Goal: Task Accomplishment & Management: Use online tool/utility

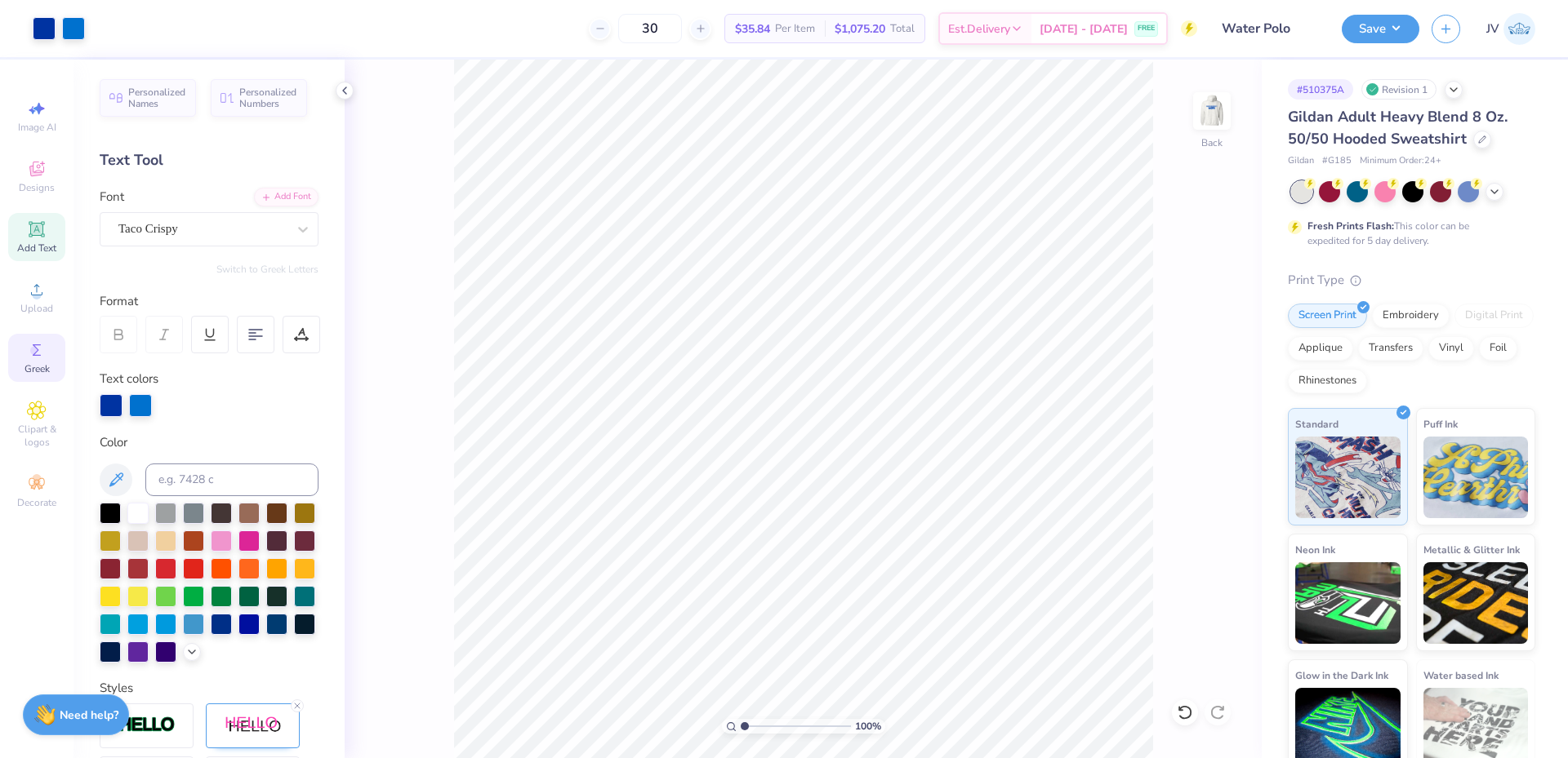
click at [38, 348] on icon at bounding box center [36, 350] width 19 height 19
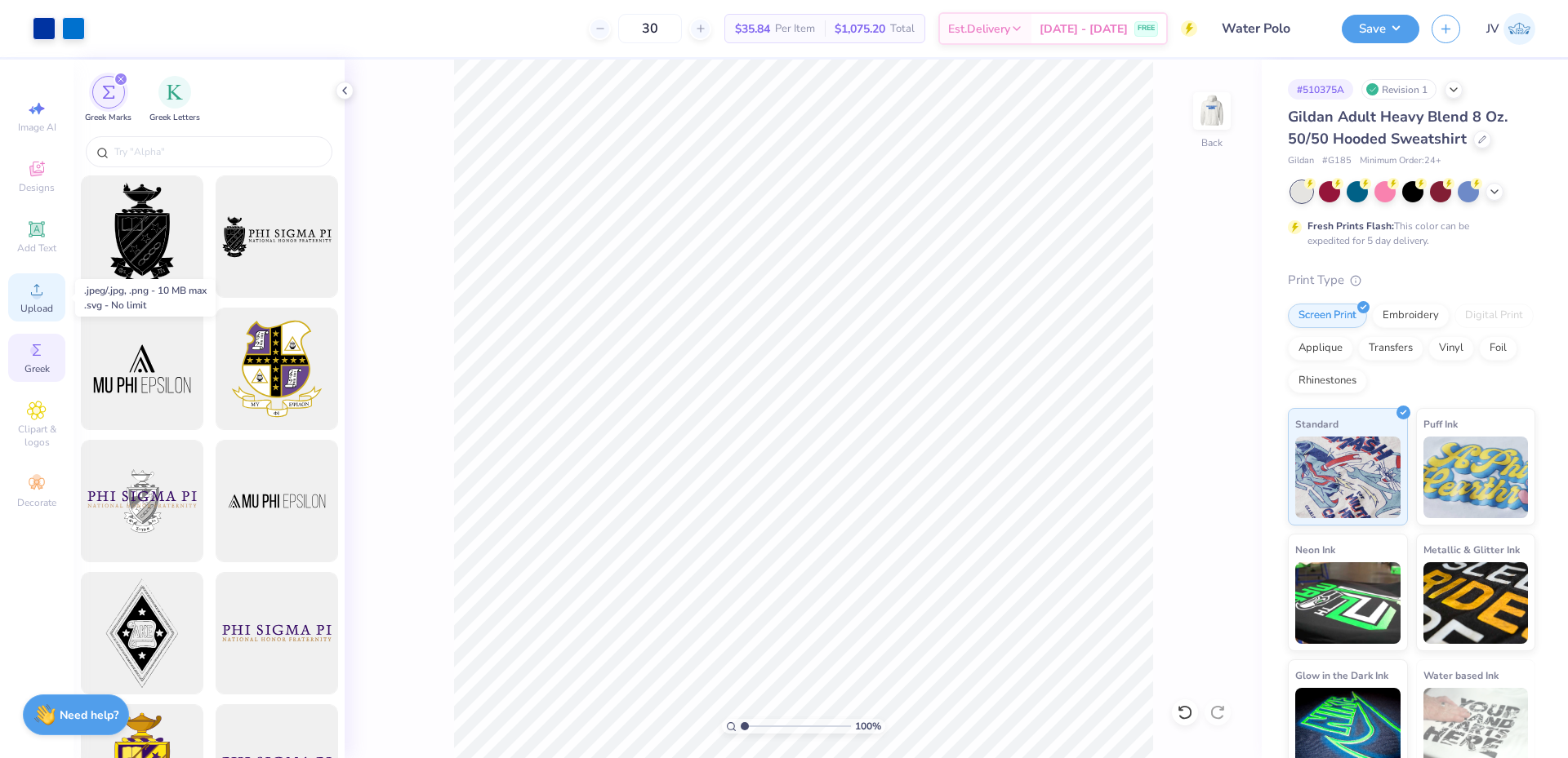
click at [42, 304] on span "Upload" at bounding box center [36, 308] width 33 height 13
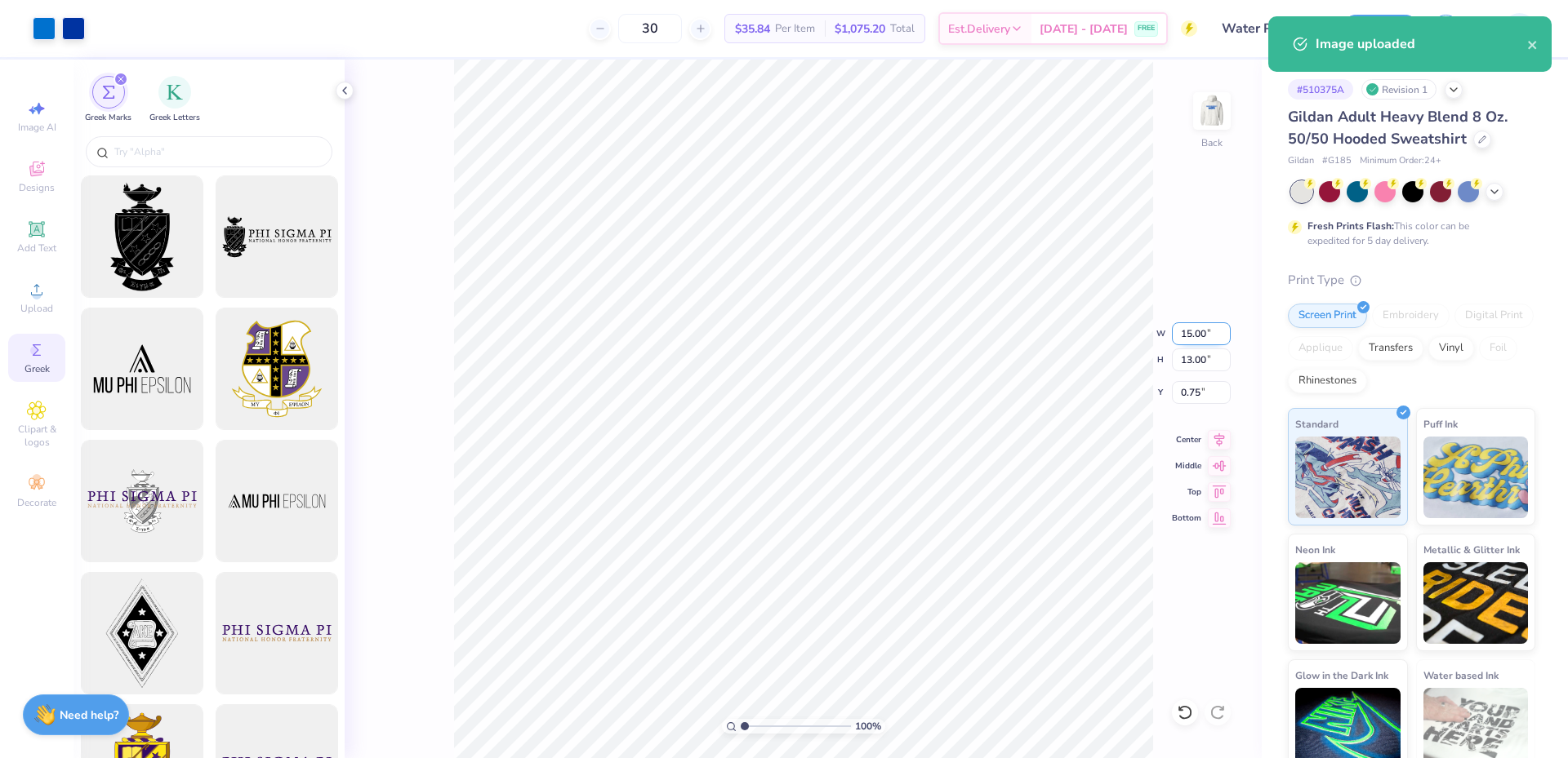
click at [1199, 329] on input "15.00" at bounding box center [1201, 334] width 58 height 23
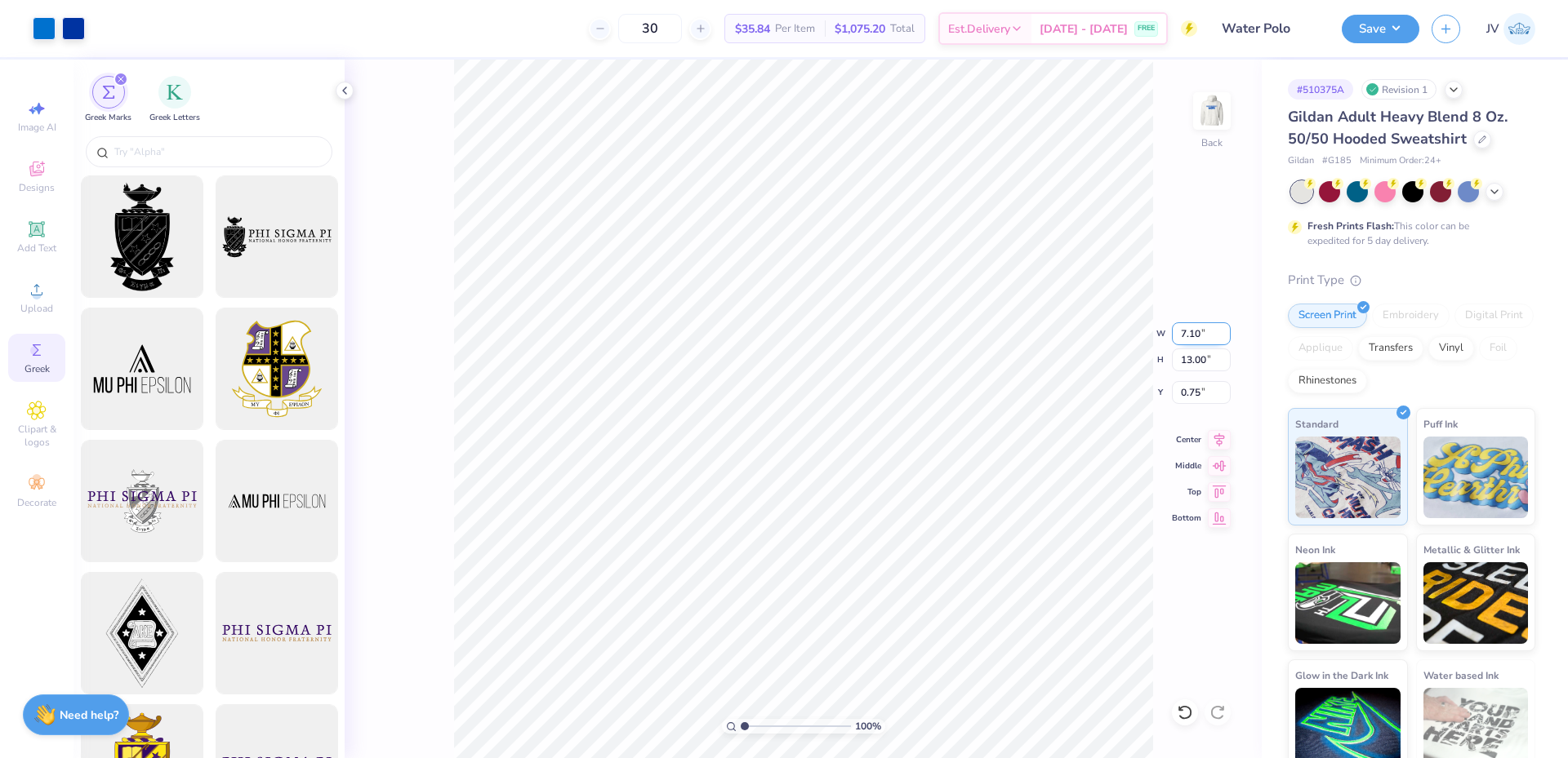
type input "7.10"
type input "6.15"
click at [1194, 397] on input "4.17" at bounding box center [1201, 392] width 58 height 23
type input "3.00"
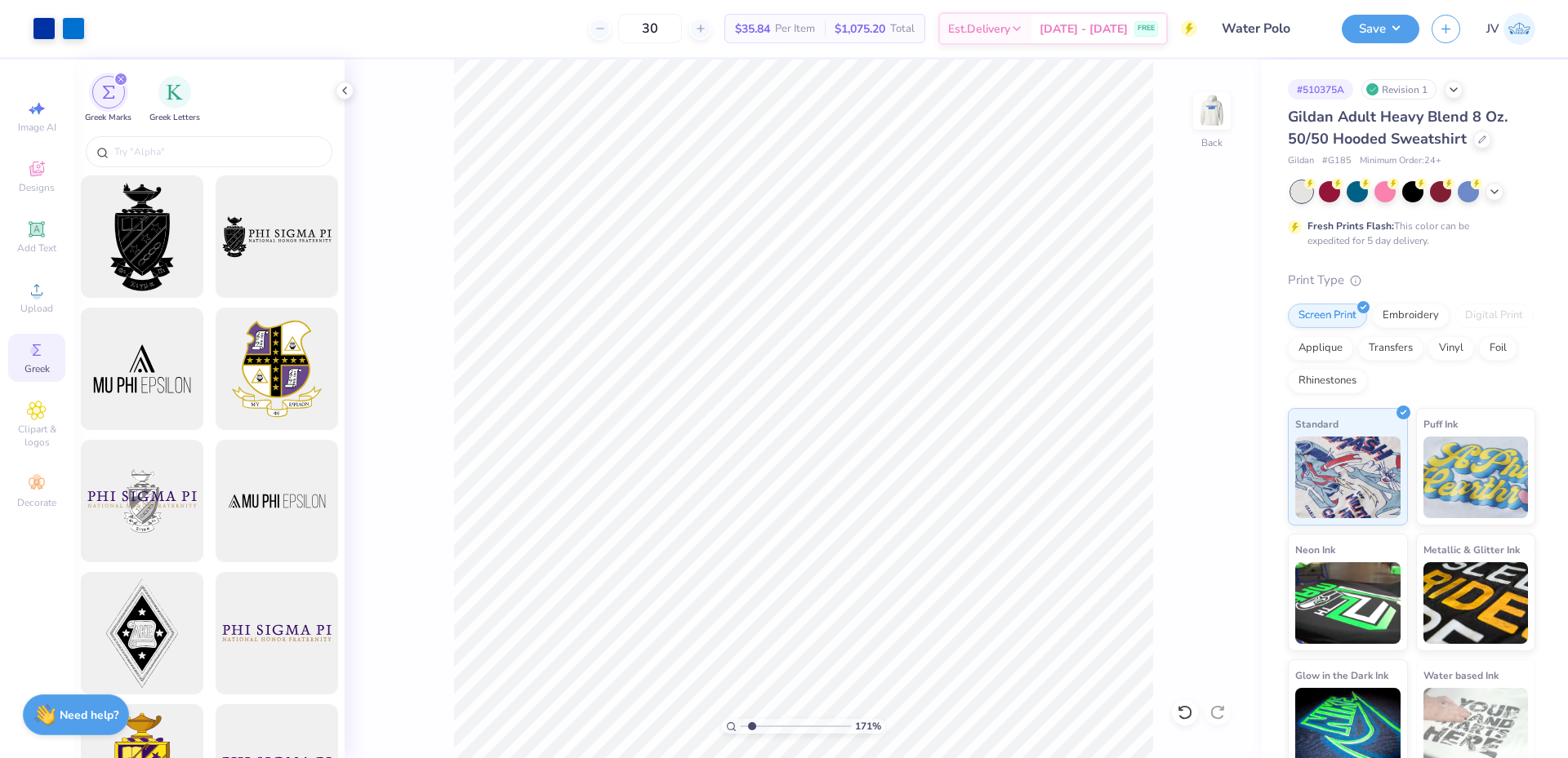
drag, startPoint x: 744, startPoint y: 727, endPoint x: 752, endPoint y: 725, distance: 8.2
click at [752, 725] on input "range" at bounding box center [796, 726] width 110 height 15
click at [797, 539] on li "Group" at bounding box center [822, 547] width 128 height 32
drag, startPoint x: 751, startPoint y: 730, endPoint x: 726, endPoint y: 729, distance: 25.0
click at [741, 729] on input "range" at bounding box center [796, 726] width 110 height 15
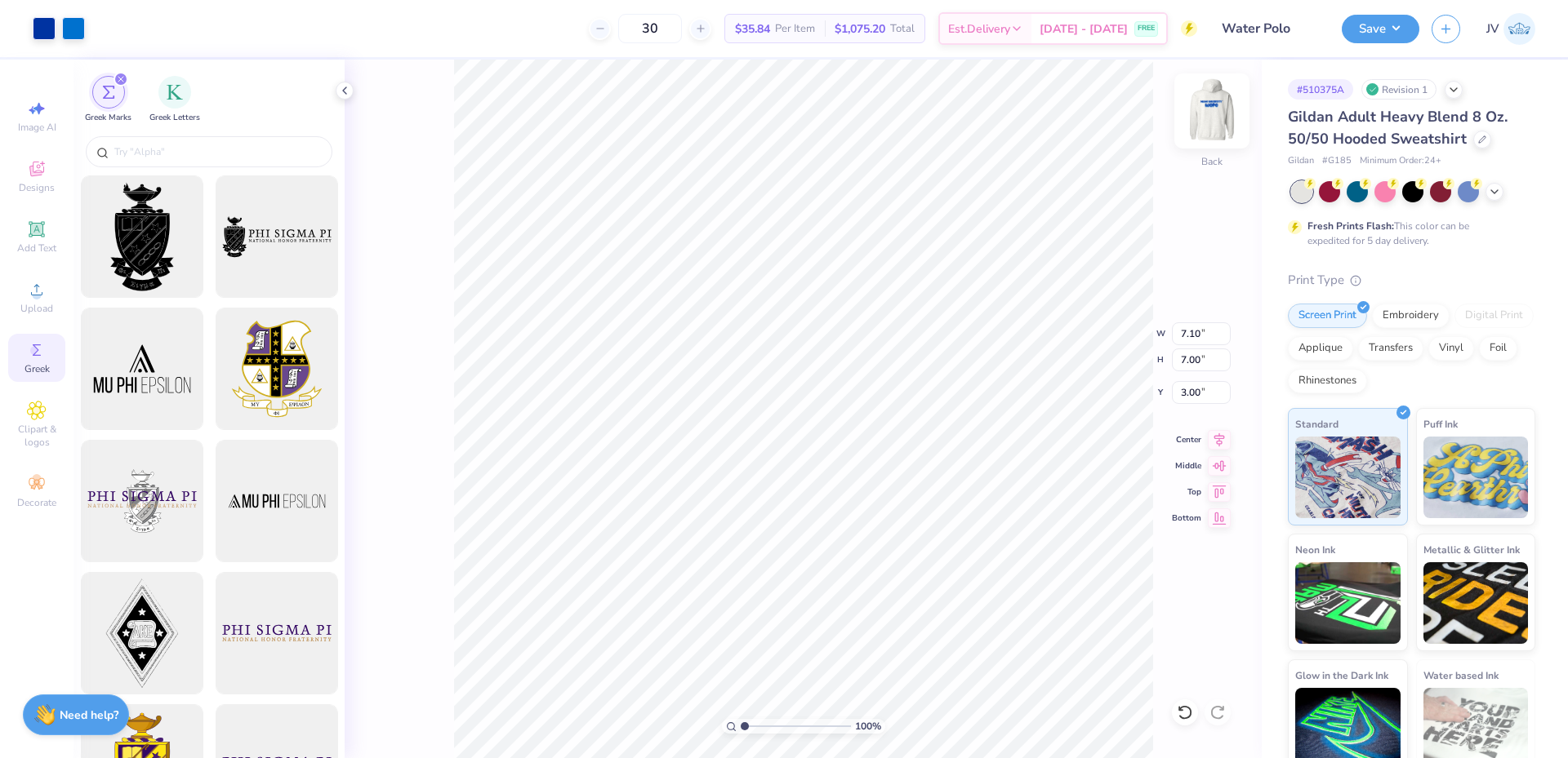
click at [1211, 121] on img at bounding box center [1212, 111] width 66 height 66
click at [1390, 16] on button "Save" at bounding box center [1380, 27] width 78 height 28
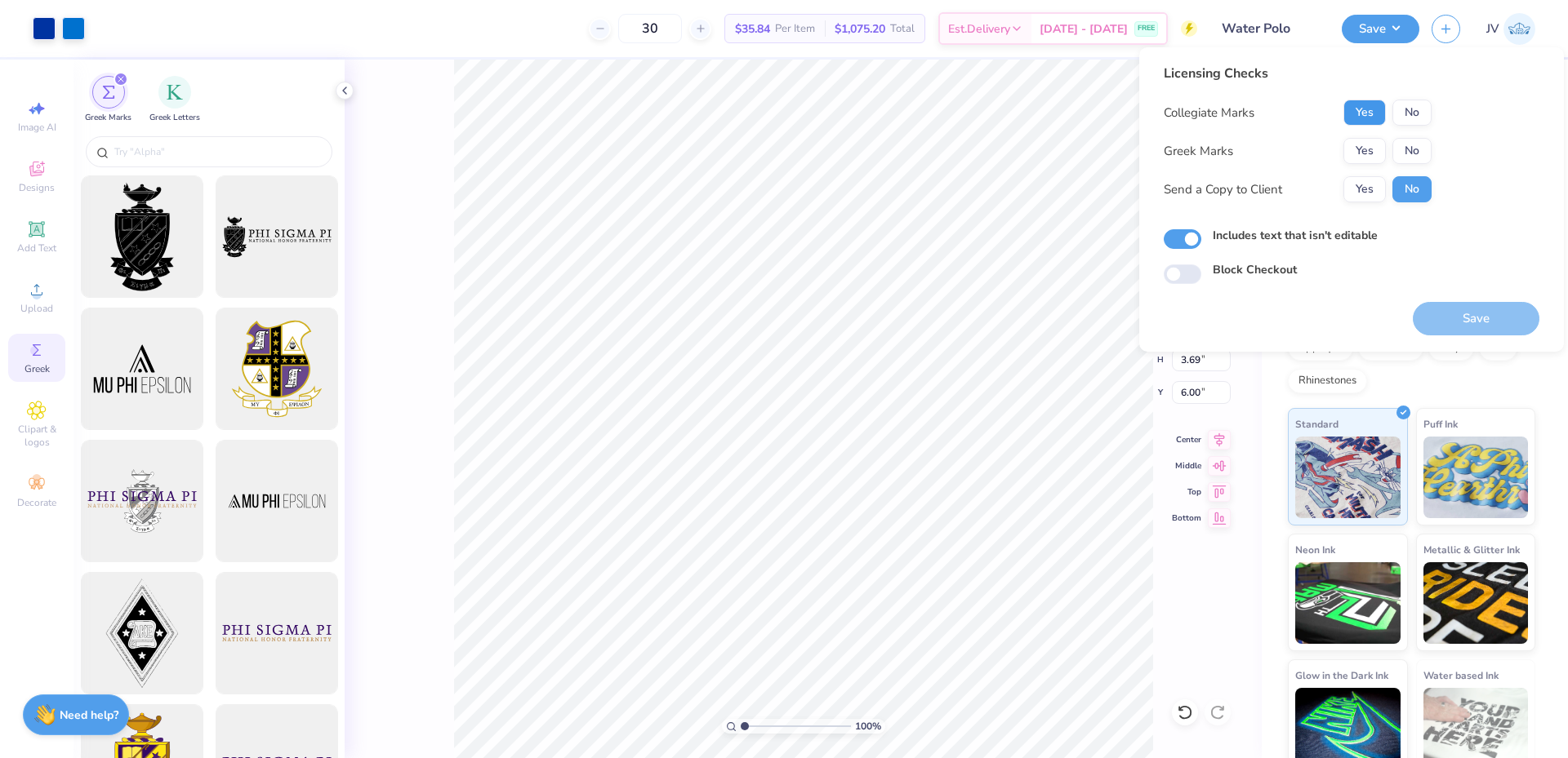
click at [1361, 120] on button "Yes" at bounding box center [1364, 112] width 43 height 26
click at [1403, 139] on button "No" at bounding box center [1411, 151] width 39 height 26
click at [1442, 324] on button "Save" at bounding box center [1475, 319] width 127 height 34
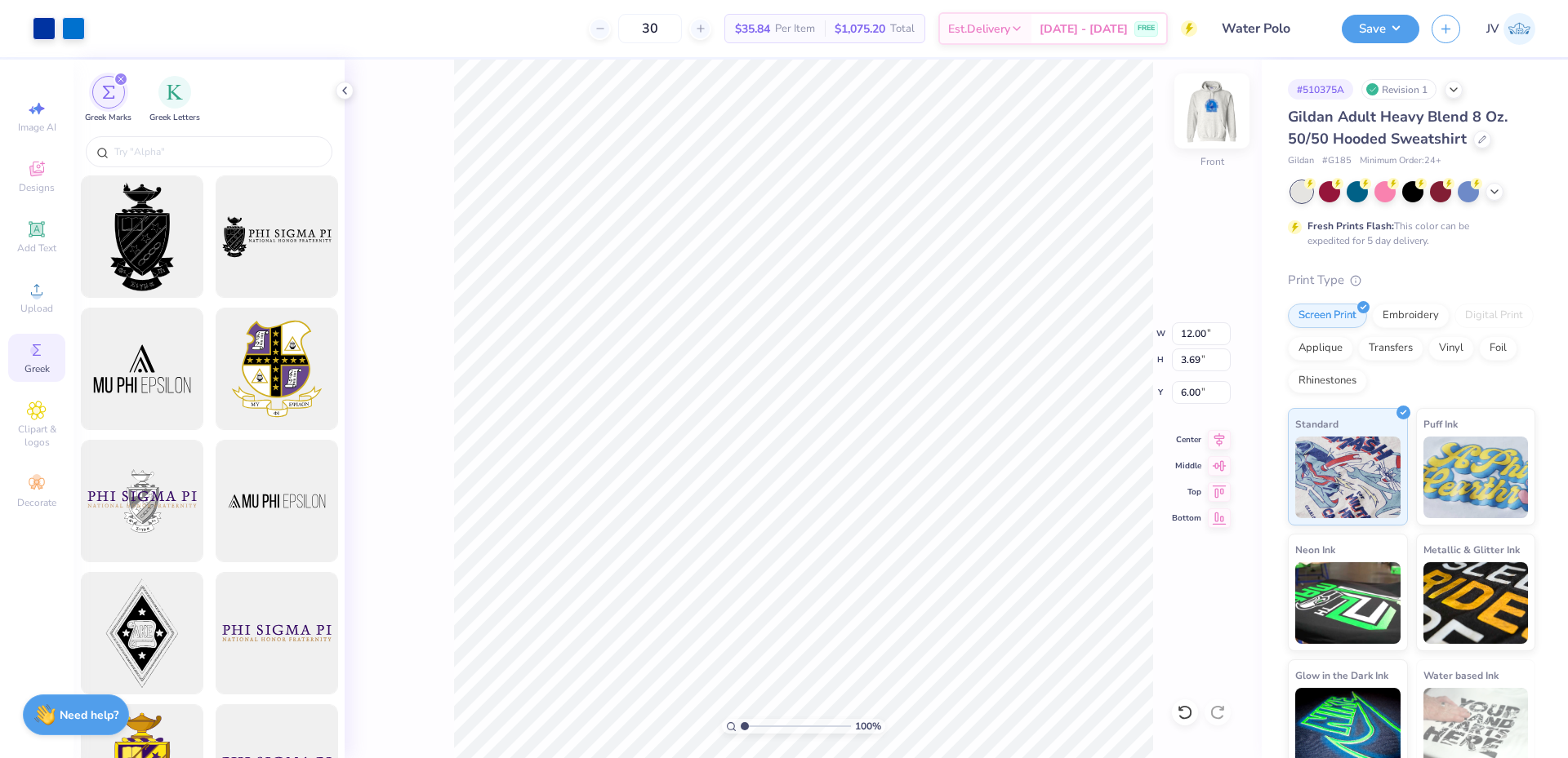
click at [1207, 113] on img at bounding box center [1212, 111] width 66 height 66
click at [1212, 108] on img at bounding box center [1212, 111] width 66 height 66
type input "1"
drag, startPoint x: 745, startPoint y: 724, endPoint x: 737, endPoint y: 730, distance: 10.0
click at [741, 730] on input "range" at bounding box center [796, 726] width 110 height 15
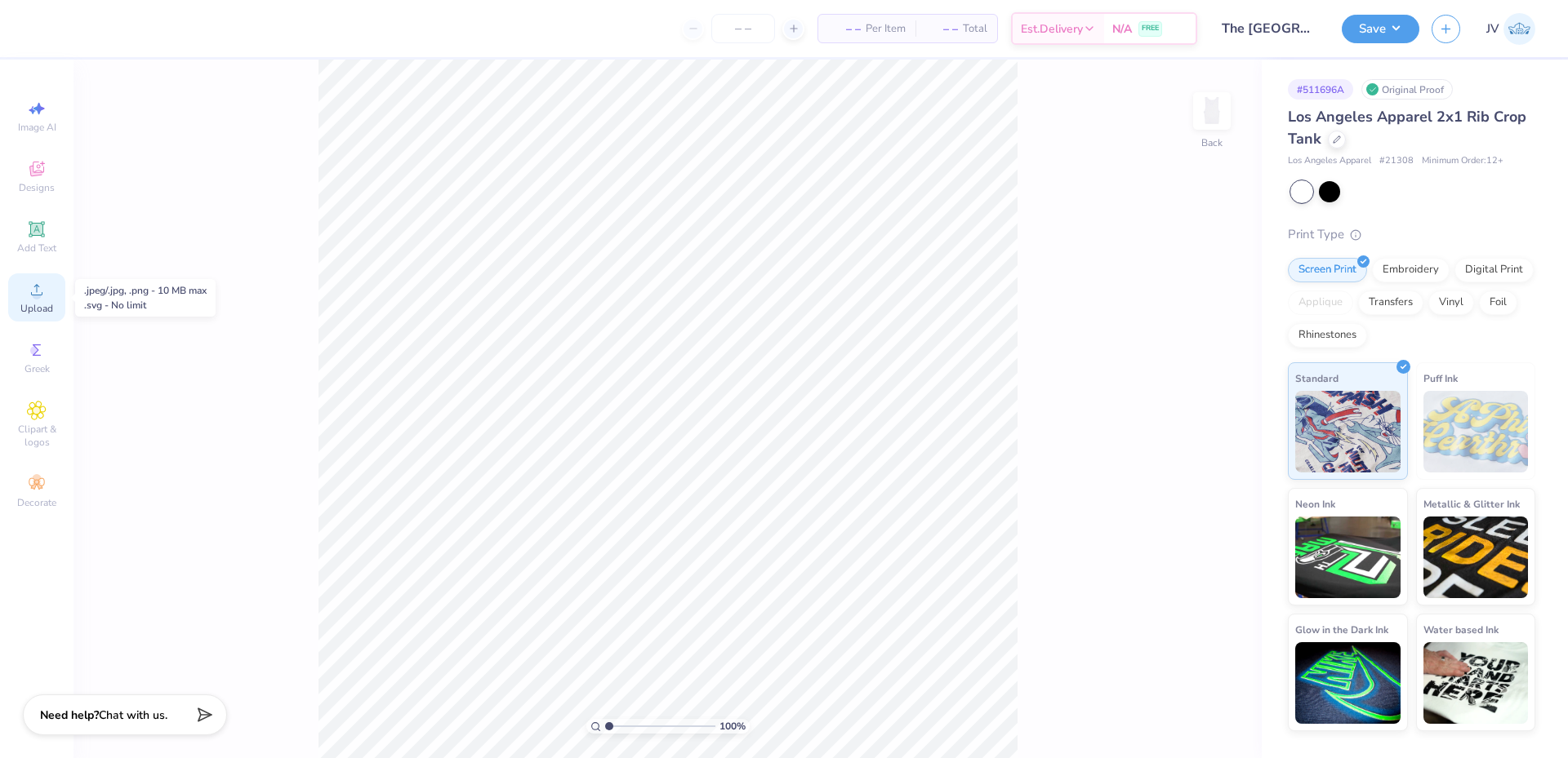
click at [29, 300] on div "Upload" at bounding box center [36, 298] width 58 height 48
click at [37, 225] on icon at bounding box center [36, 229] width 12 height 12
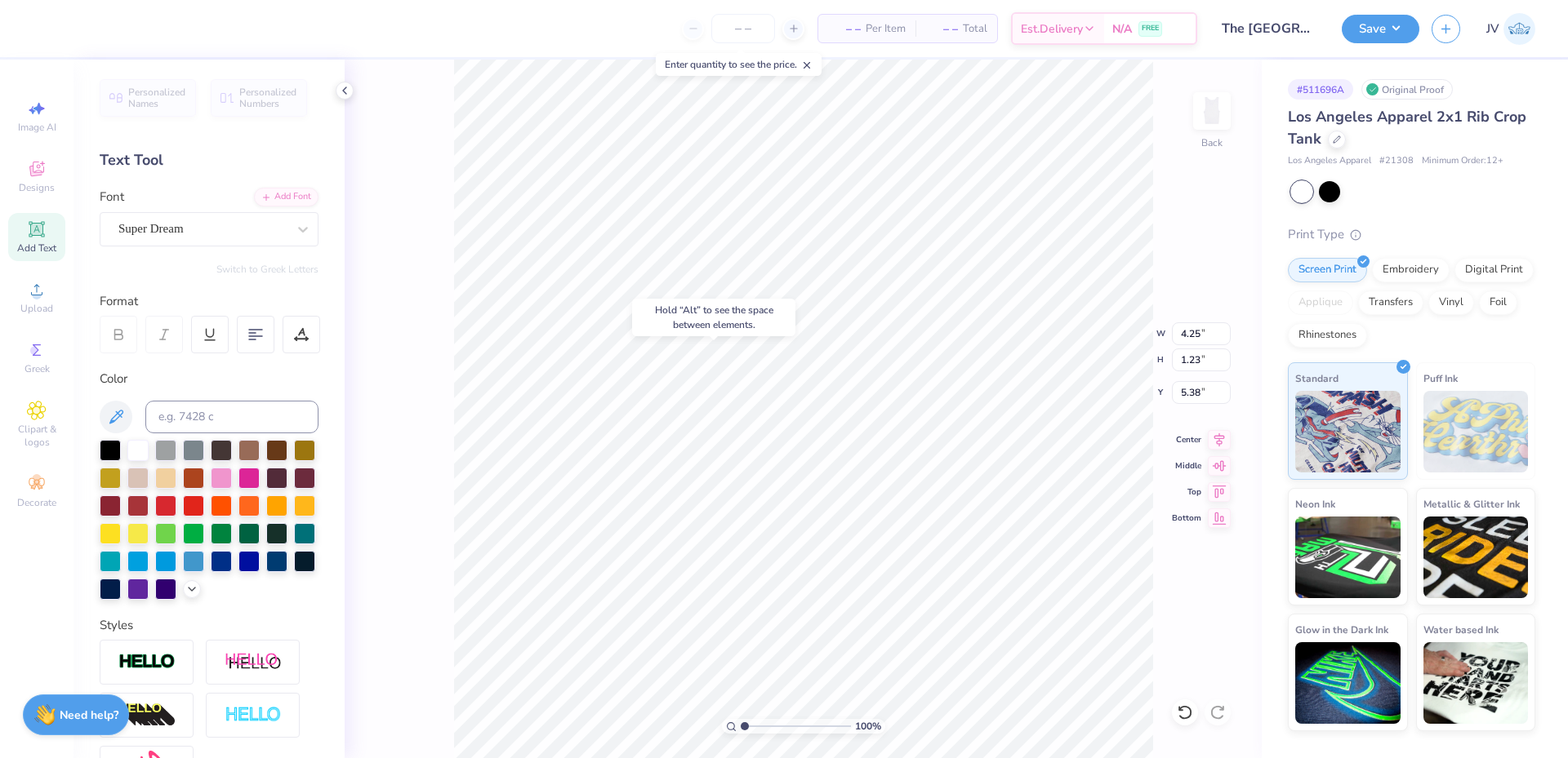
type input "1.34"
click at [193, 406] on input at bounding box center [231, 417] width 173 height 33
type input "5411 c"
click at [182, 412] on input "5411 c" at bounding box center [231, 417] width 173 height 33
click at [276, 199] on div "Add Font" at bounding box center [286, 195] width 65 height 19
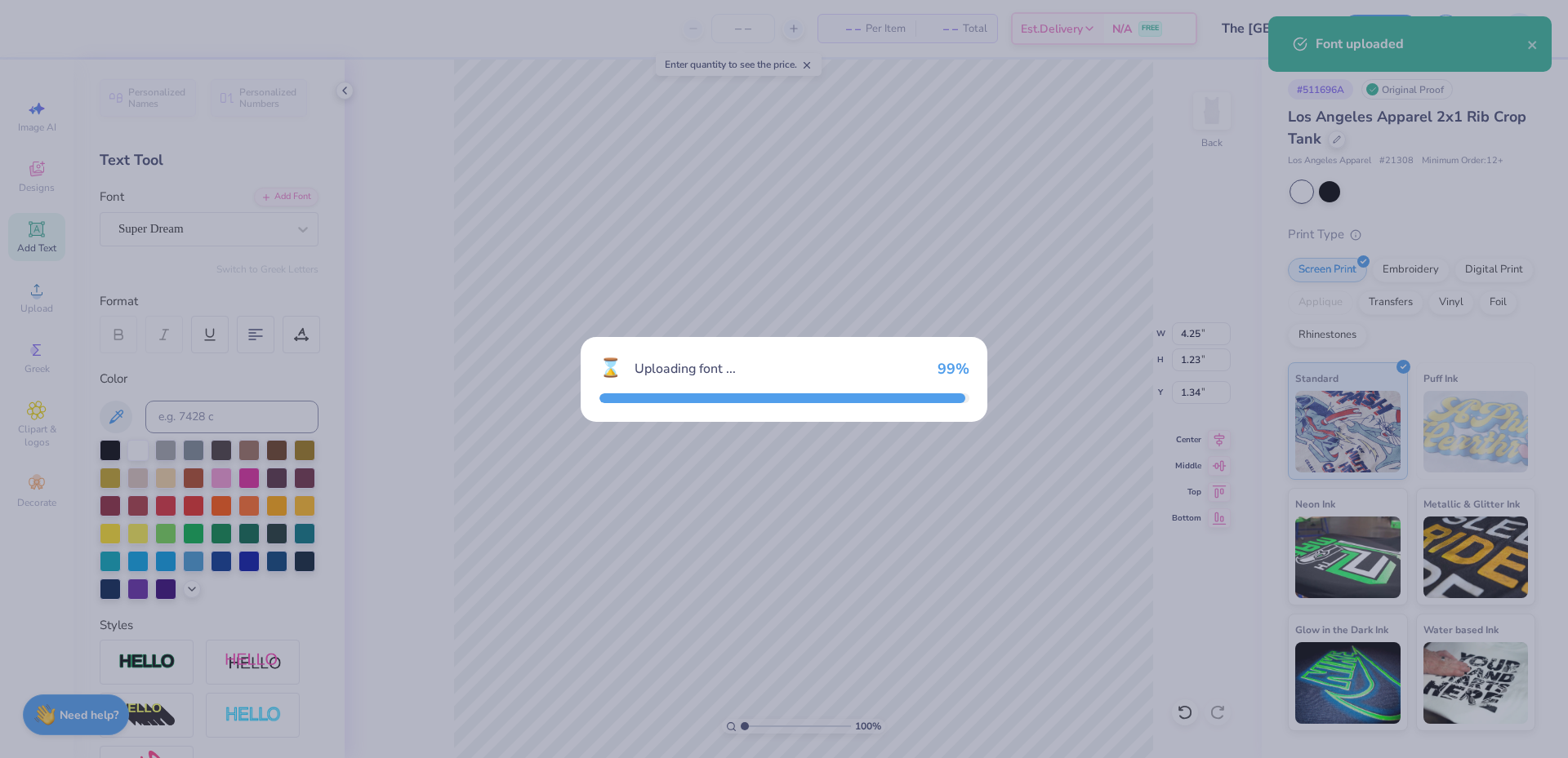
type input "5.60"
type input "1.36"
type input "1.27"
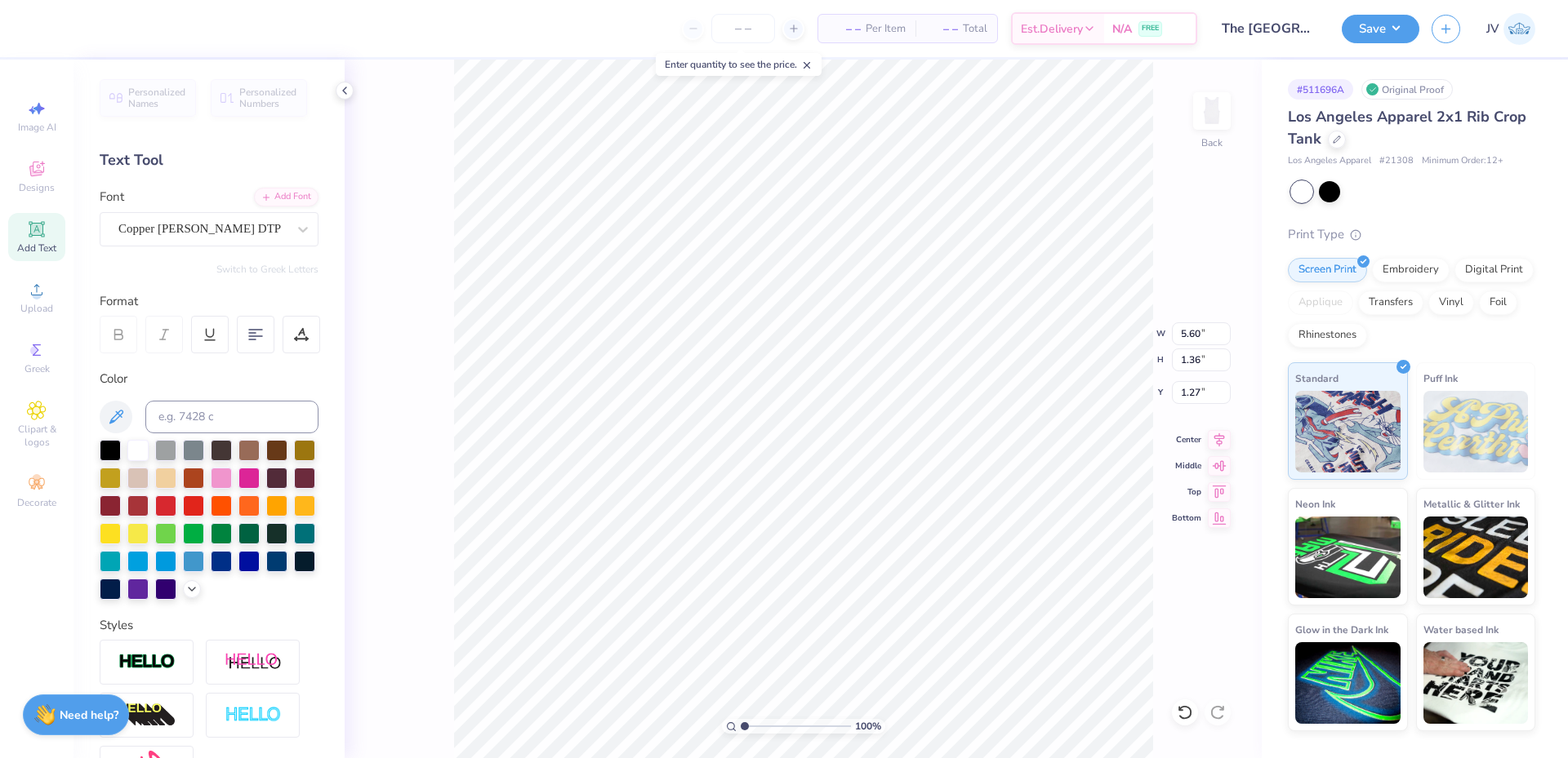
scroll to position [14, 4]
type textarea "AUSTIN, TX"
click at [305, 336] on icon at bounding box center [301, 335] width 15 height 15
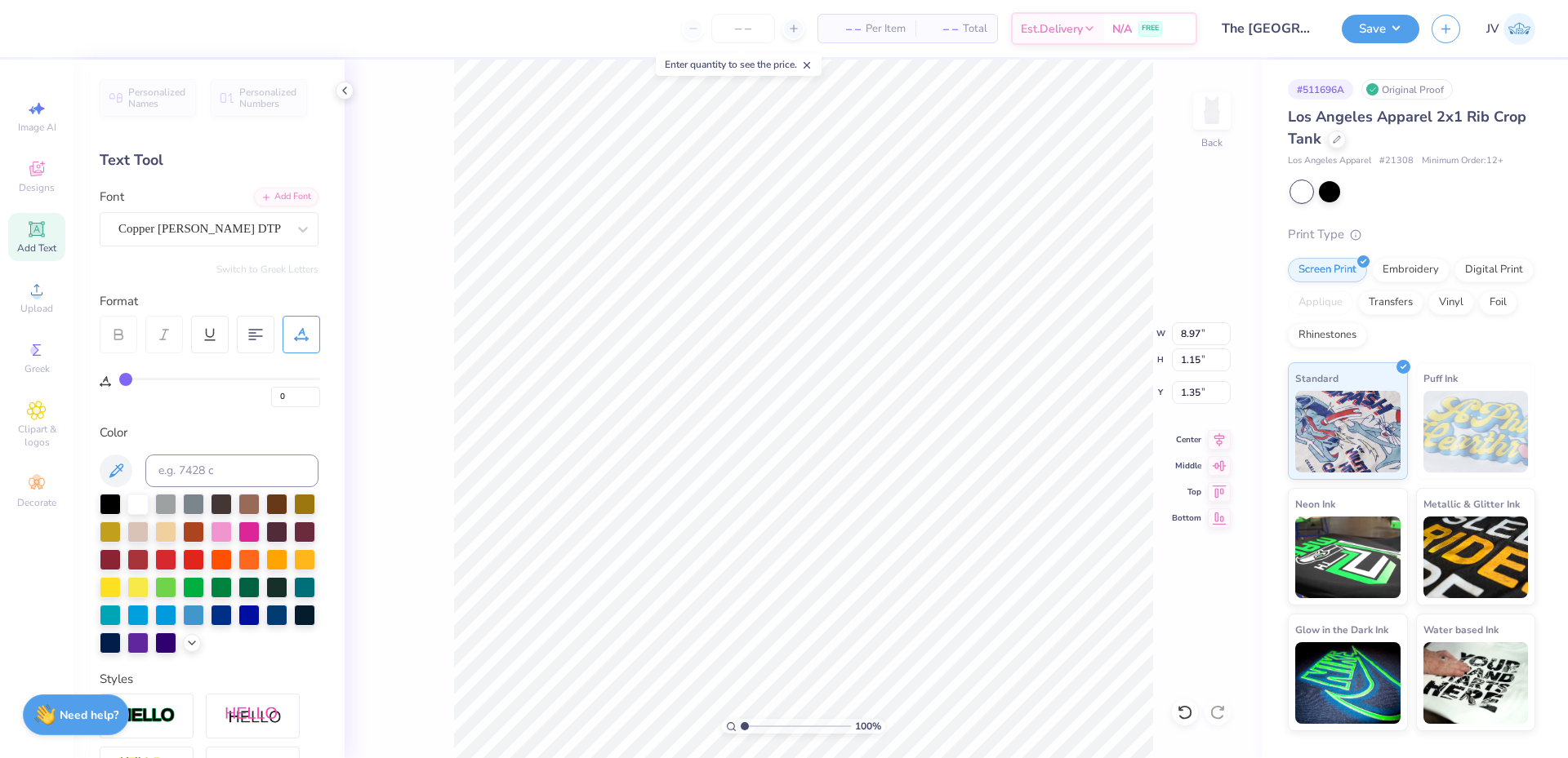
type input "2"
type input "3"
type input "4"
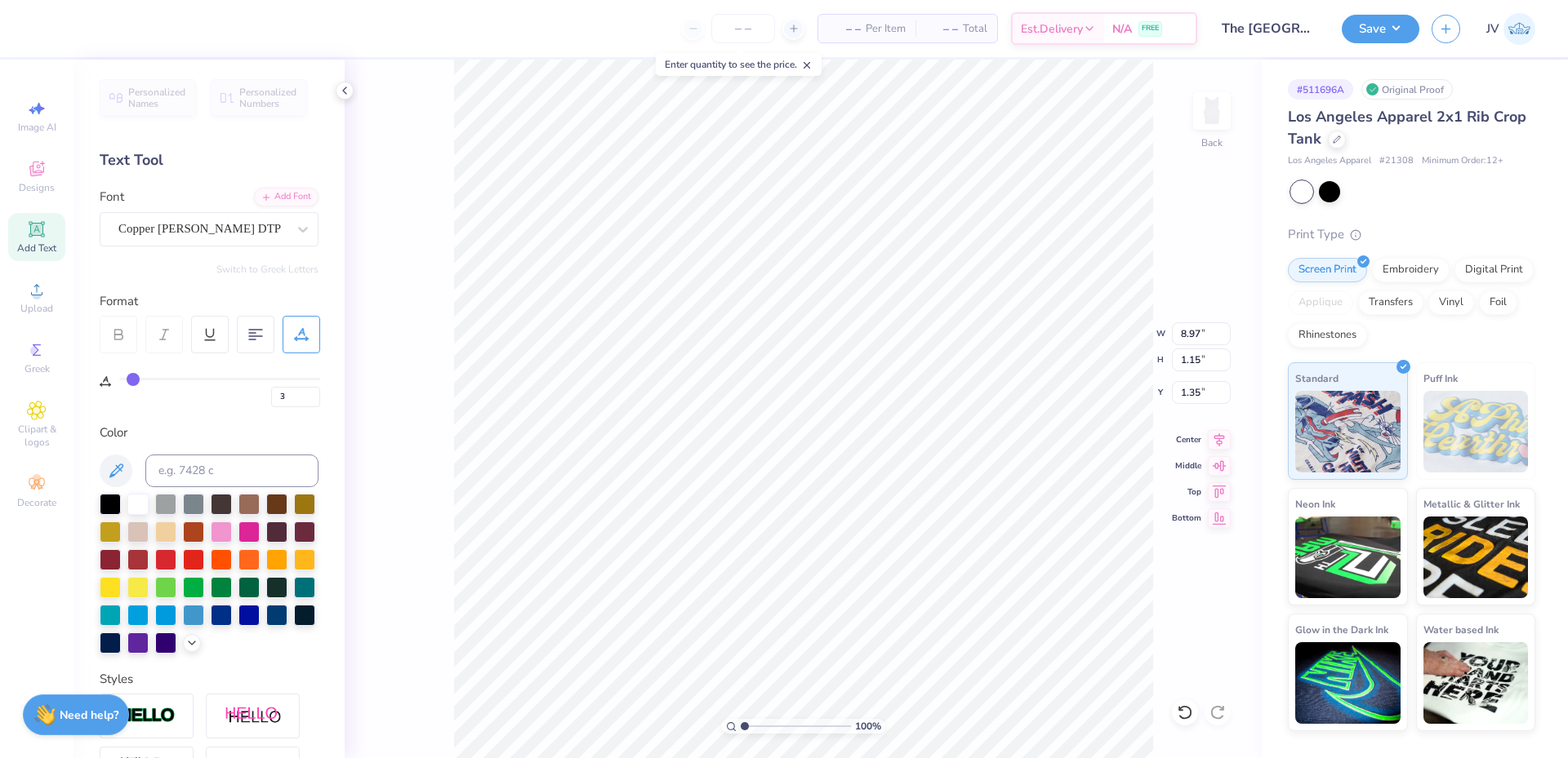
type input "4"
type input "5"
type input "6"
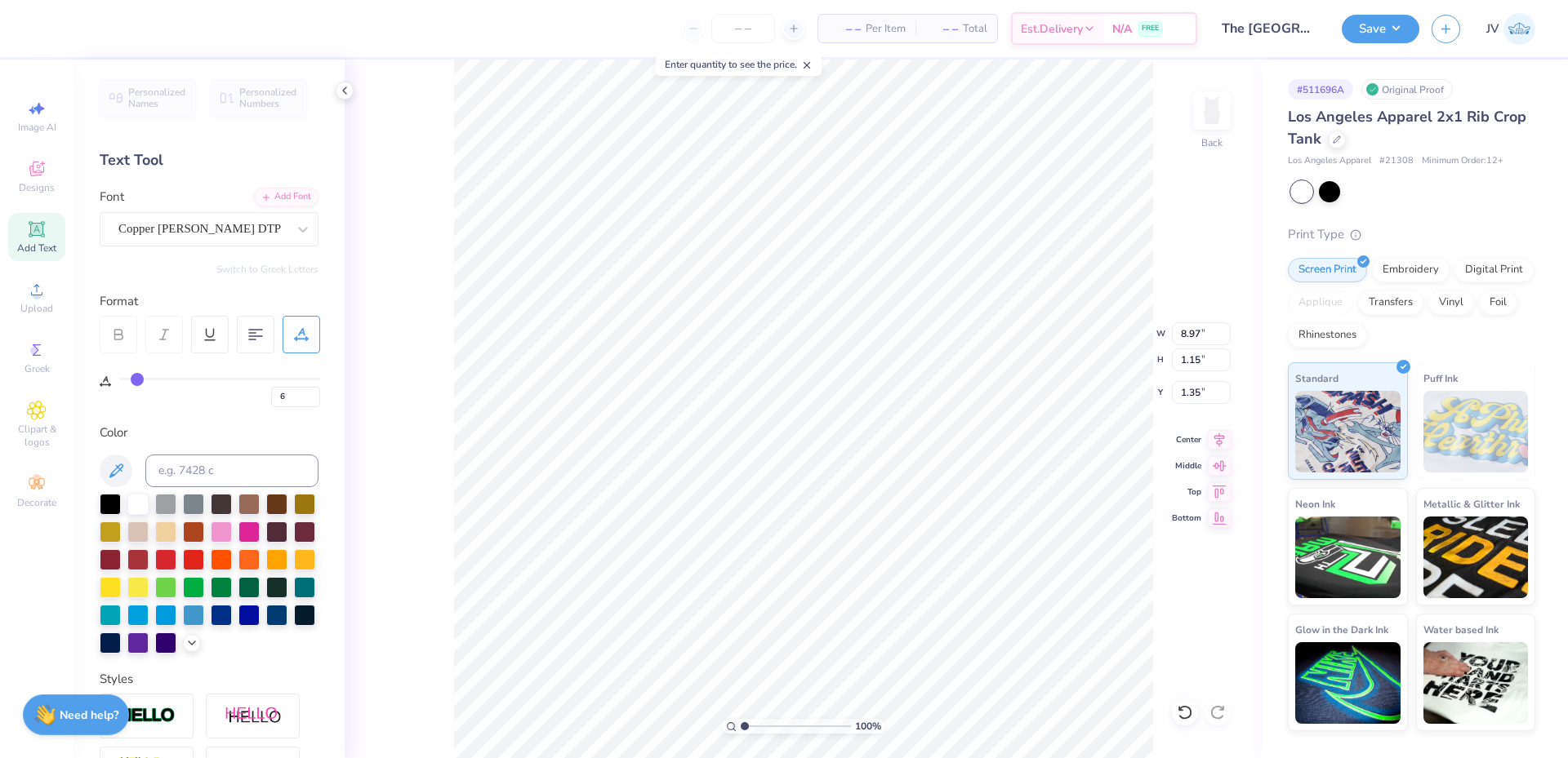
type input "7"
type input "8"
type input "9"
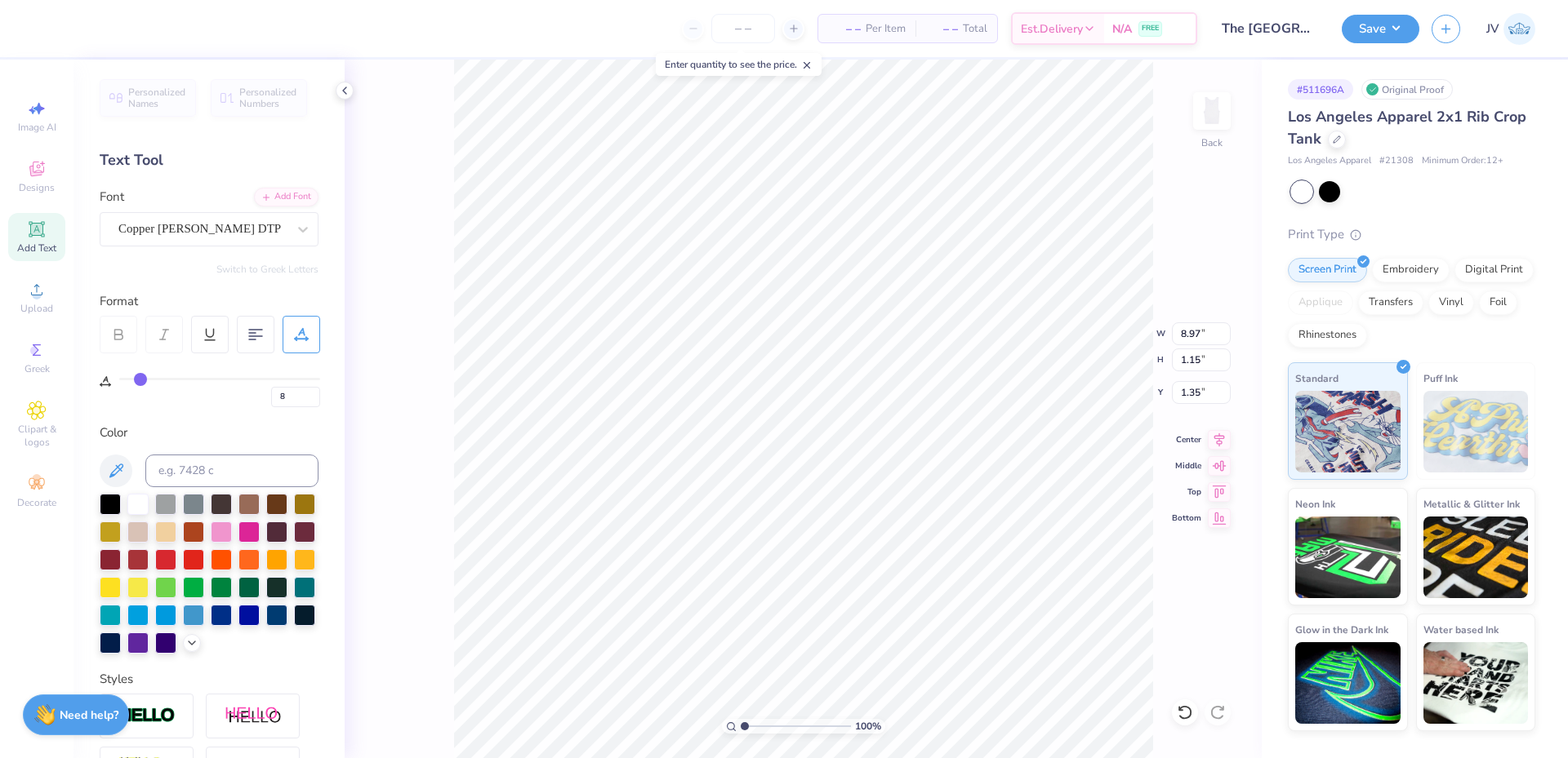
type input "9"
type input "10"
type input "11"
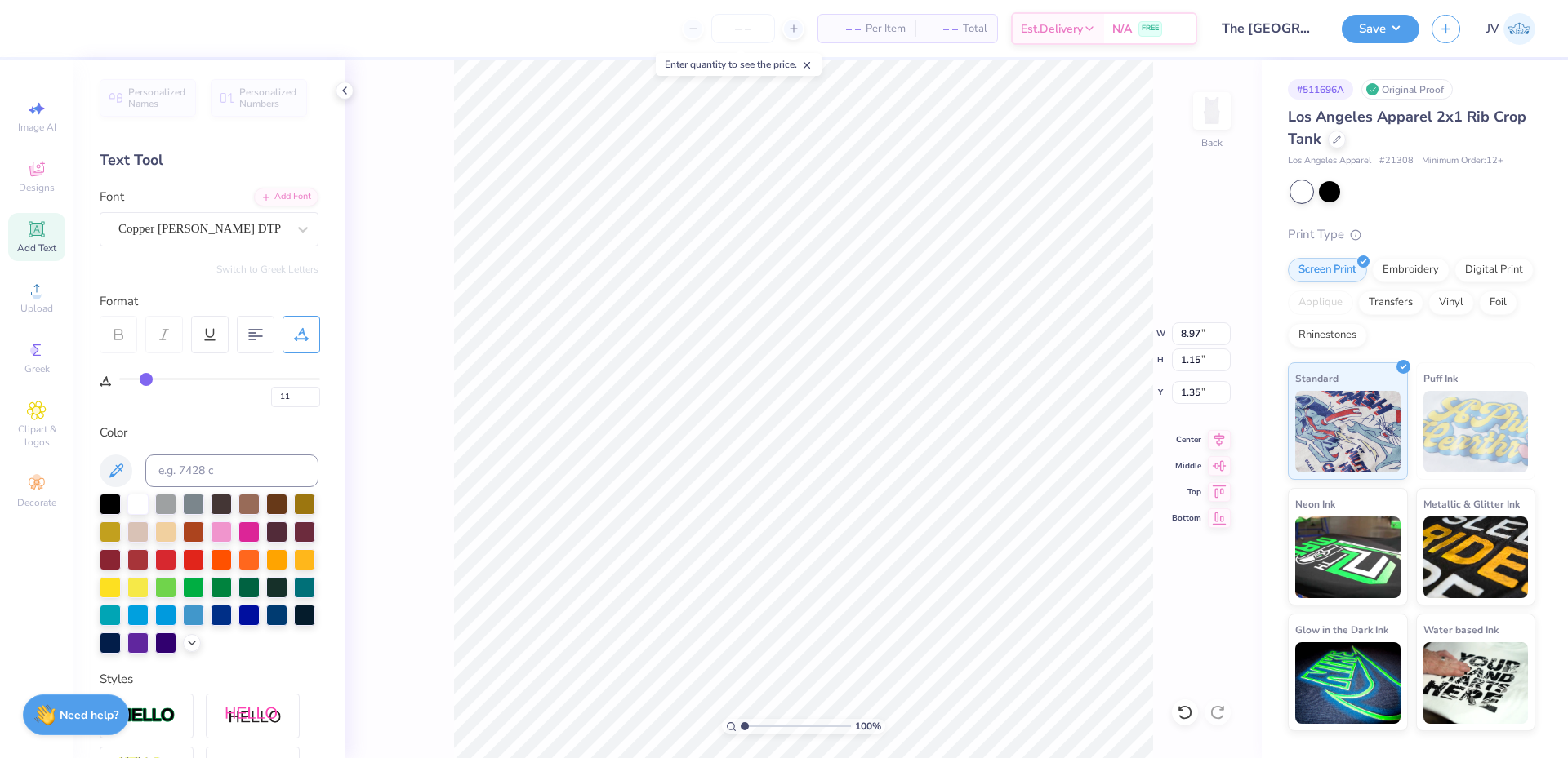
type input "12"
type input "13"
drag, startPoint x: 126, startPoint y: 381, endPoint x: 150, endPoint y: 380, distance: 24.0
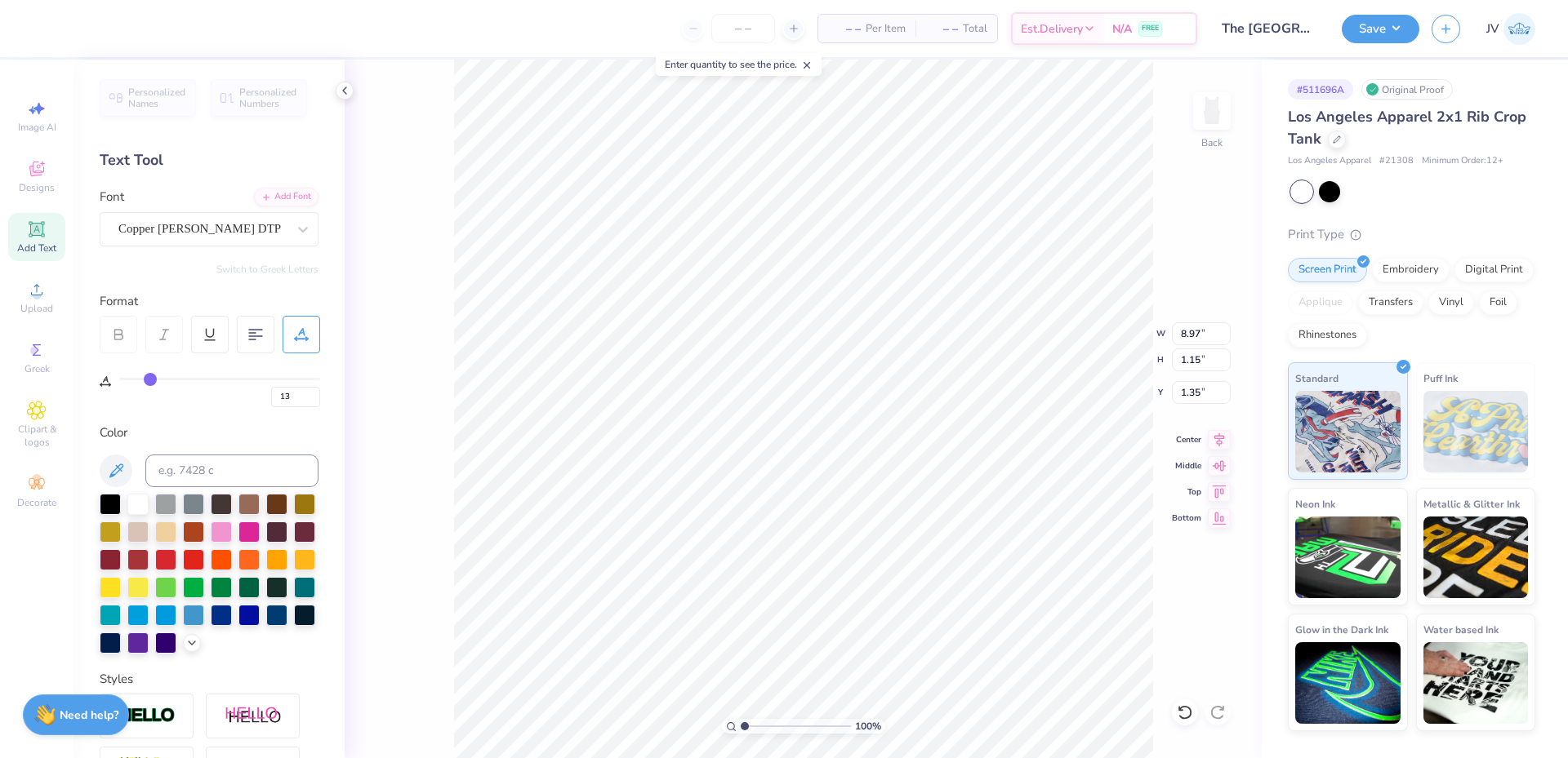
type input "13"
click at [150, 380] on input "range" at bounding box center [220, 379] width 201 height 3
type input "8.96"
type input "0.98"
type input "1.43"
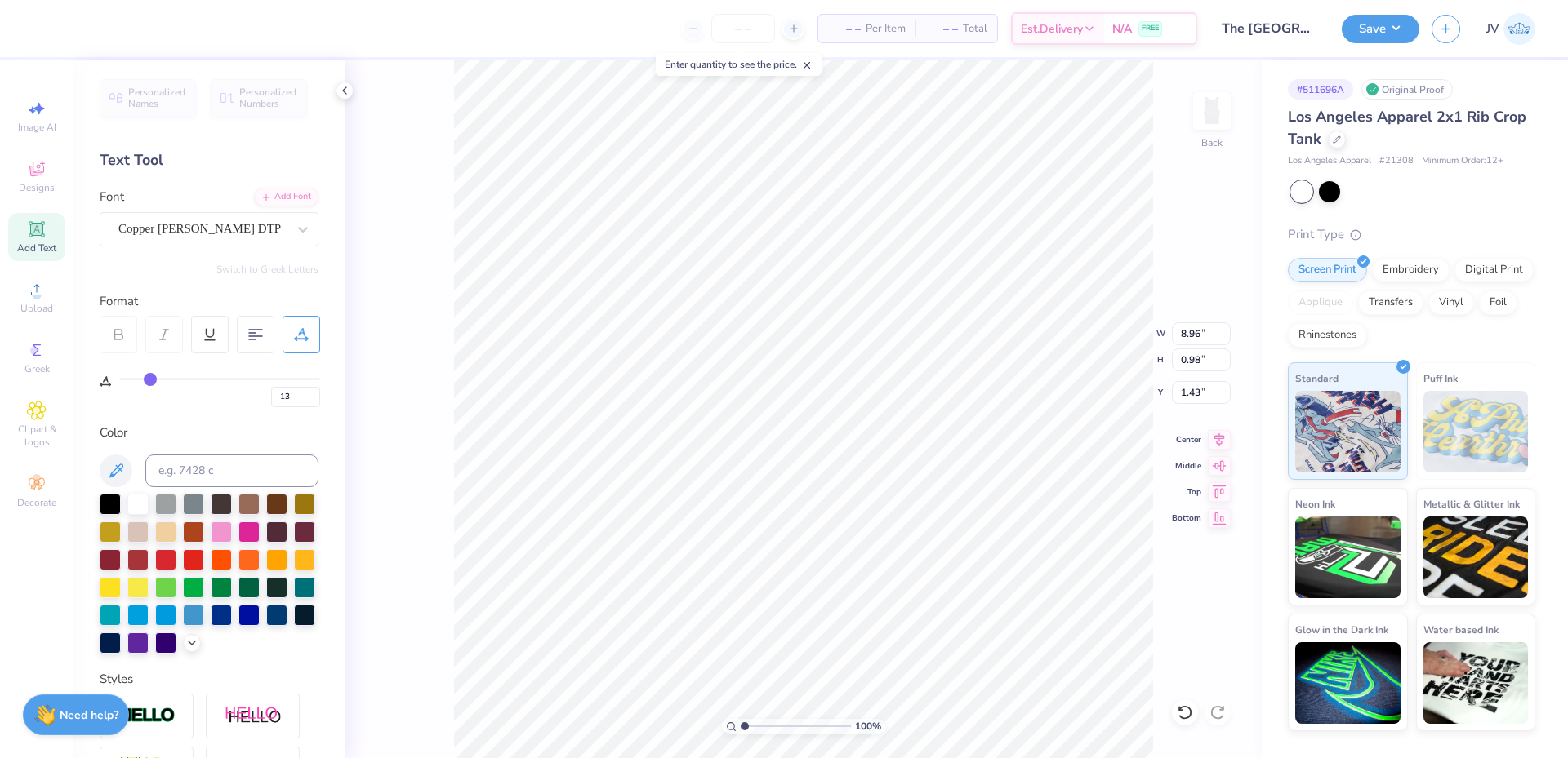
type input "15"
type input "16"
type input "17"
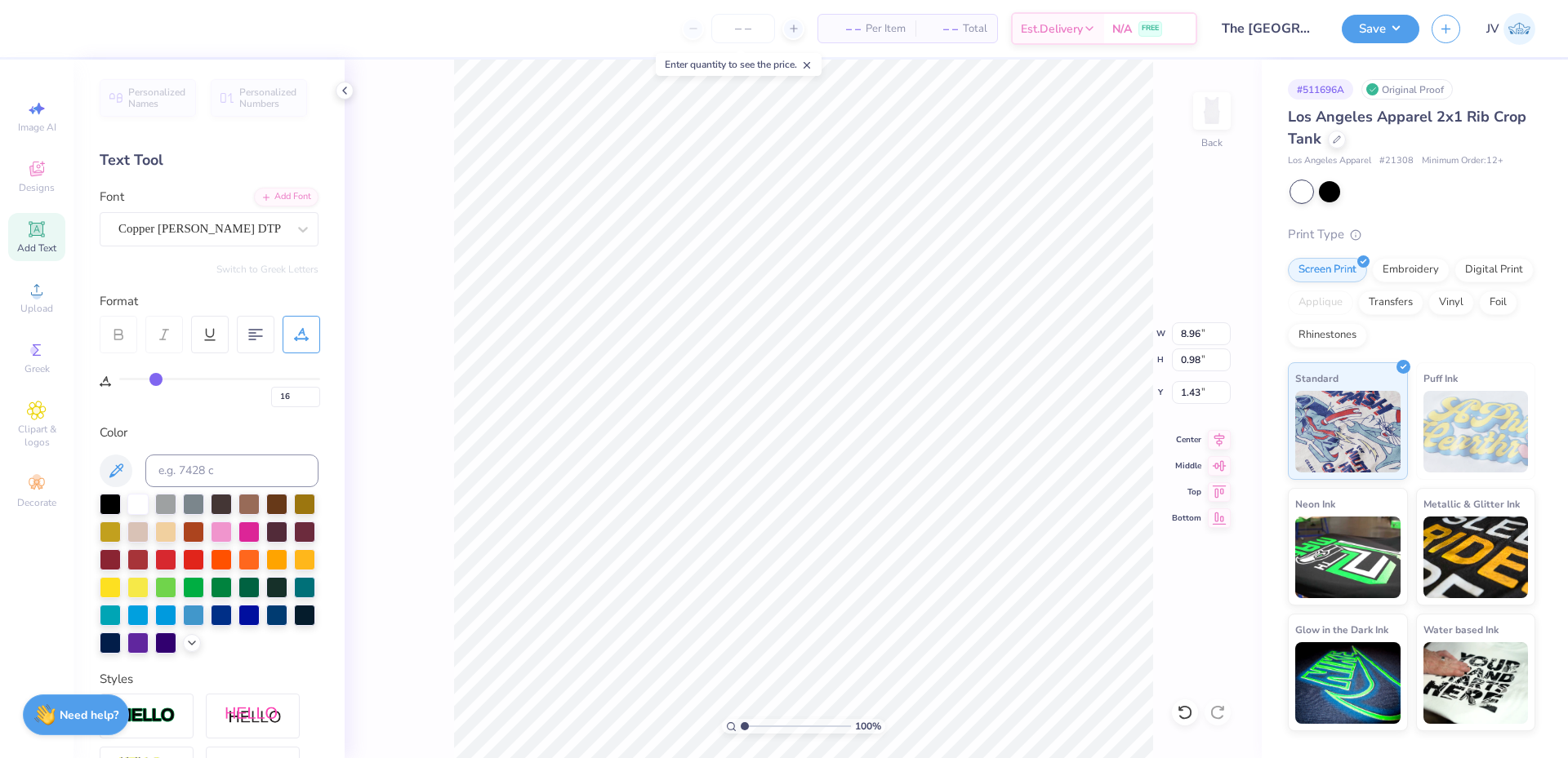
type input "17"
type input "18"
type input "19"
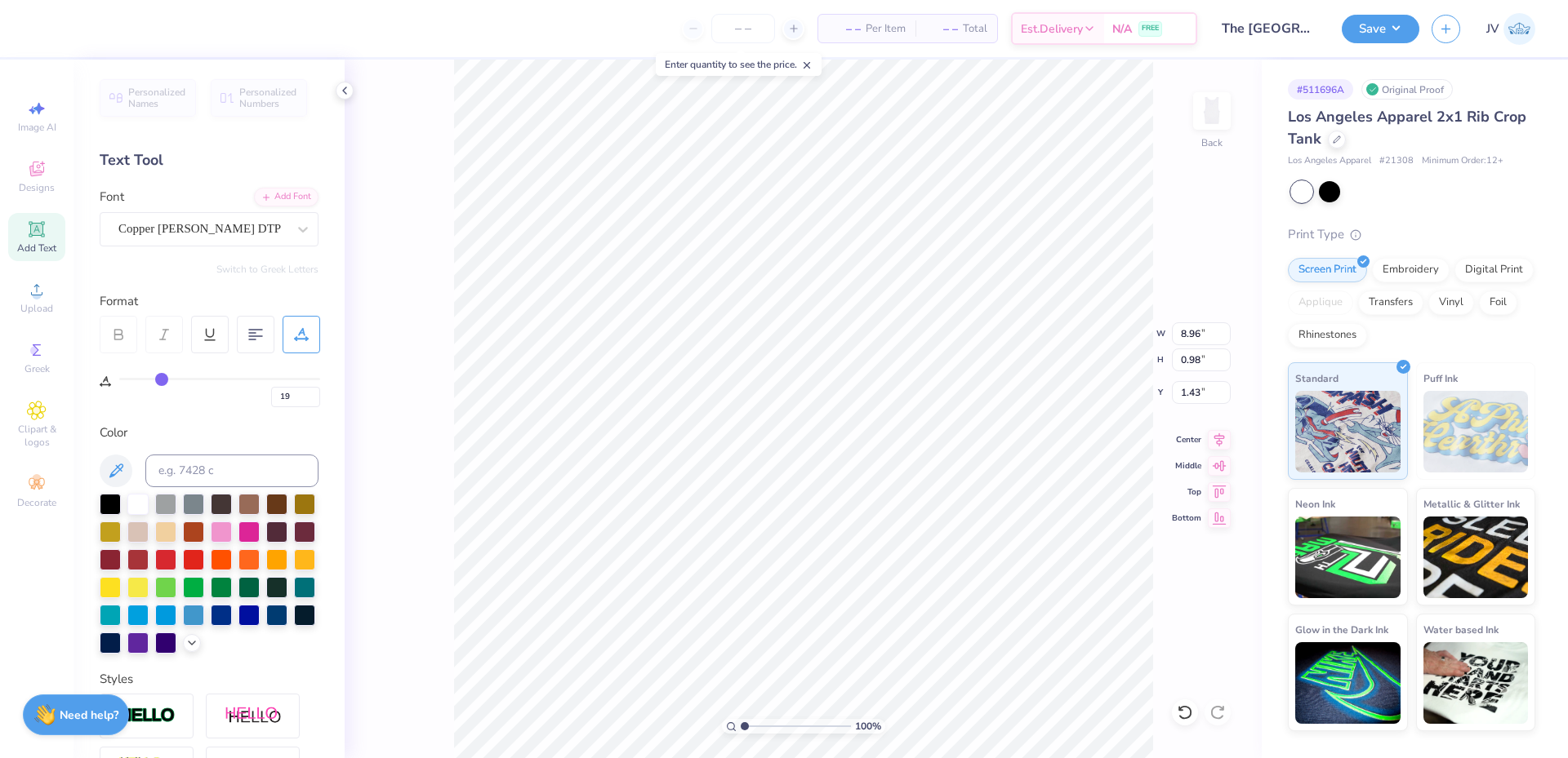
type input "20"
type input "21"
type input "22"
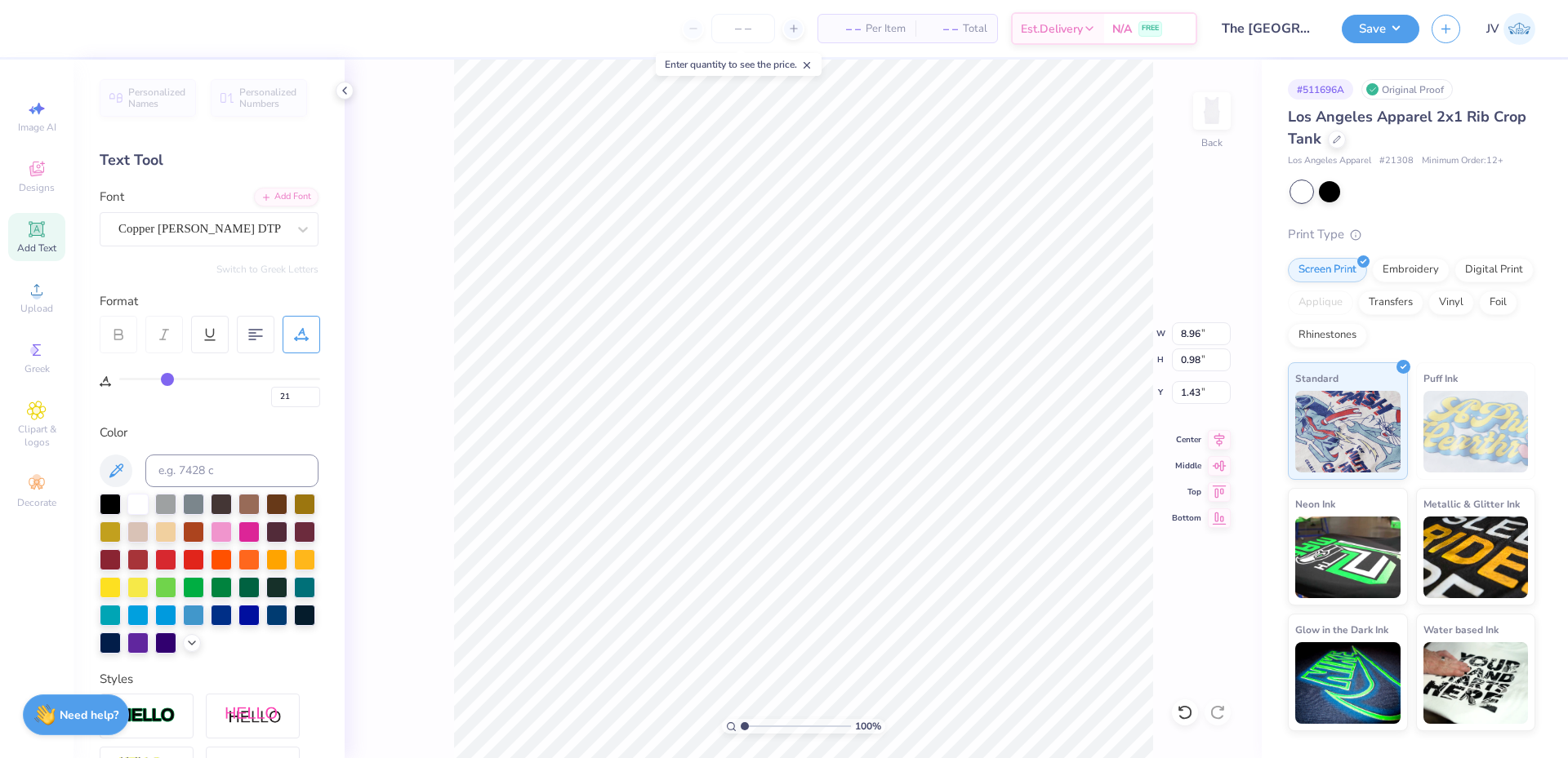
type input "22"
type input "23"
type input "24"
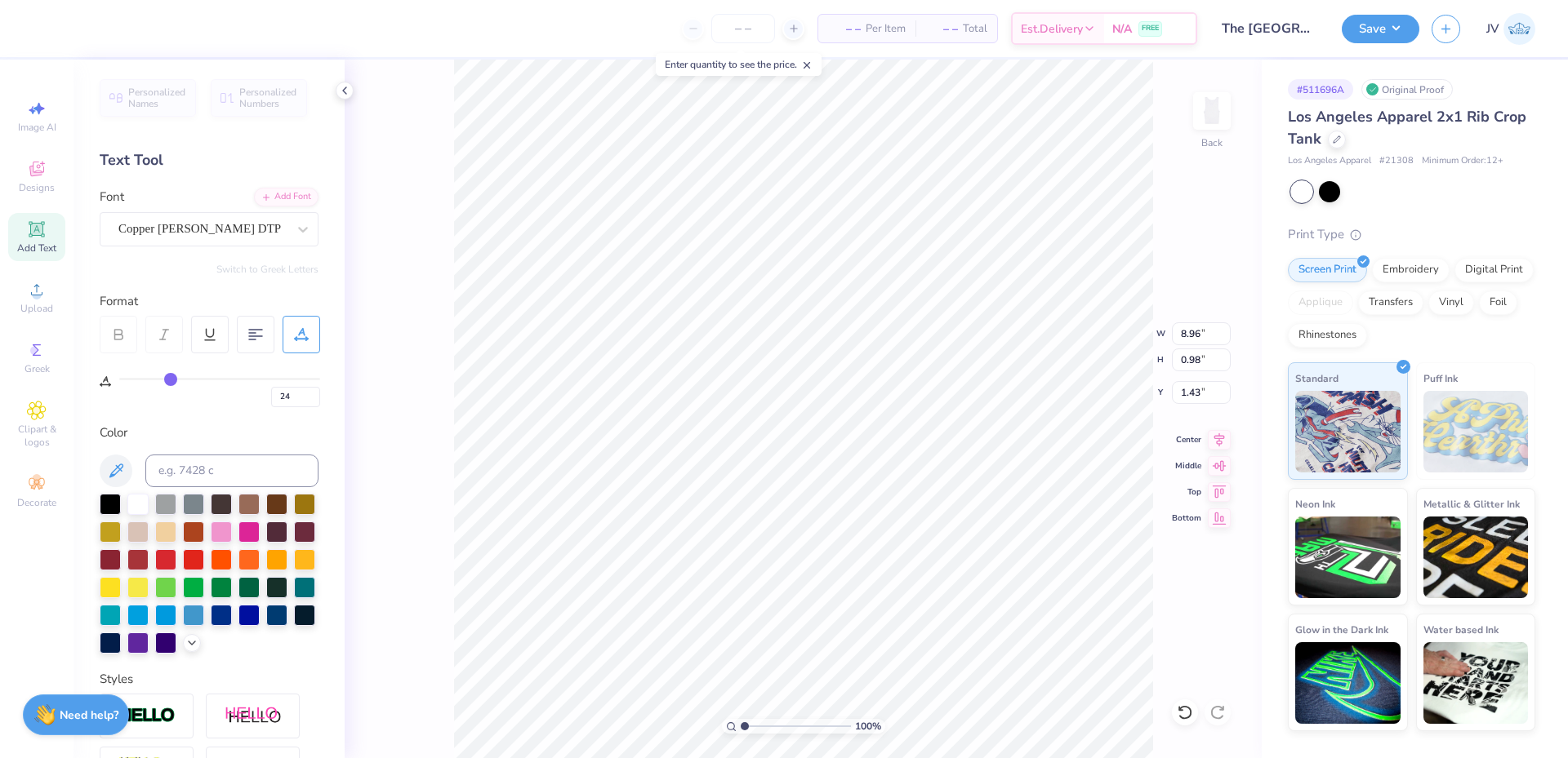
type input "25"
drag, startPoint x: 153, startPoint y: 377, endPoint x: 173, endPoint y: 376, distance: 20.0
type input "25"
click at [173, 378] on input "range" at bounding box center [220, 379] width 201 height 3
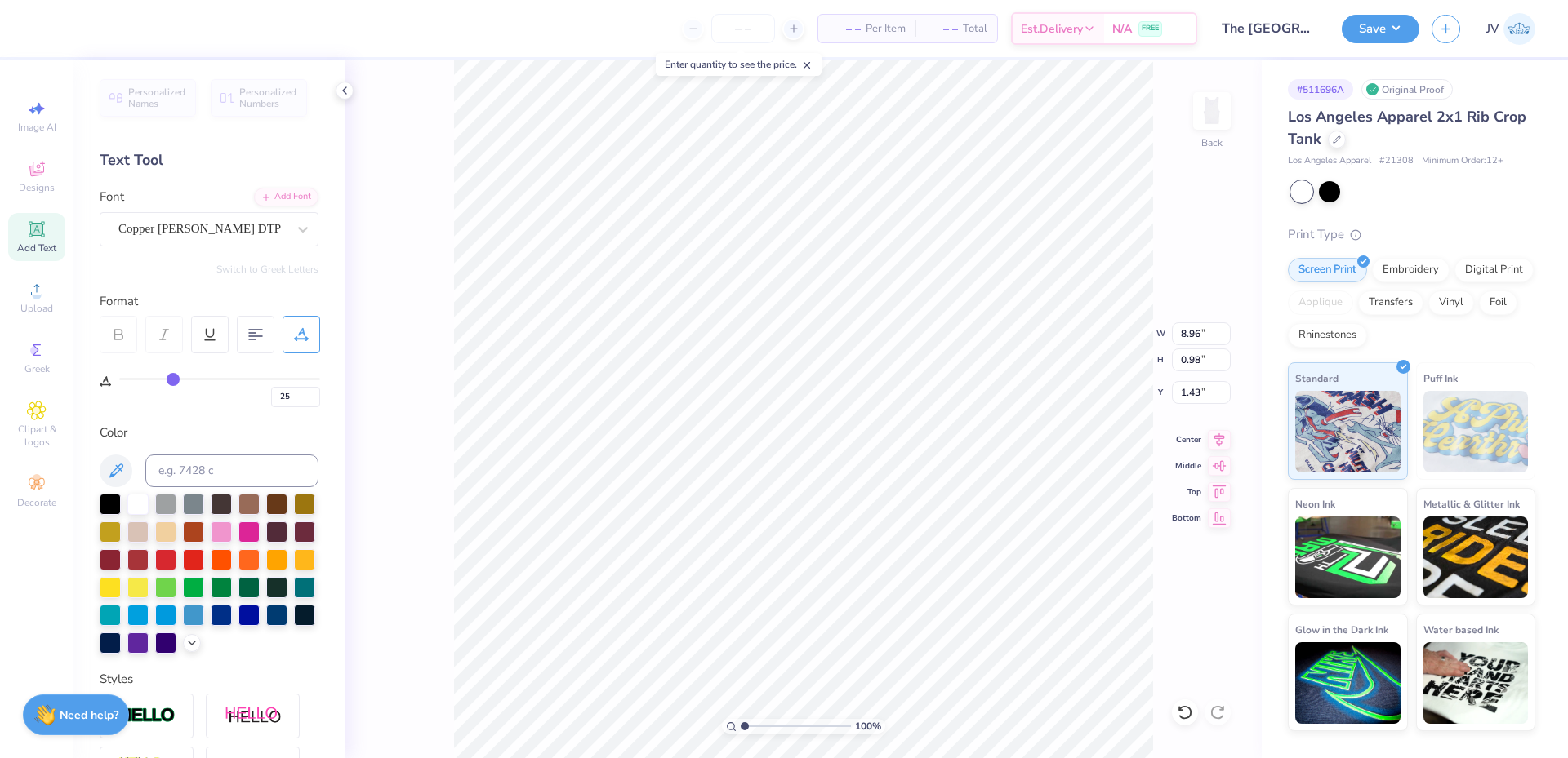
type input "8.97"
type input "0.86"
type input "1.49"
type input "24"
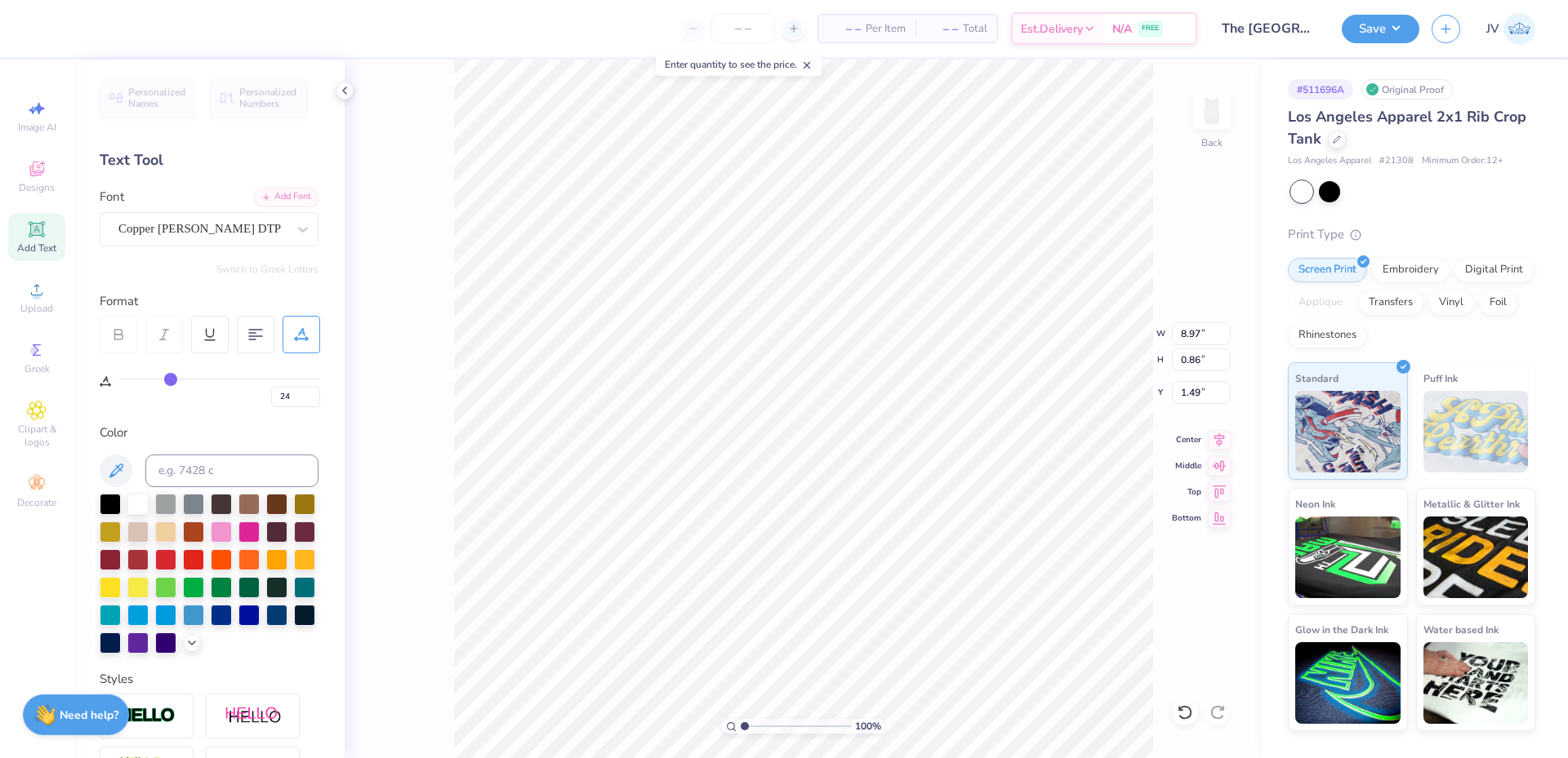
type input "25"
type input "26"
type input "27"
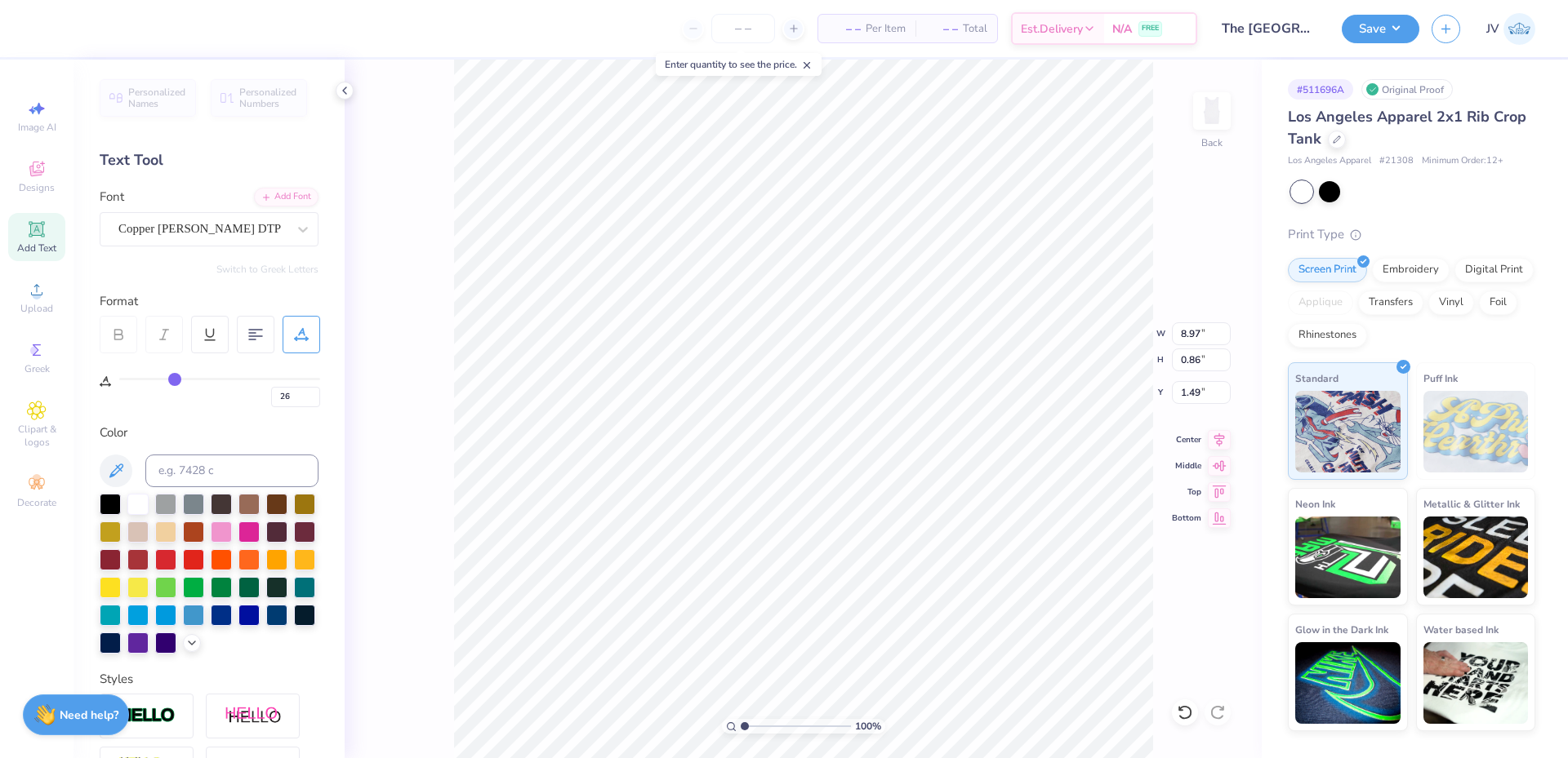
type input "27"
type input "28"
type input "29"
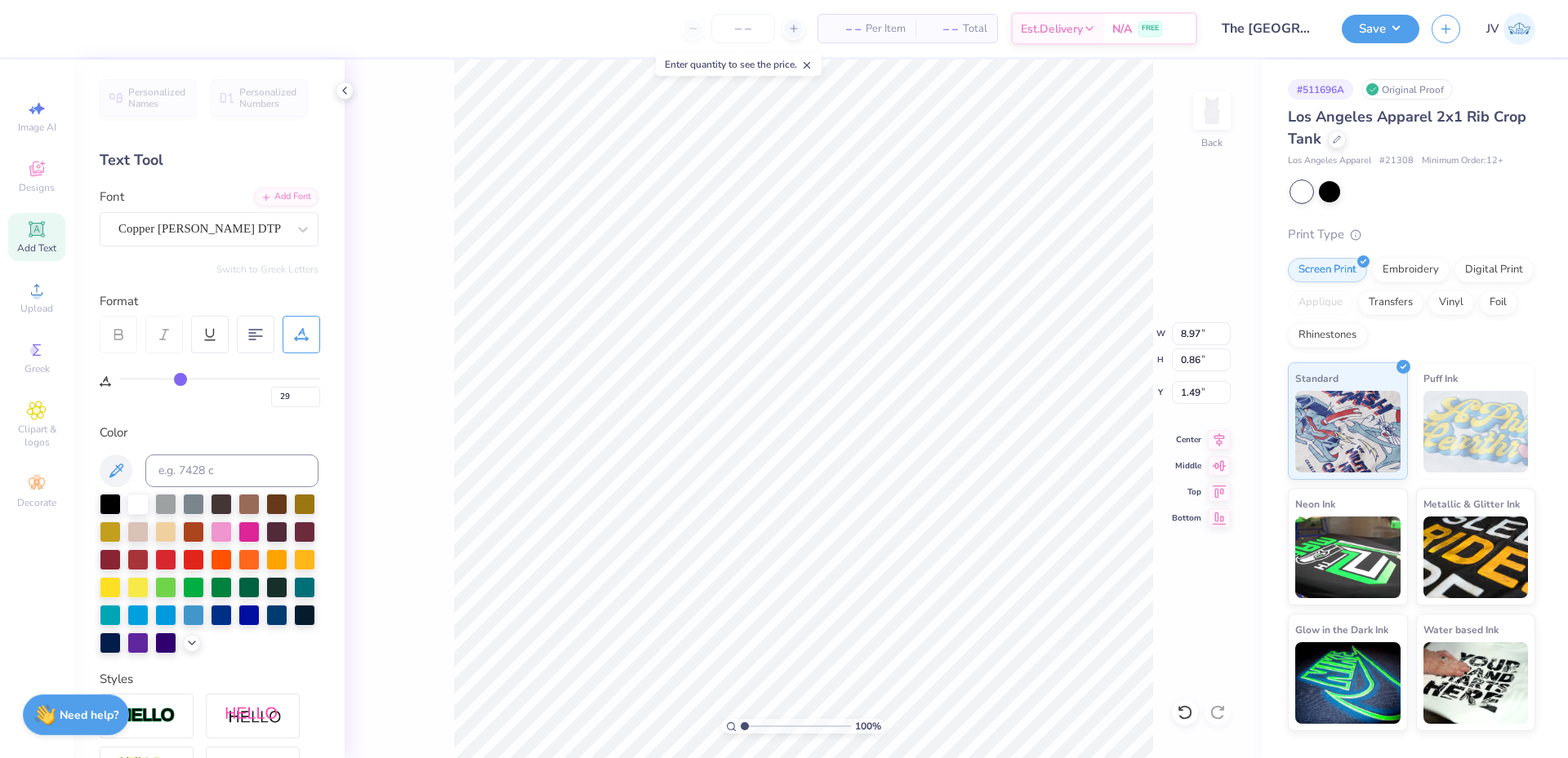
type input "30"
type input "31"
type input "32"
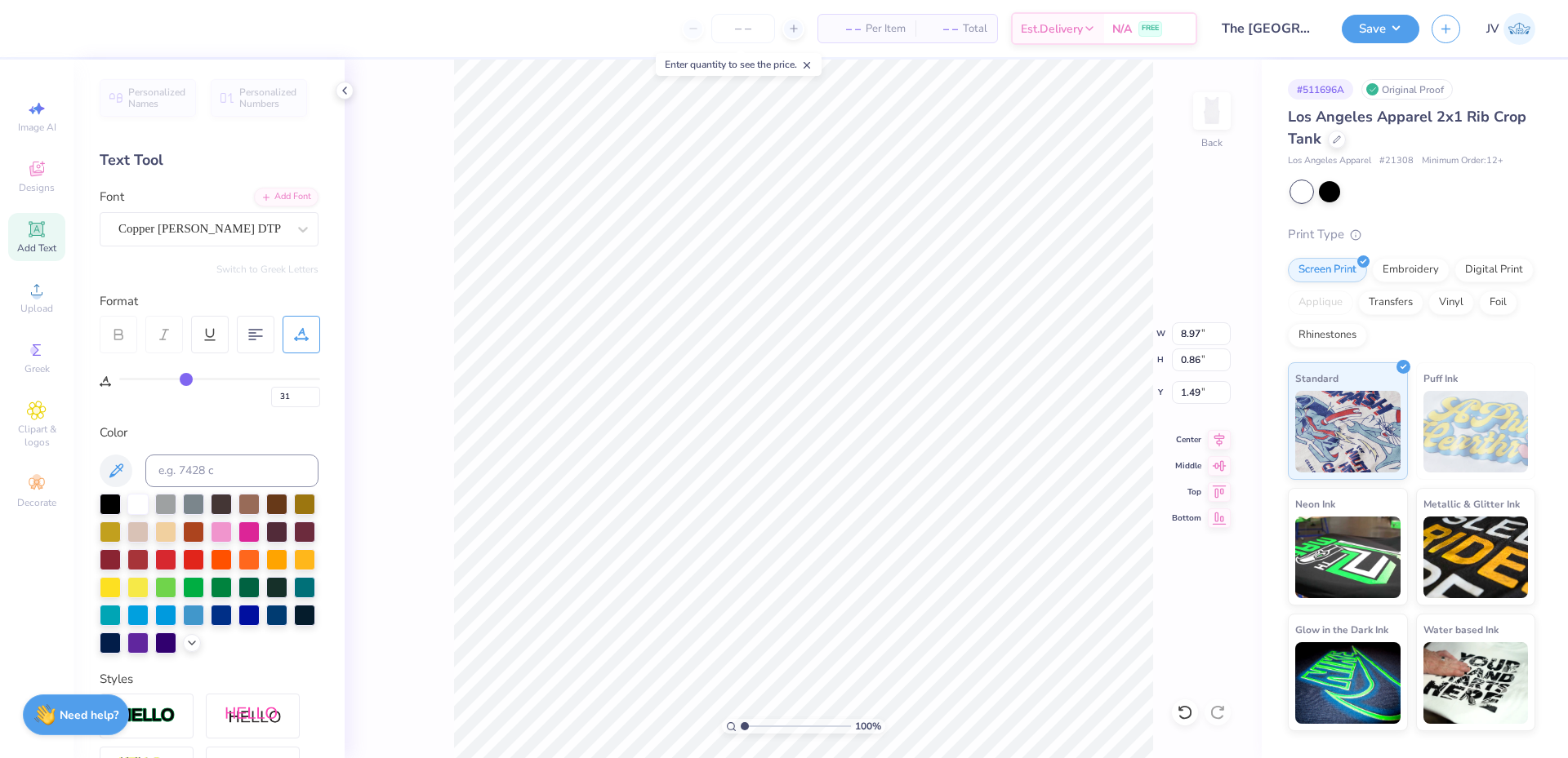
type input "32"
type input "33"
type input "34"
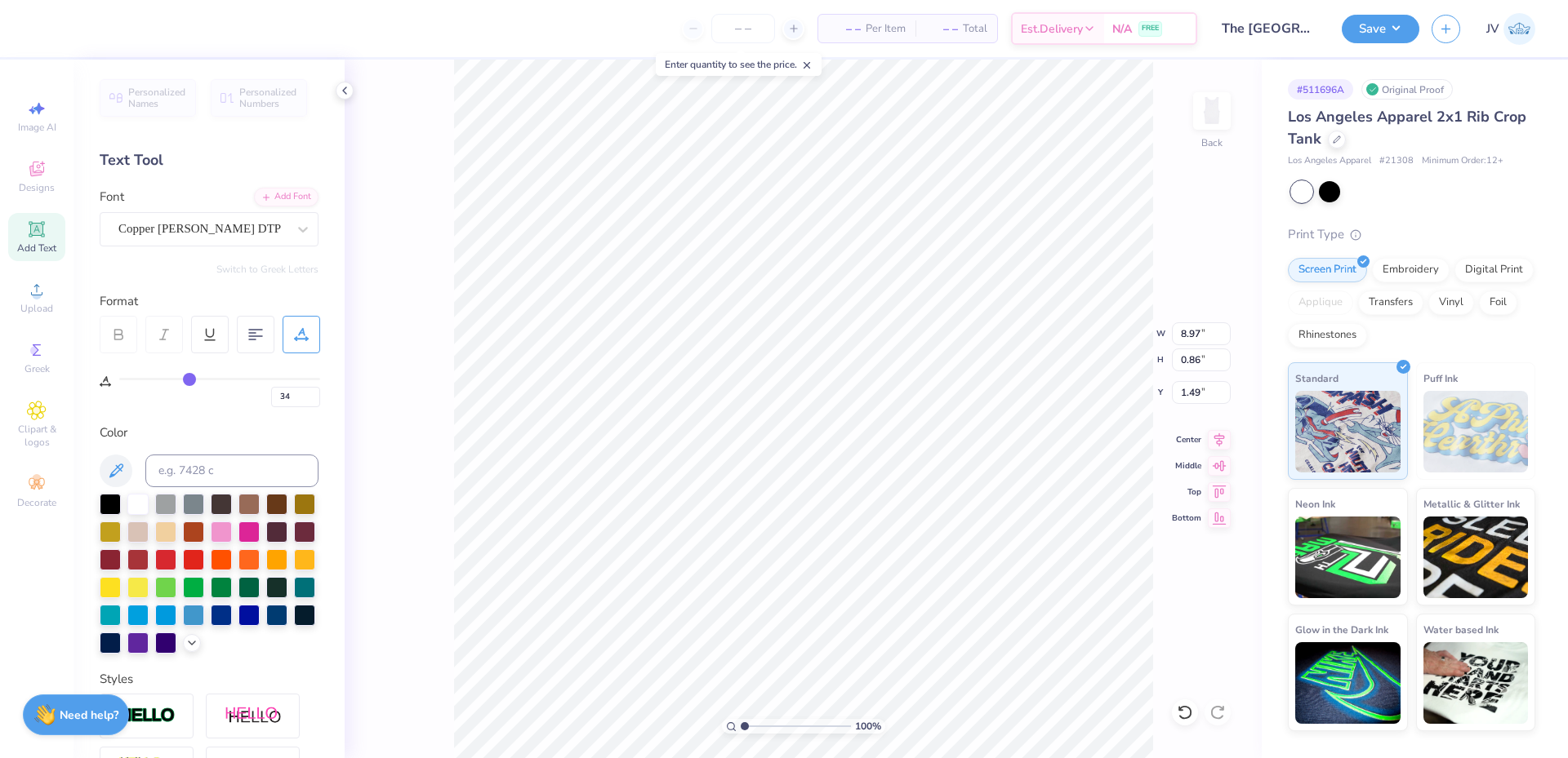
type input "35"
drag, startPoint x: 170, startPoint y: 382, endPoint x: 194, endPoint y: 380, distance: 24.1
type input "35"
click at [192, 380] on input "range" at bounding box center [220, 379] width 201 height 3
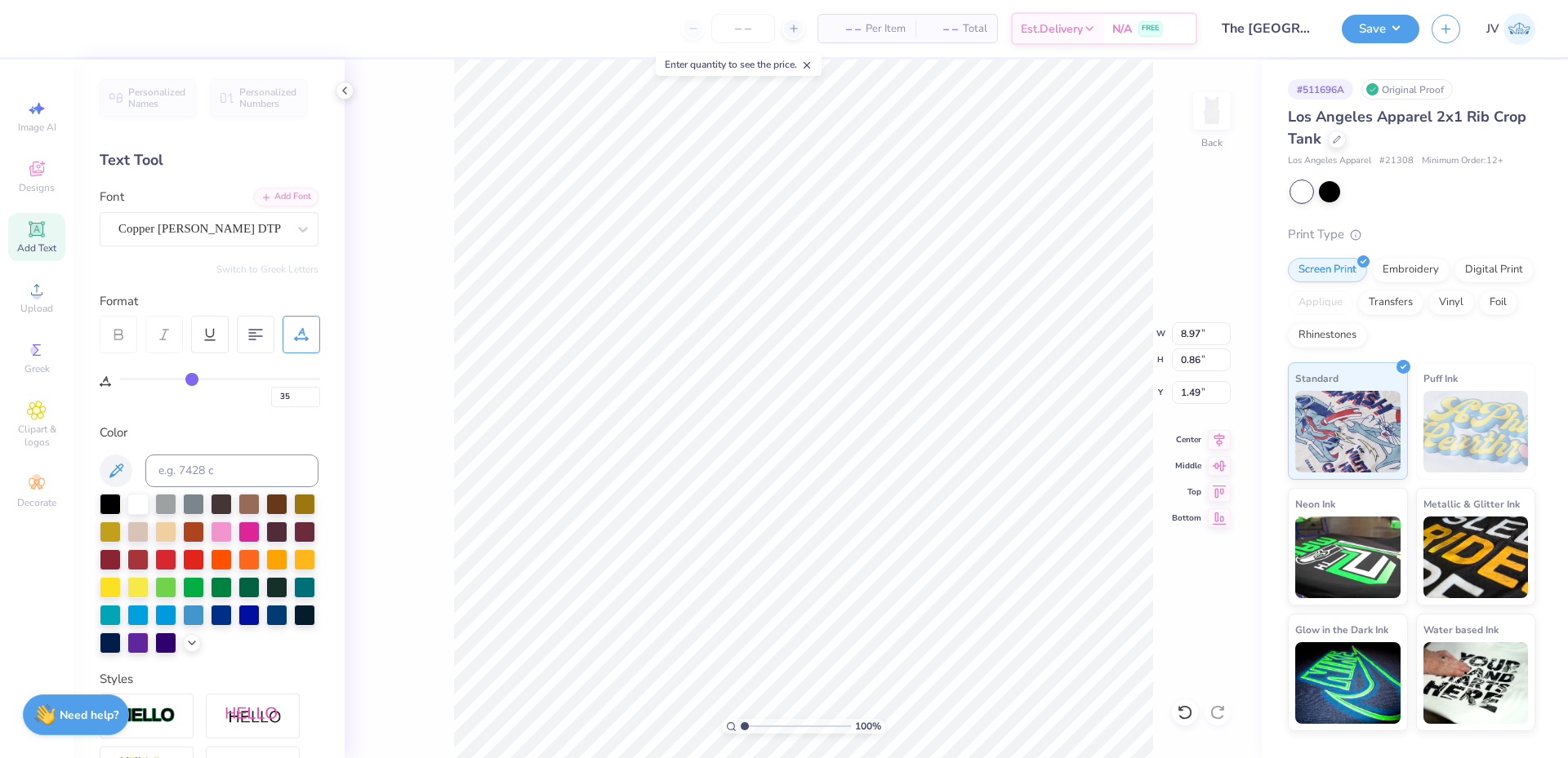
type input "8.96"
type input "0.79"
type input "1.53"
type input "7.17"
click at [1193, 363] on input "0.79" at bounding box center [1201, 360] width 58 height 23
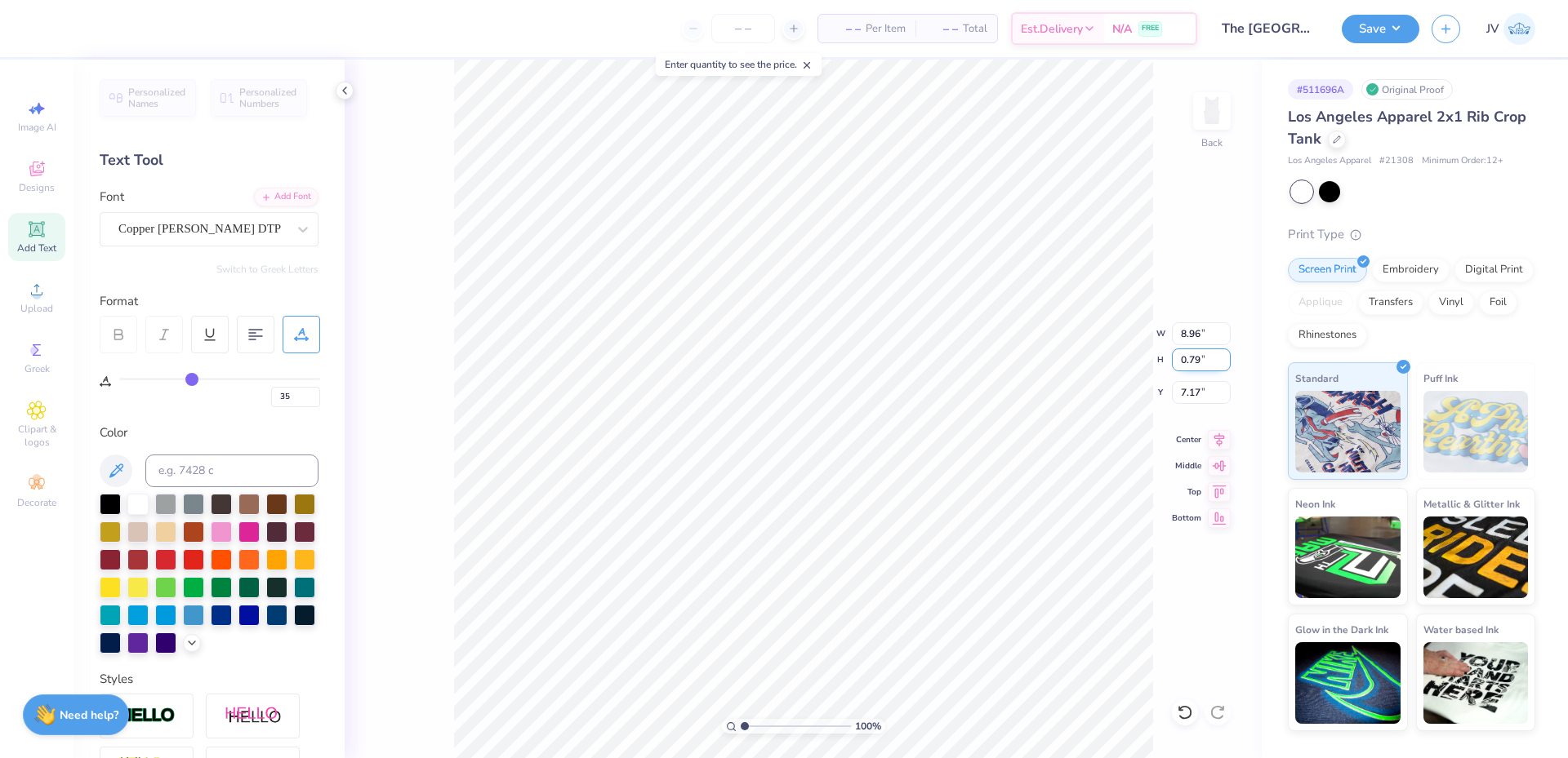
click at [1193, 363] on input "0.79" at bounding box center [1201, 360] width 58 height 23
type input ".3"
type input "3.42"
type input "0.30"
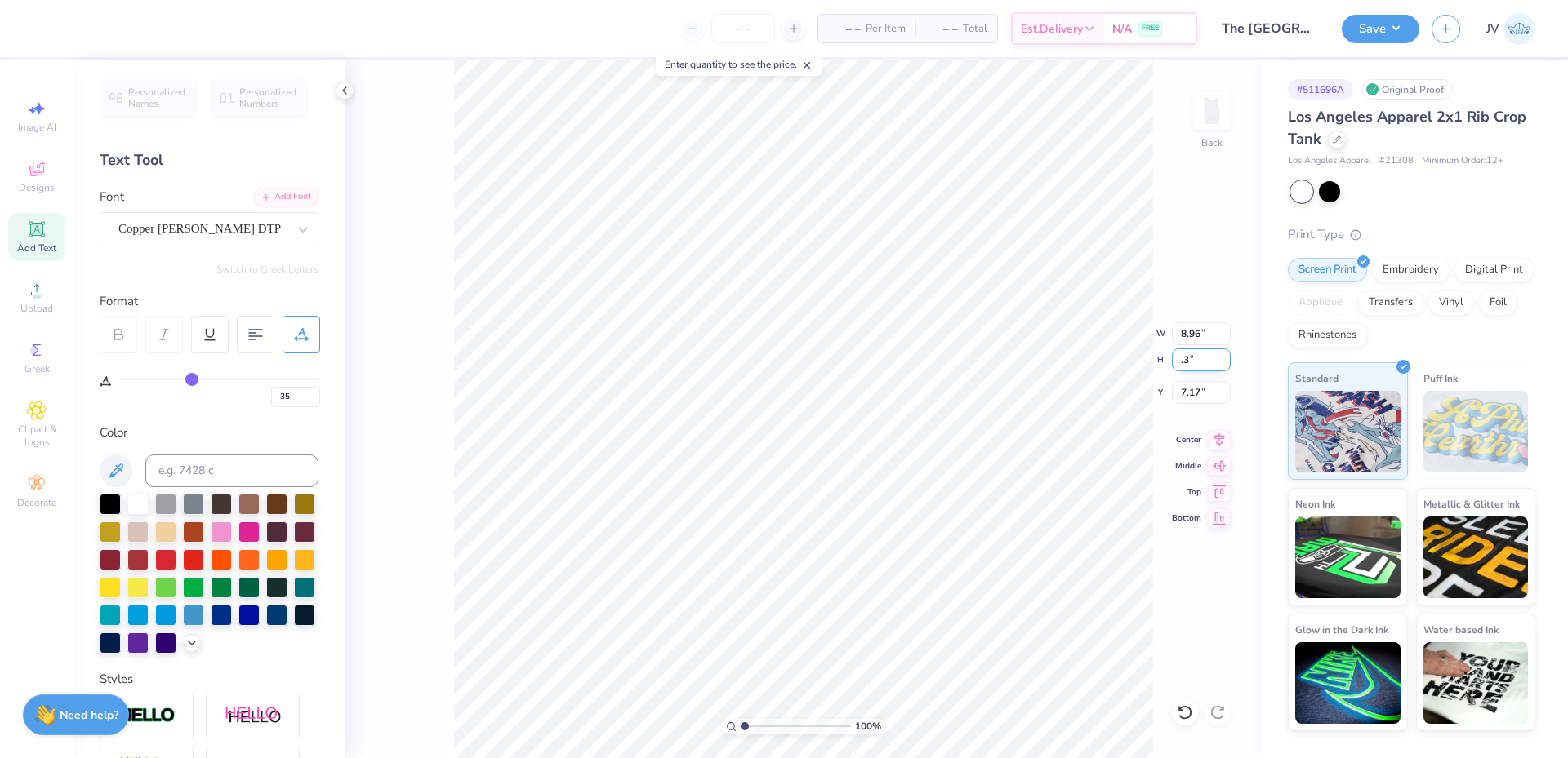
type input "7.42"
drag, startPoint x: 746, startPoint y: 724, endPoint x: 762, endPoint y: 723, distance: 16.0
type input "2.6"
click at [762, 723] on input "range" at bounding box center [796, 726] width 110 height 15
type input "7.52"
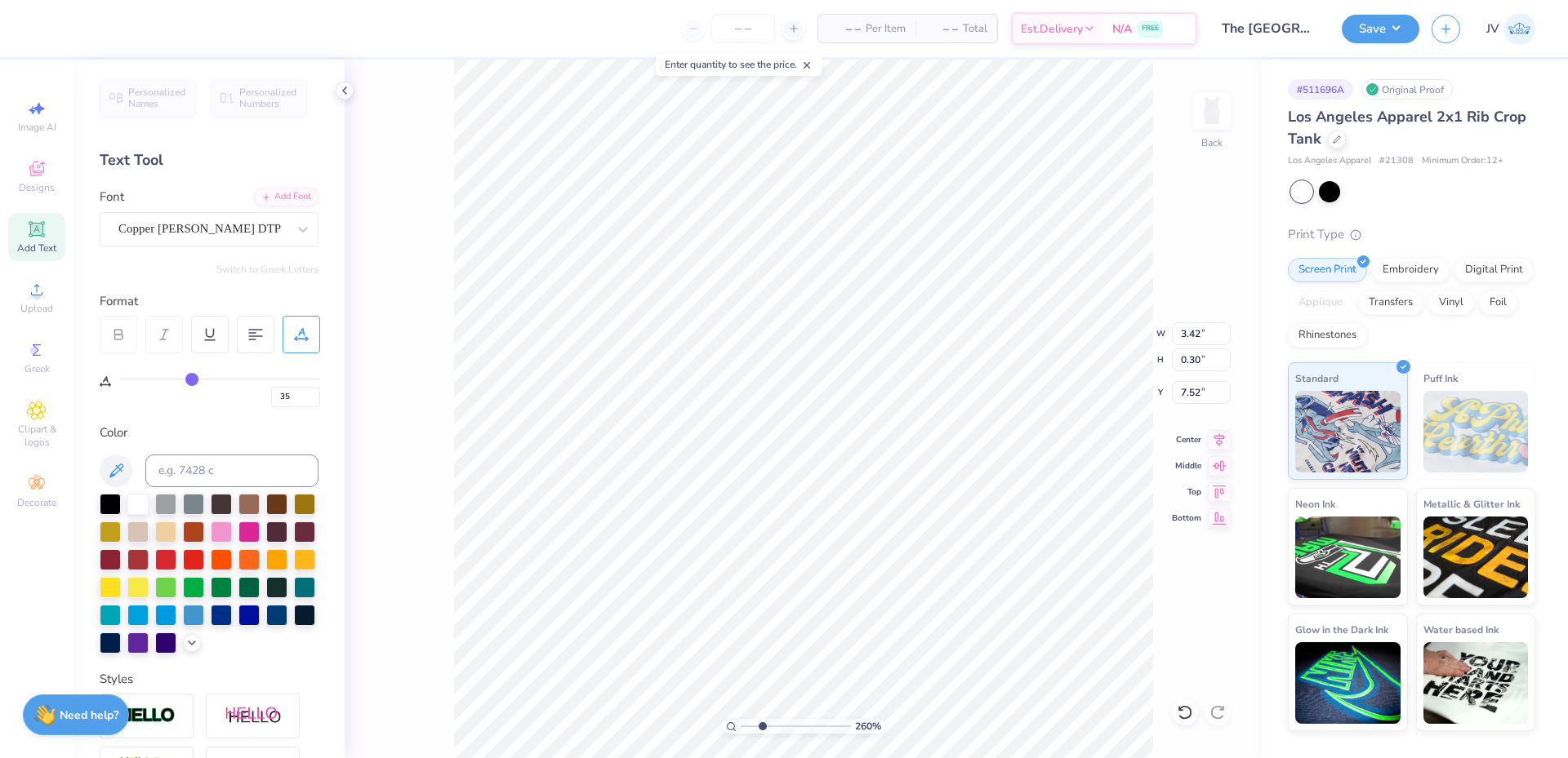
type input "4.05"
type input "0.36"
type input "7.46"
click at [1225, 441] on icon at bounding box center [1219, 437] width 23 height 19
drag, startPoint x: 762, startPoint y: 728, endPoint x: 725, endPoint y: 728, distance: 37.0
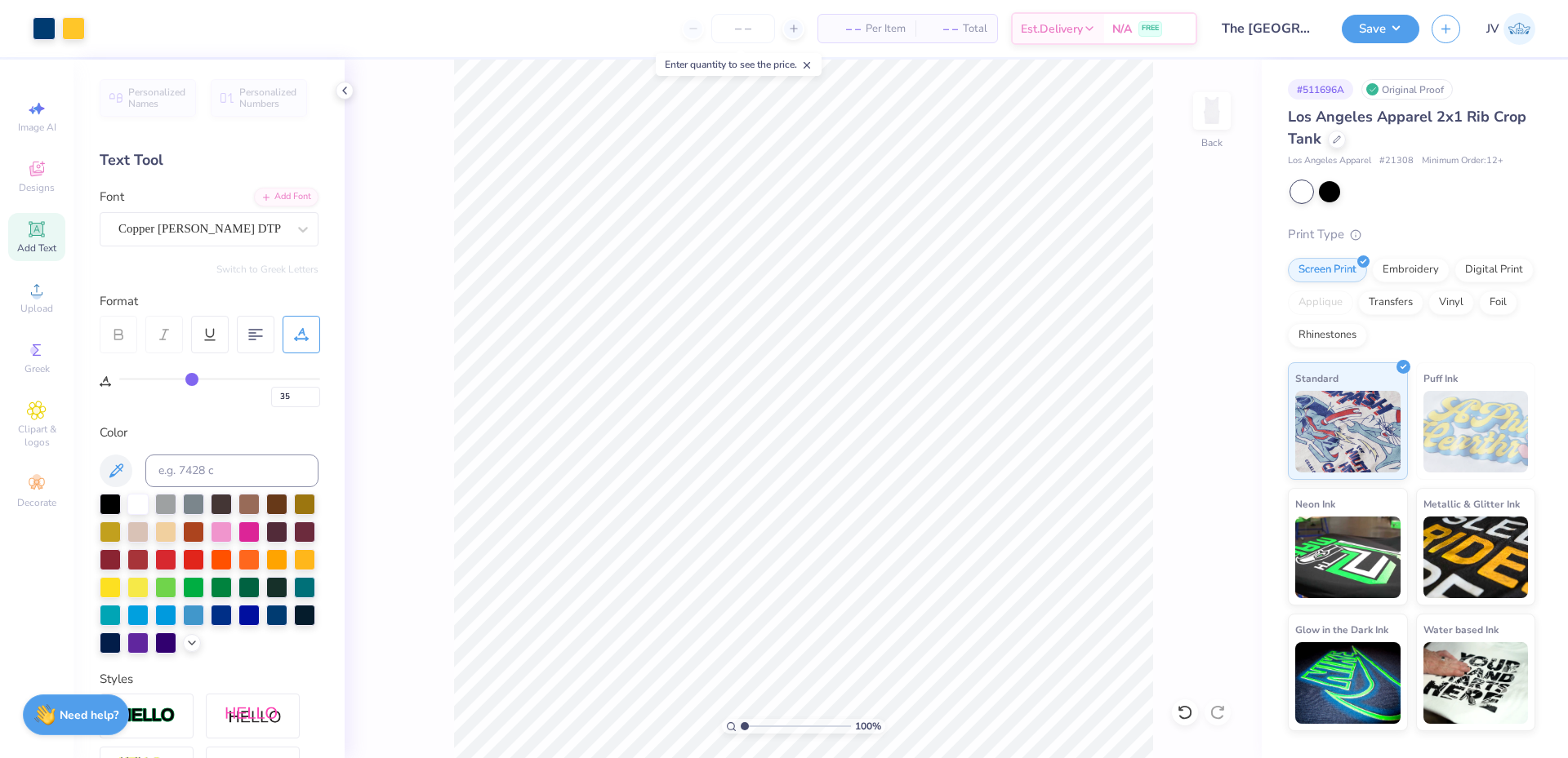
type input "1"
click at [741, 728] on input "range" at bounding box center [796, 726] width 110 height 15
drag, startPoint x: 1191, startPoint y: 553, endPoint x: 1153, endPoint y: 561, distance: 38.8
click at [1190, 555] on div "100 % Back W 8.97 8.97 " H 5.48 5.48 " Y 3.26 3.26 " Center Middle Top Bottom" at bounding box center [803, 408] width 917 height 699
click at [888, 581] on li "Group" at bounding box center [894, 579] width 128 height 32
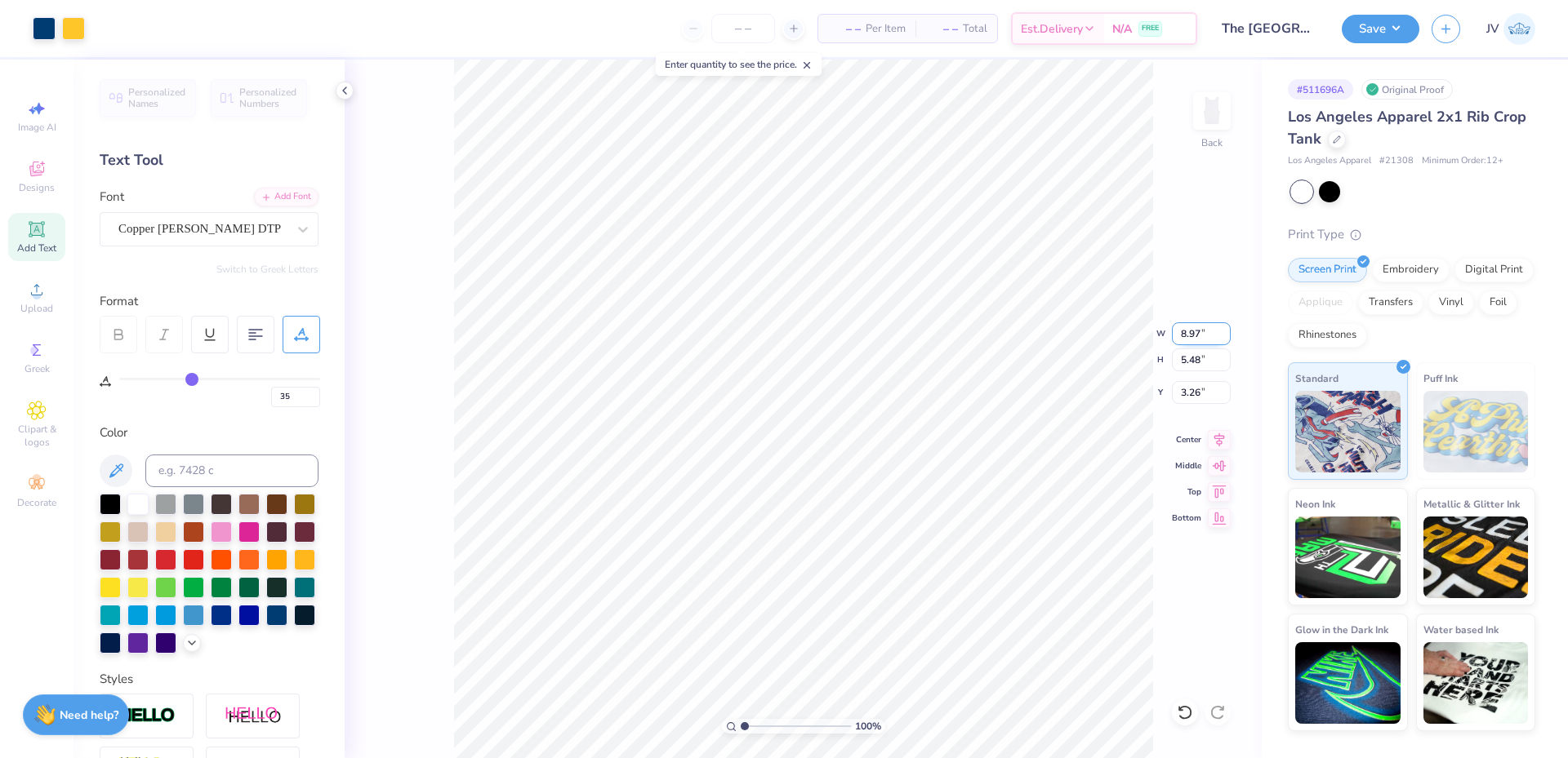
click at [1193, 333] on input "8.97" at bounding box center [1201, 334] width 58 height 23
type input "7.00"
type input "4.28"
click at [1202, 390] on input "3.86" at bounding box center [1201, 392] width 58 height 23
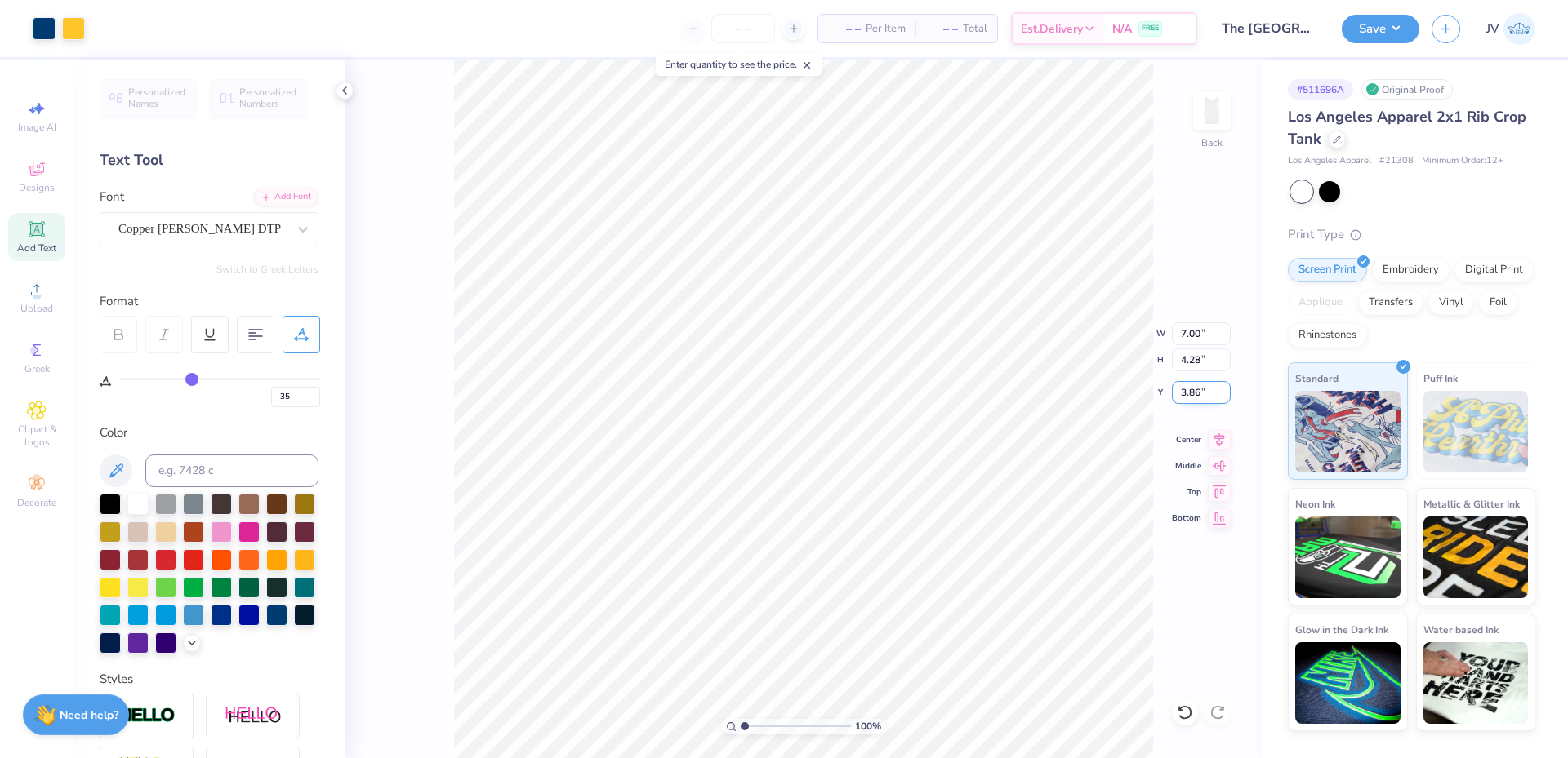
click at [1202, 390] on input "3.86" at bounding box center [1201, 392] width 58 height 23
type input "1.00"
click at [1188, 389] on input "1.00" at bounding box center [1201, 392] width 58 height 23
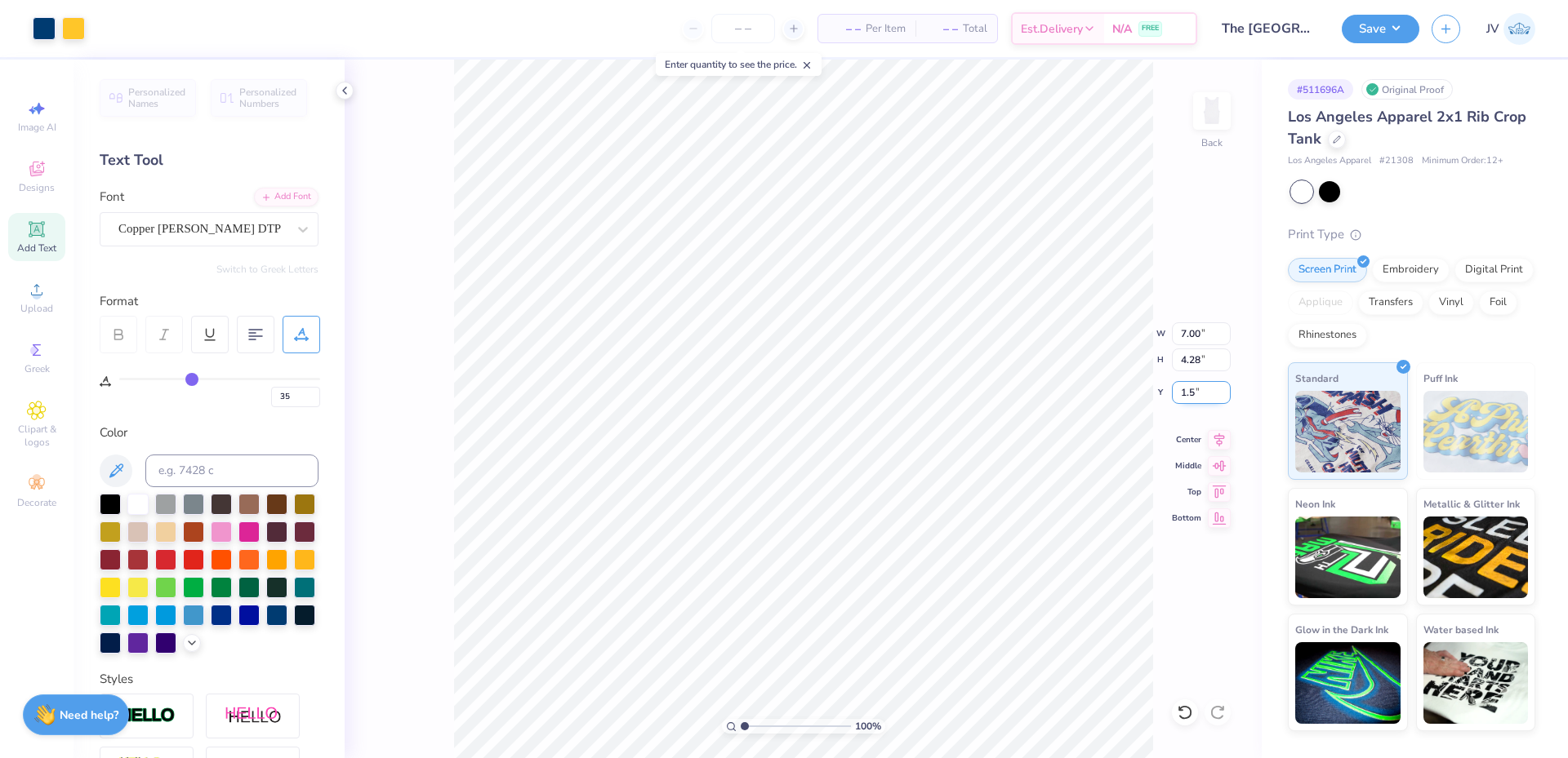
type input "1.50"
click at [864, 610] on li "Ungroup" at bounding box center [896, 611] width 128 height 32
click at [38, 301] on div "Upload" at bounding box center [36, 298] width 58 height 48
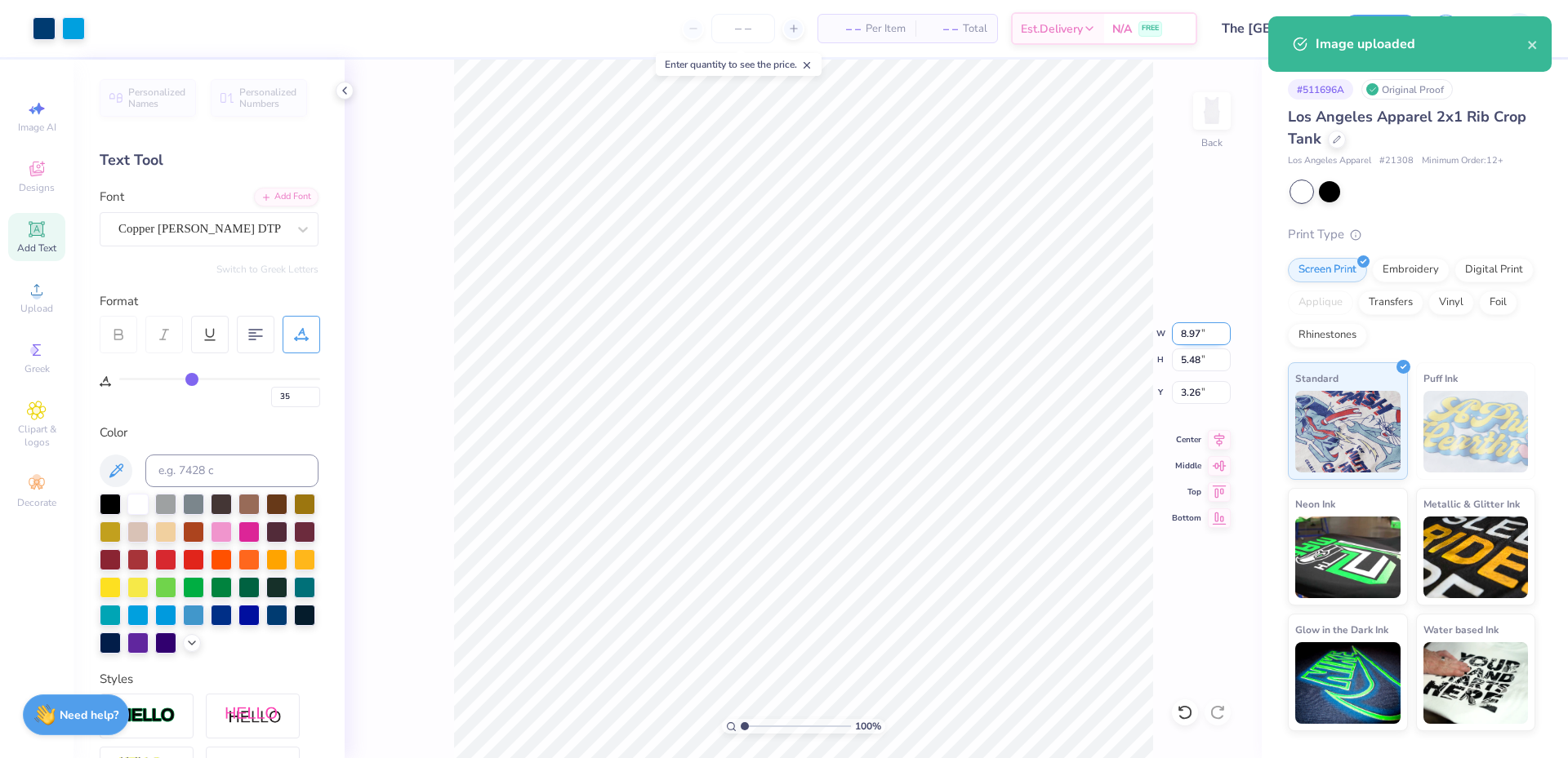
click at [1200, 335] on input "8.97" at bounding box center [1201, 334] width 58 height 23
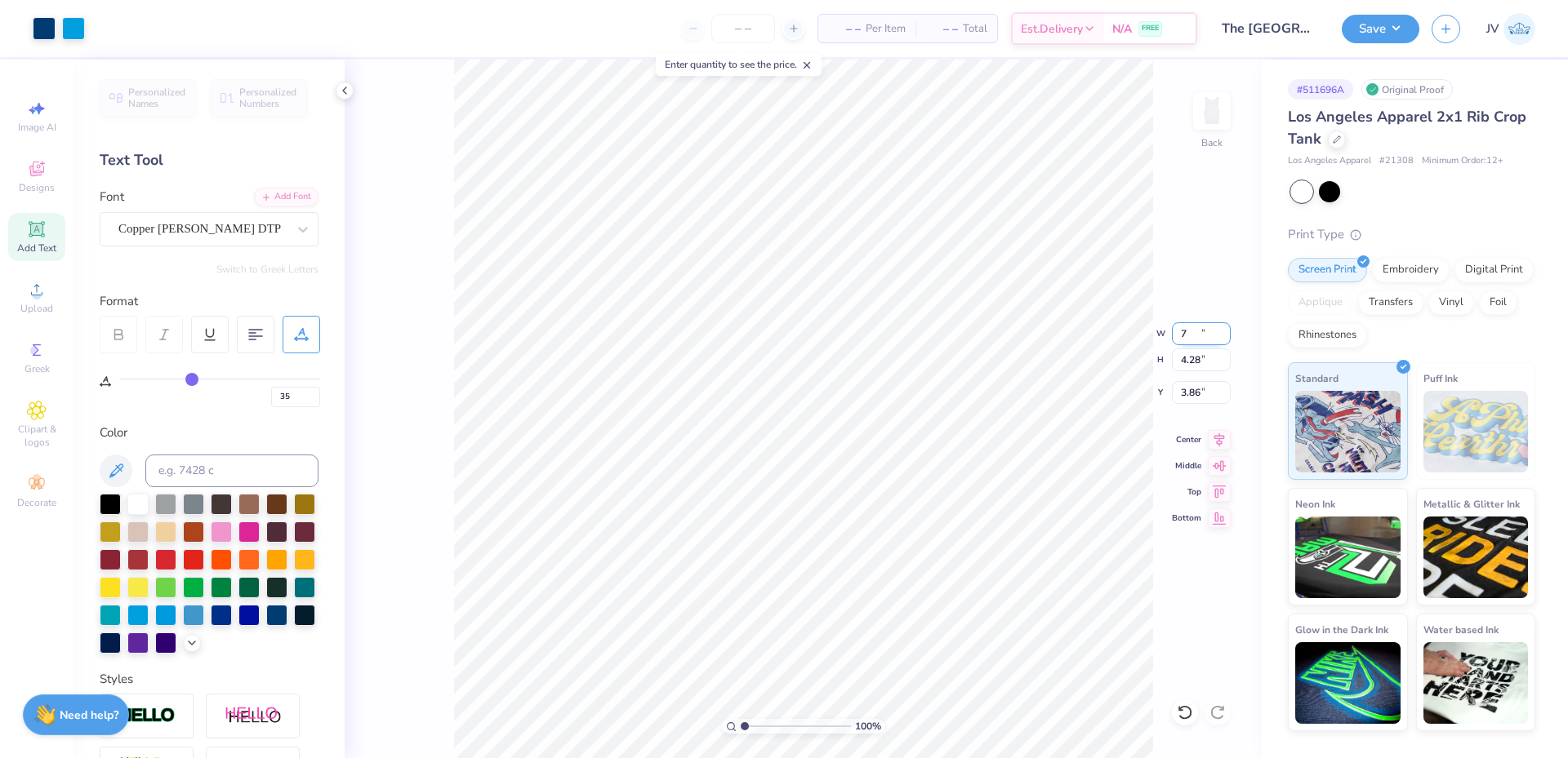
type input "7.00"
type input "4.28"
click at [1191, 391] on input "3.86" at bounding box center [1201, 392] width 58 height 23
type input "7"
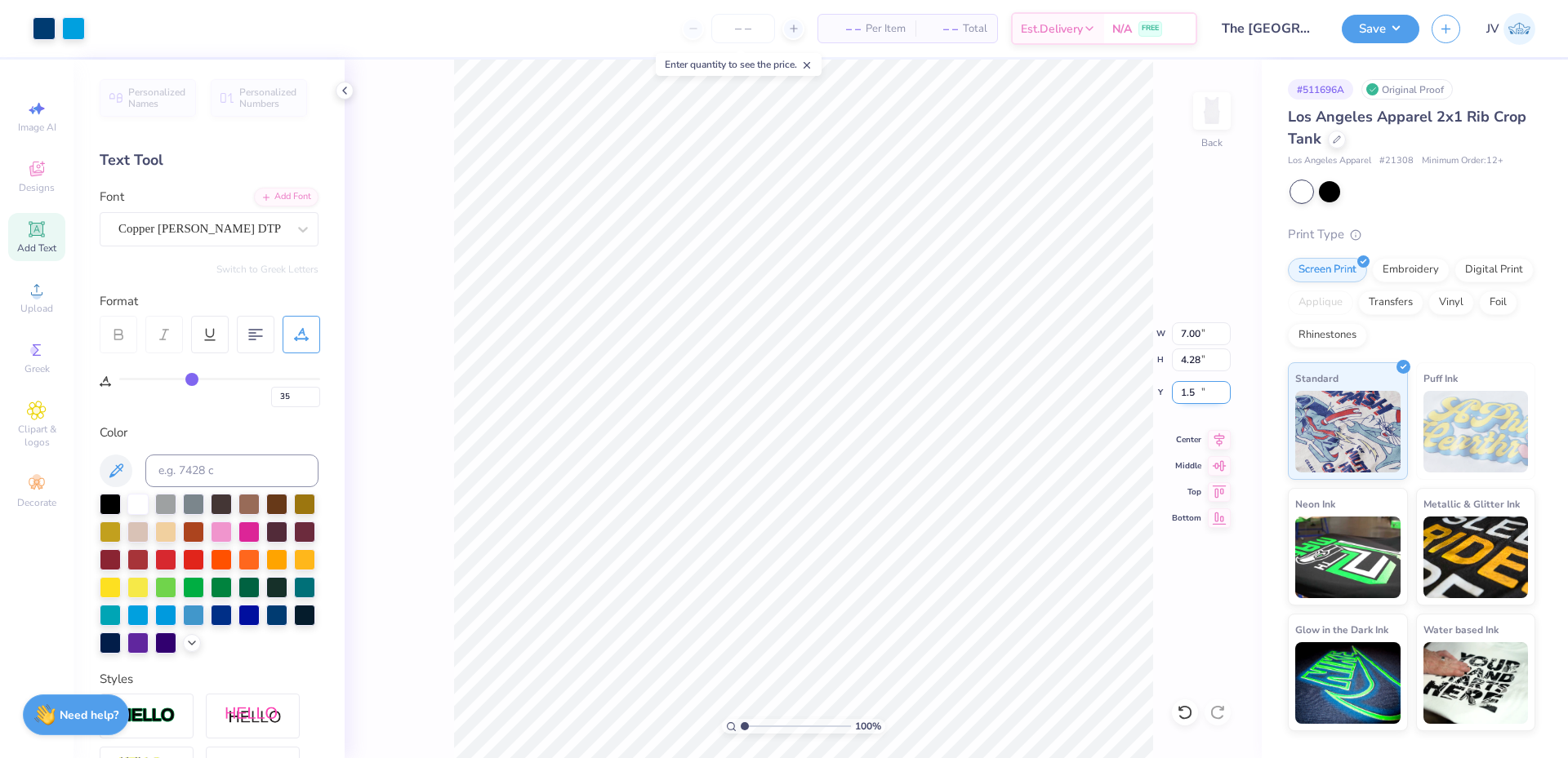
type input "1.50"
click at [817, 583] on li "Group" at bounding box center [824, 579] width 128 height 32
click at [1375, 16] on button "Save" at bounding box center [1380, 27] width 78 height 28
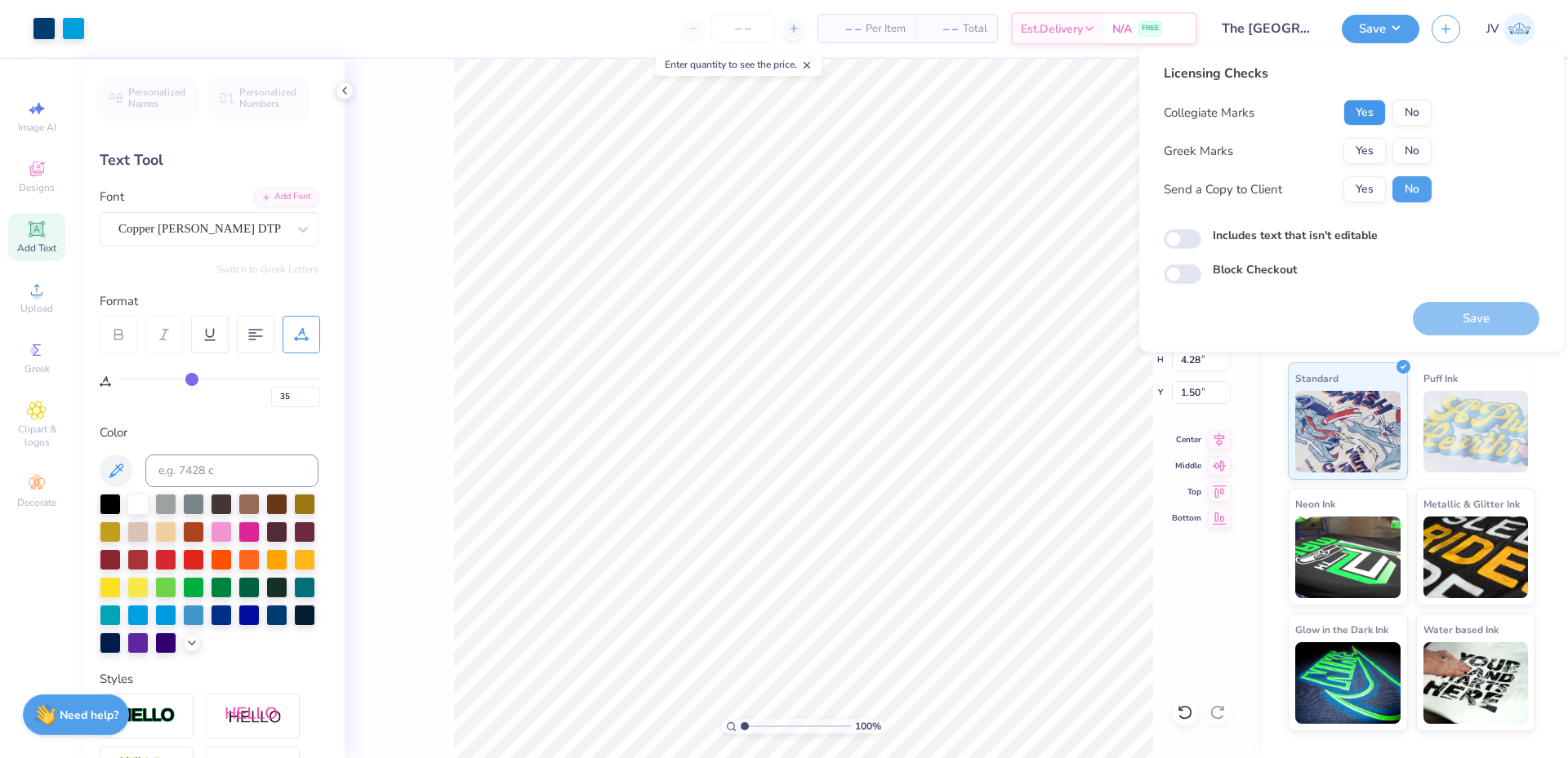
click at [1355, 104] on button "Yes" at bounding box center [1364, 112] width 43 height 26
click at [1370, 148] on button "Yes" at bounding box center [1364, 151] width 43 height 26
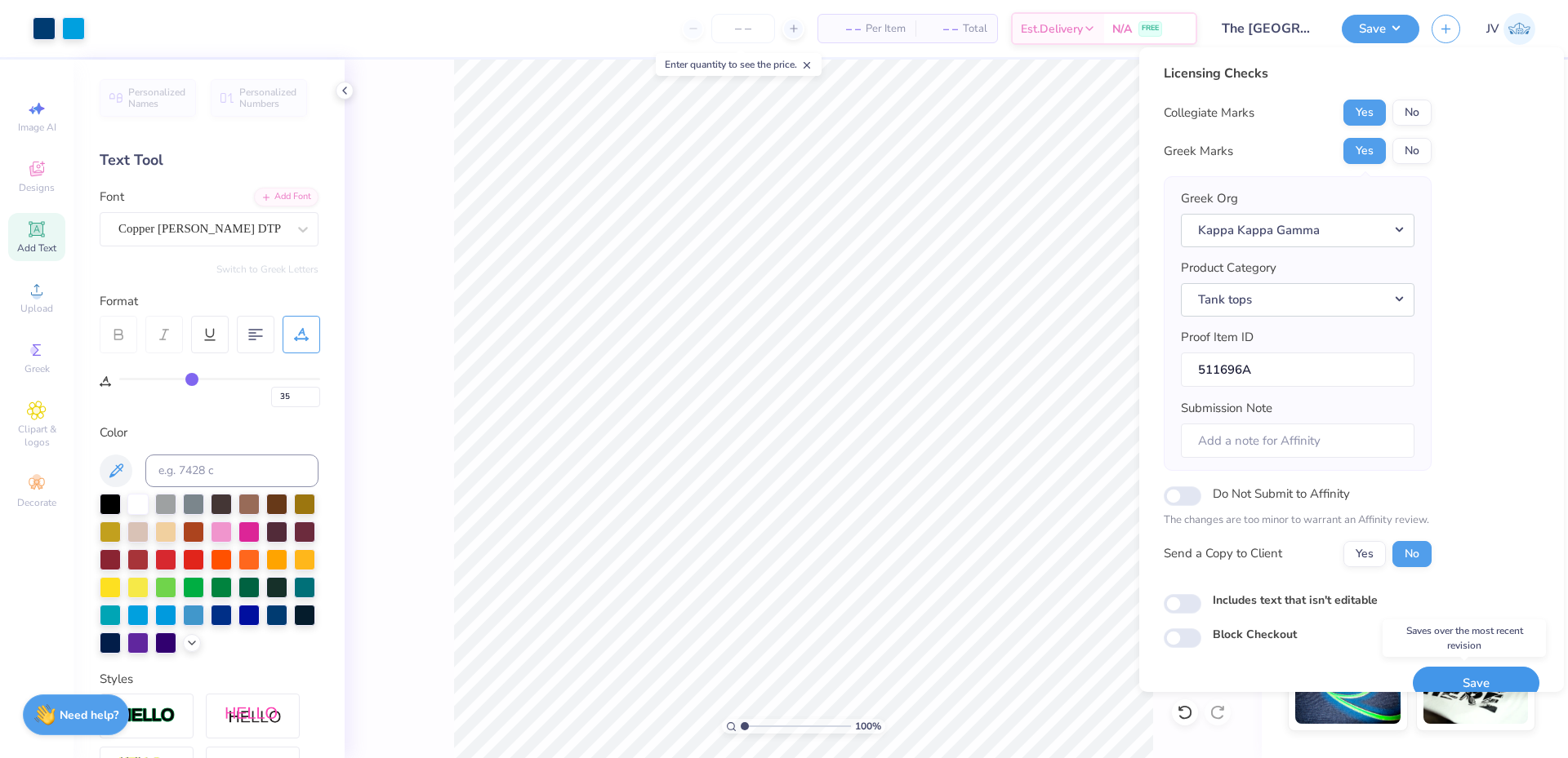
click at [1479, 674] on button "Save" at bounding box center [1475, 684] width 127 height 34
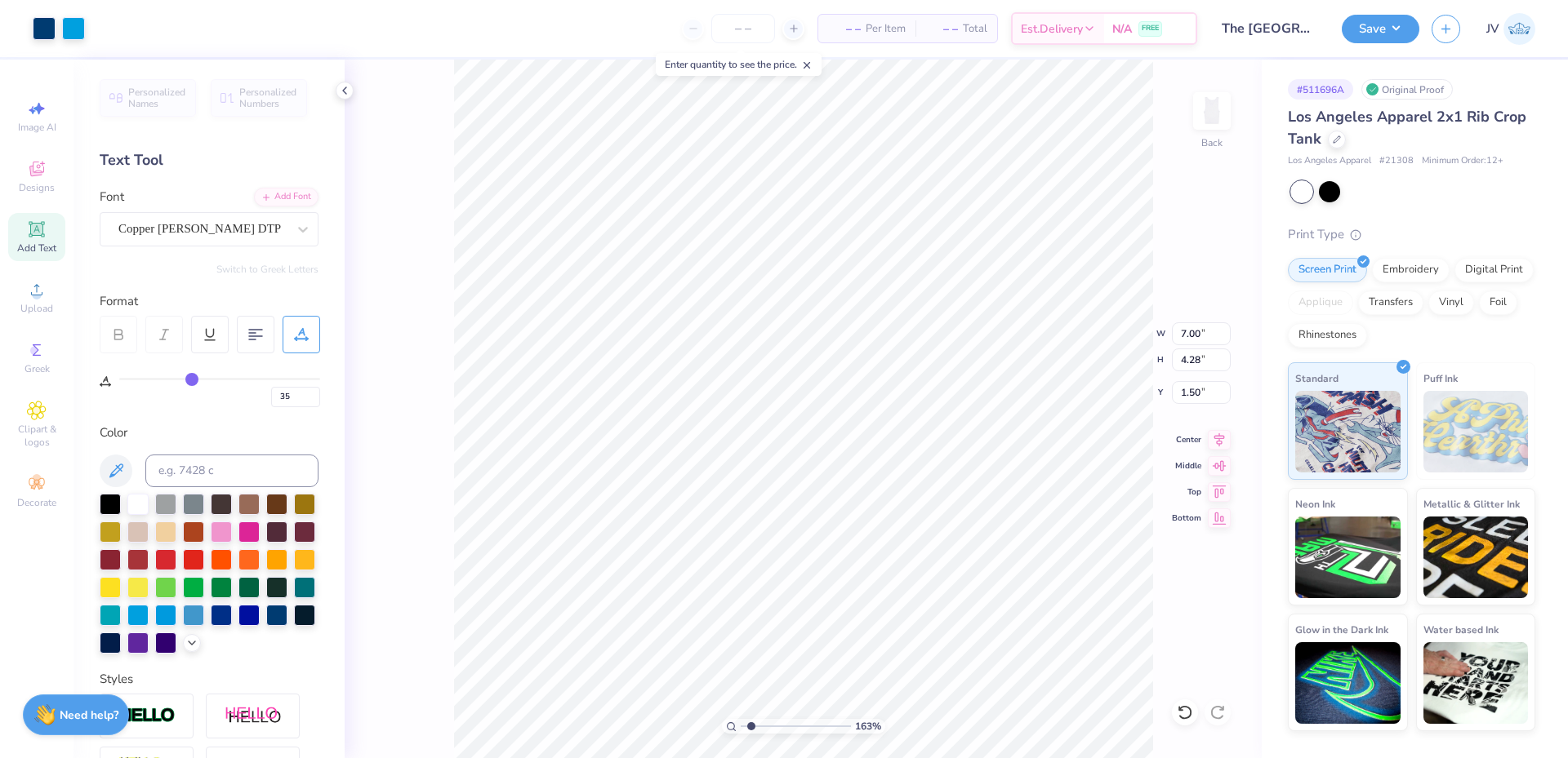
type input "1.63"
click at [751, 731] on input "range" at bounding box center [796, 726] width 110 height 15
click at [840, 611] on li "Ungroup" at bounding box center [873, 611] width 128 height 32
click at [811, 733] on li "Send to Back" at bounding box center [812, 739] width 128 height 32
click at [256, 478] on input at bounding box center [231, 470] width 173 height 33
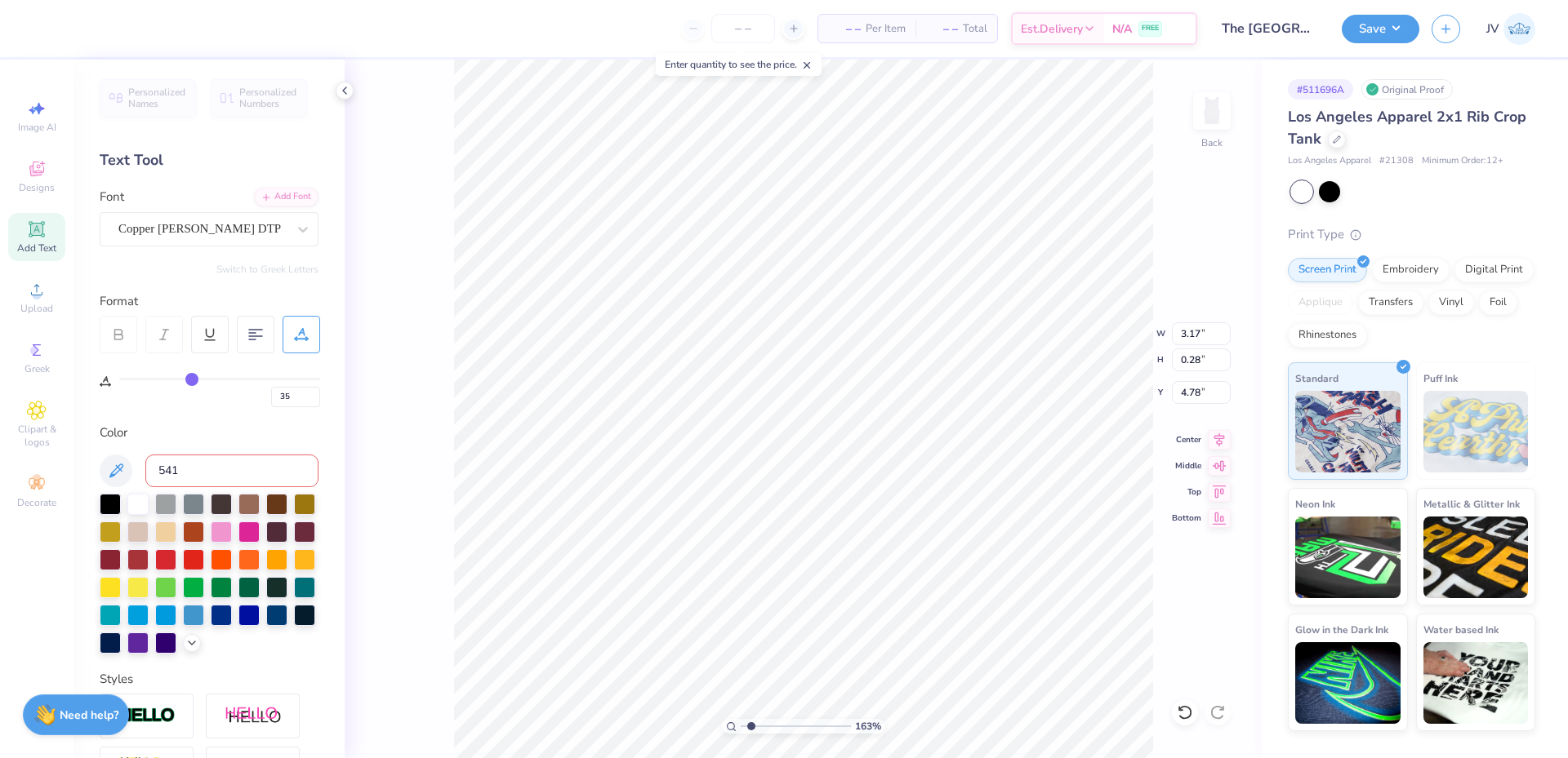
type input "541"
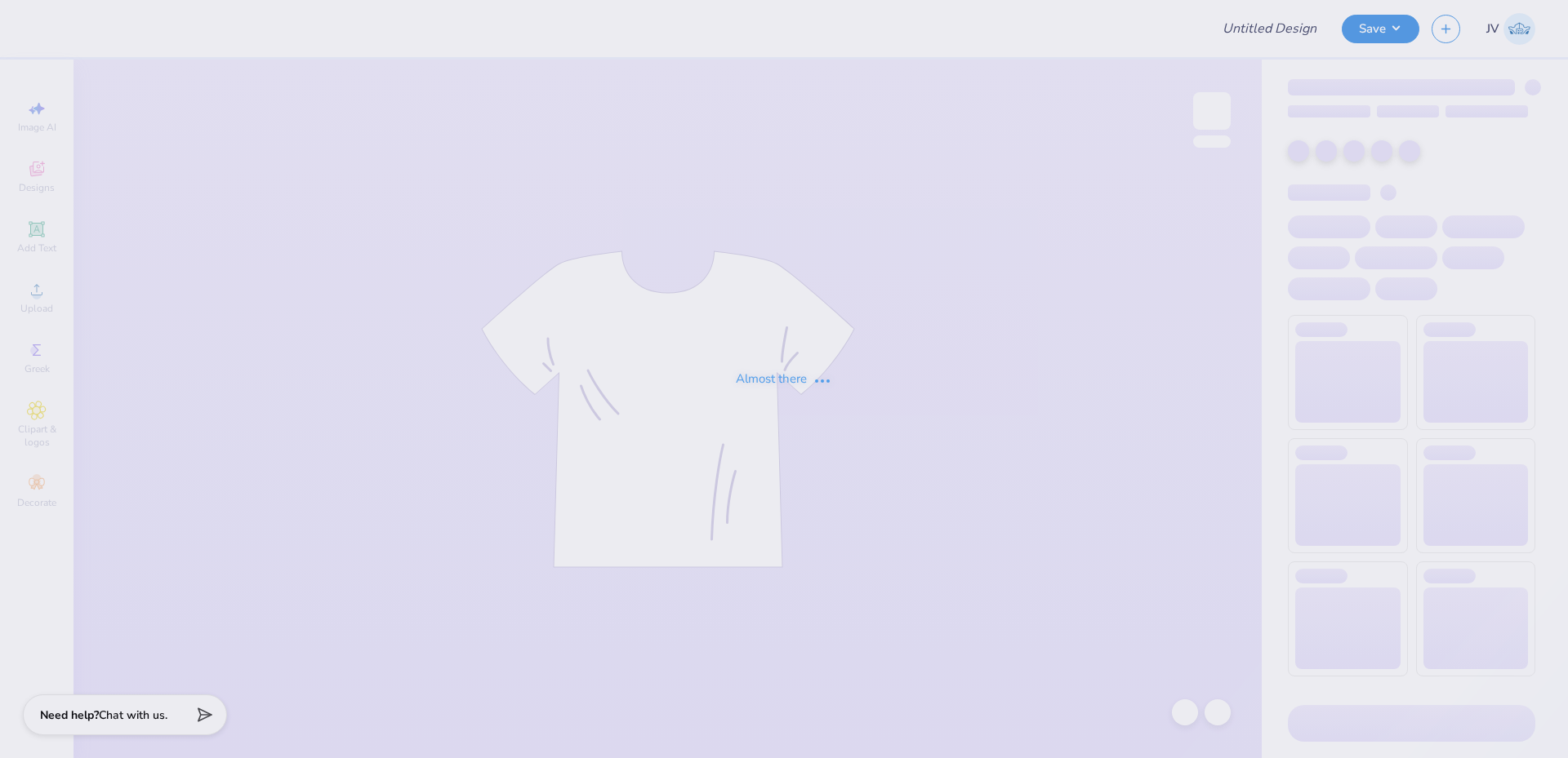
type input "aphi camero tee"
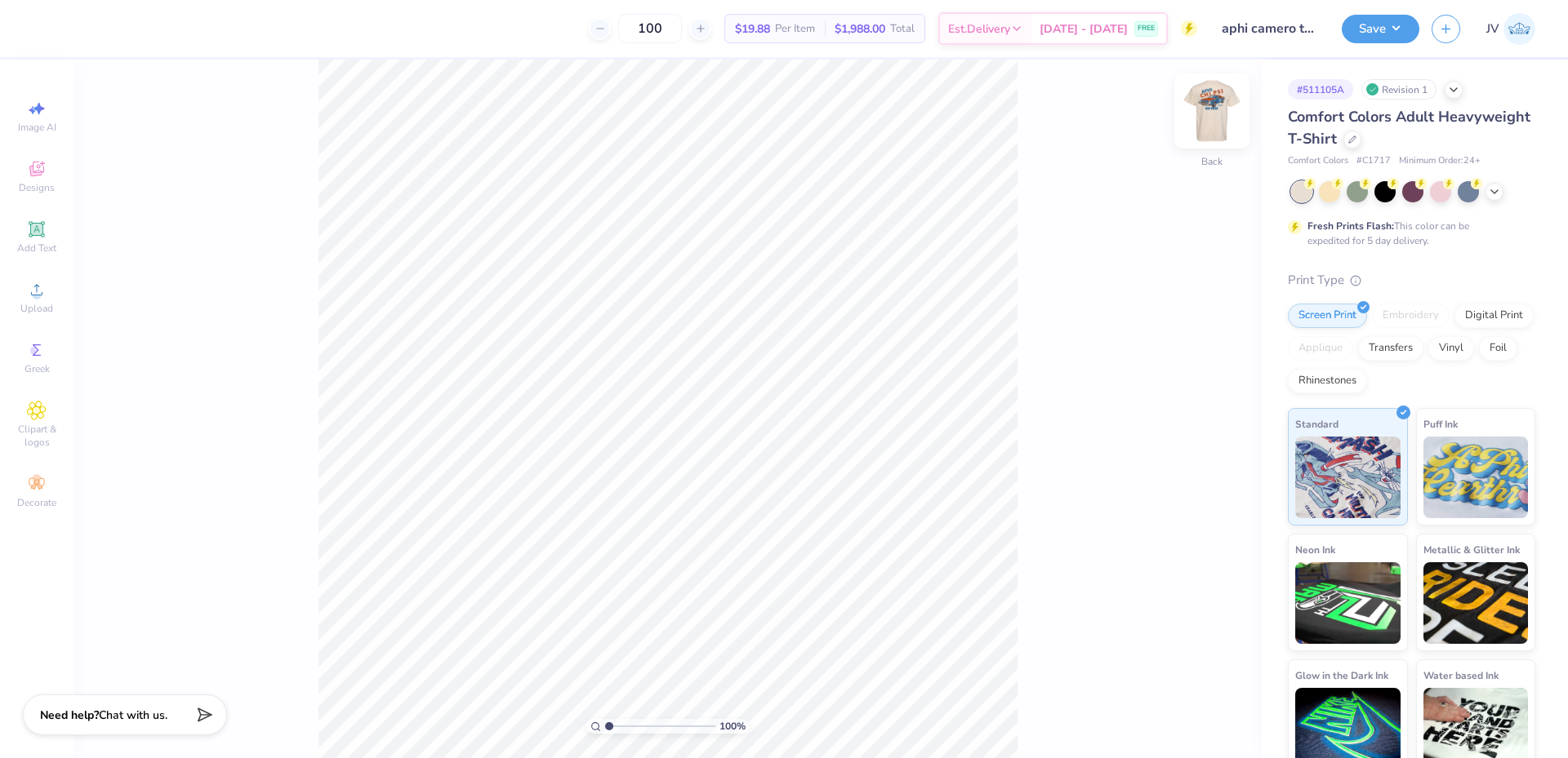
click at [1227, 108] on img at bounding box center [1212, 111] width 66 height 66
click at [1223, 110] on img at bounding box center [1211, 111] width 33 height 33
click at [1218, 112] on img at bounding box center [1212, 111] width 66 height 66
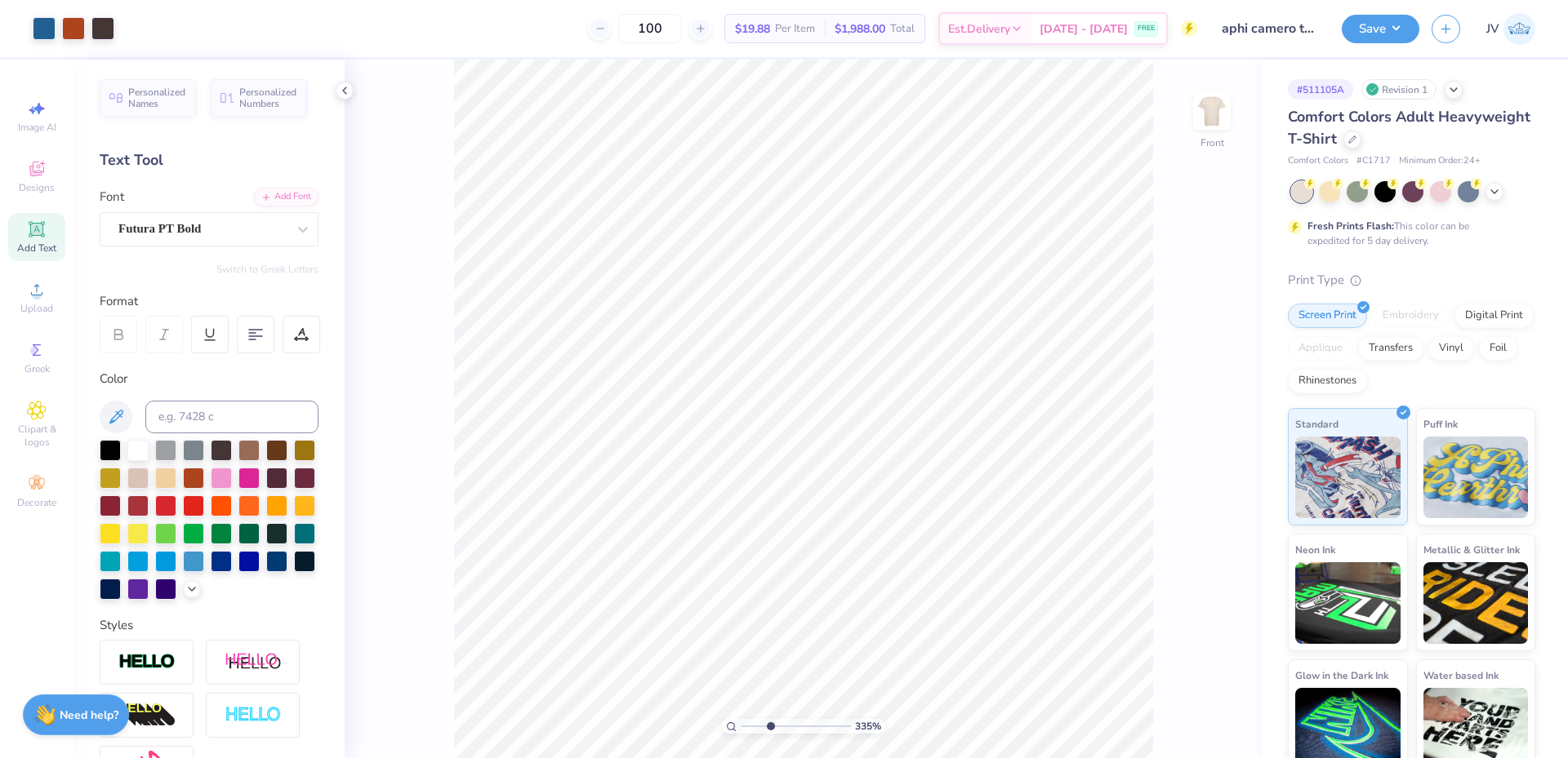
drag, startPoint x: 742, startPoint y: 724, endPoint x: 770, endPoint y: 720, distance: 28.3
type input "3.35"
click at [770, 720] on input "range" at bounding box center [796, 726] width 110 height 15
type input "7.10"
drag, startPoint x: 768, startPoint y: 723, endPoint x: 725, endPoint y: 716, distance: 43.6
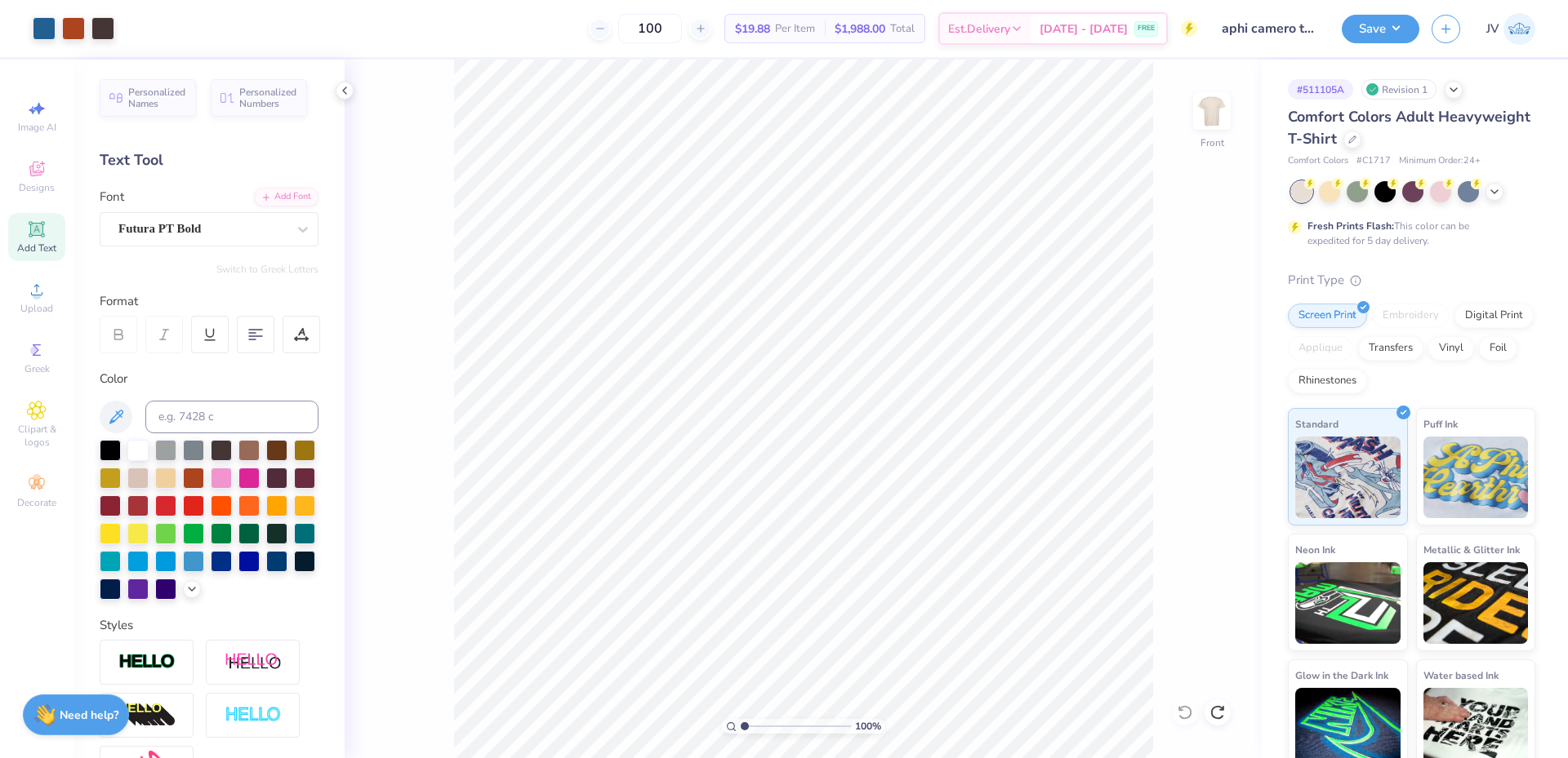
type input "1"
click at [741, 719] on input "range" at bounding box center [796, 726] width 110 height 15
click at [633, 4] on div "Art colors 100 $19.88 Per Item $1,988.00 Total Est. Delivery Sep 8 - 11 FREE De…" at bounding box center [784, 379] width 1568 height 758
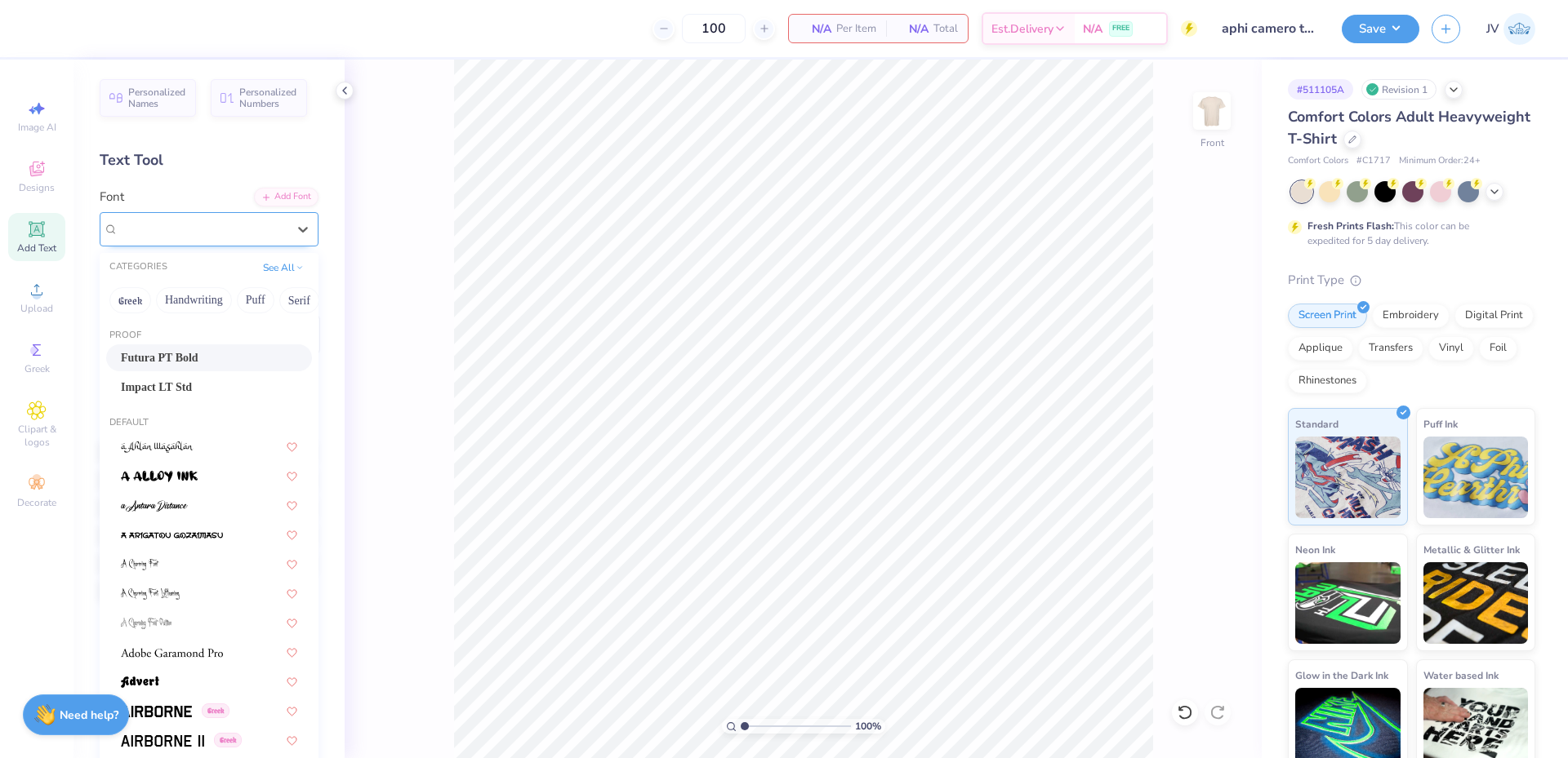
click at [229, 228] on div "Futura PT Bold" at bounding box center [203, 228] width 172 height 26
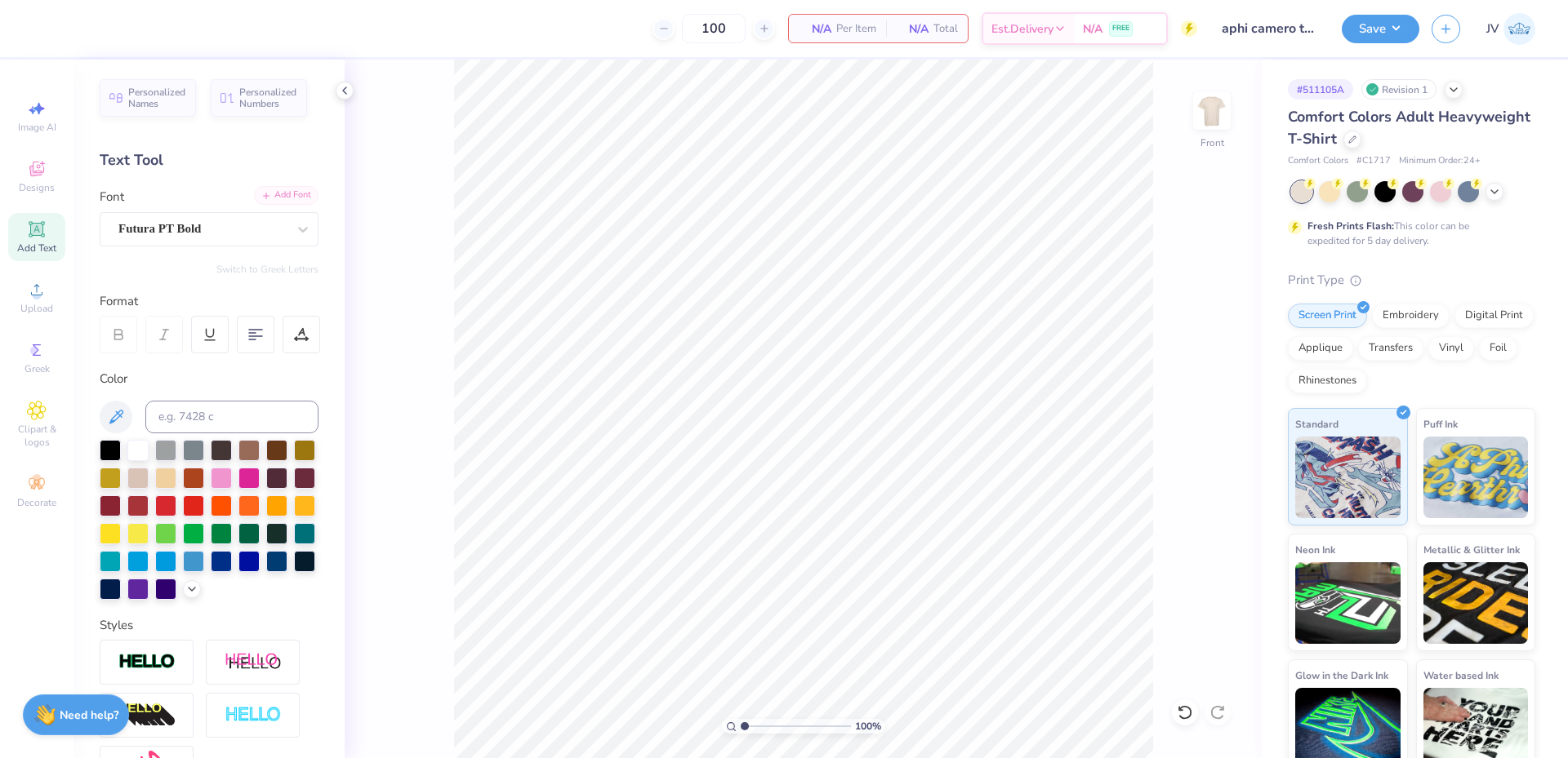
click at [291, 199] on div "Add Font" at bounding box center [286, 195] width 65 height 19
click at [47, 297] on div "Upload" at bounding box center [36, 298] width 58 height 48
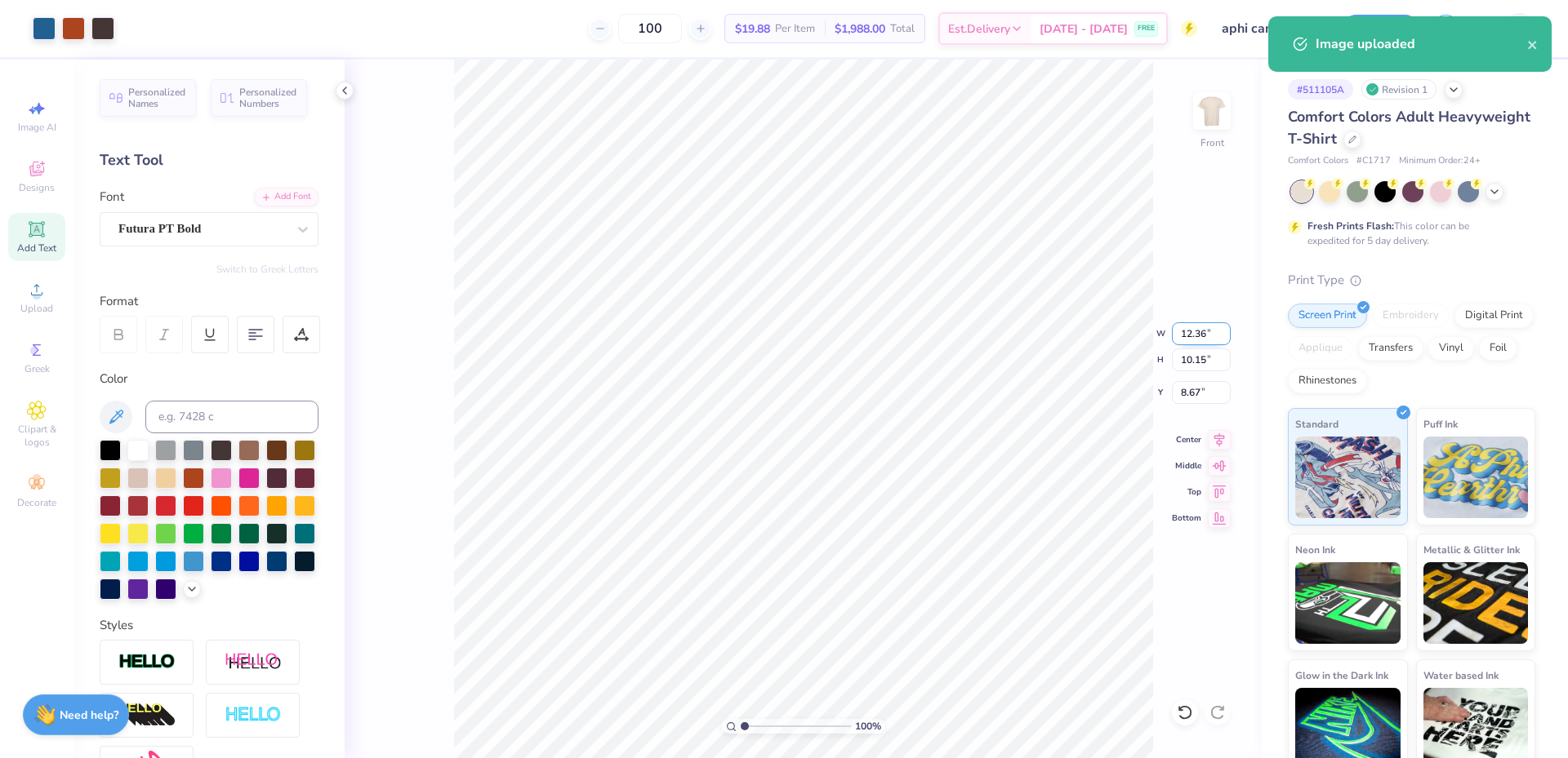
click at [1191, 337] on input "12.36" at bounding box center [1201, 334] width 58 height 23
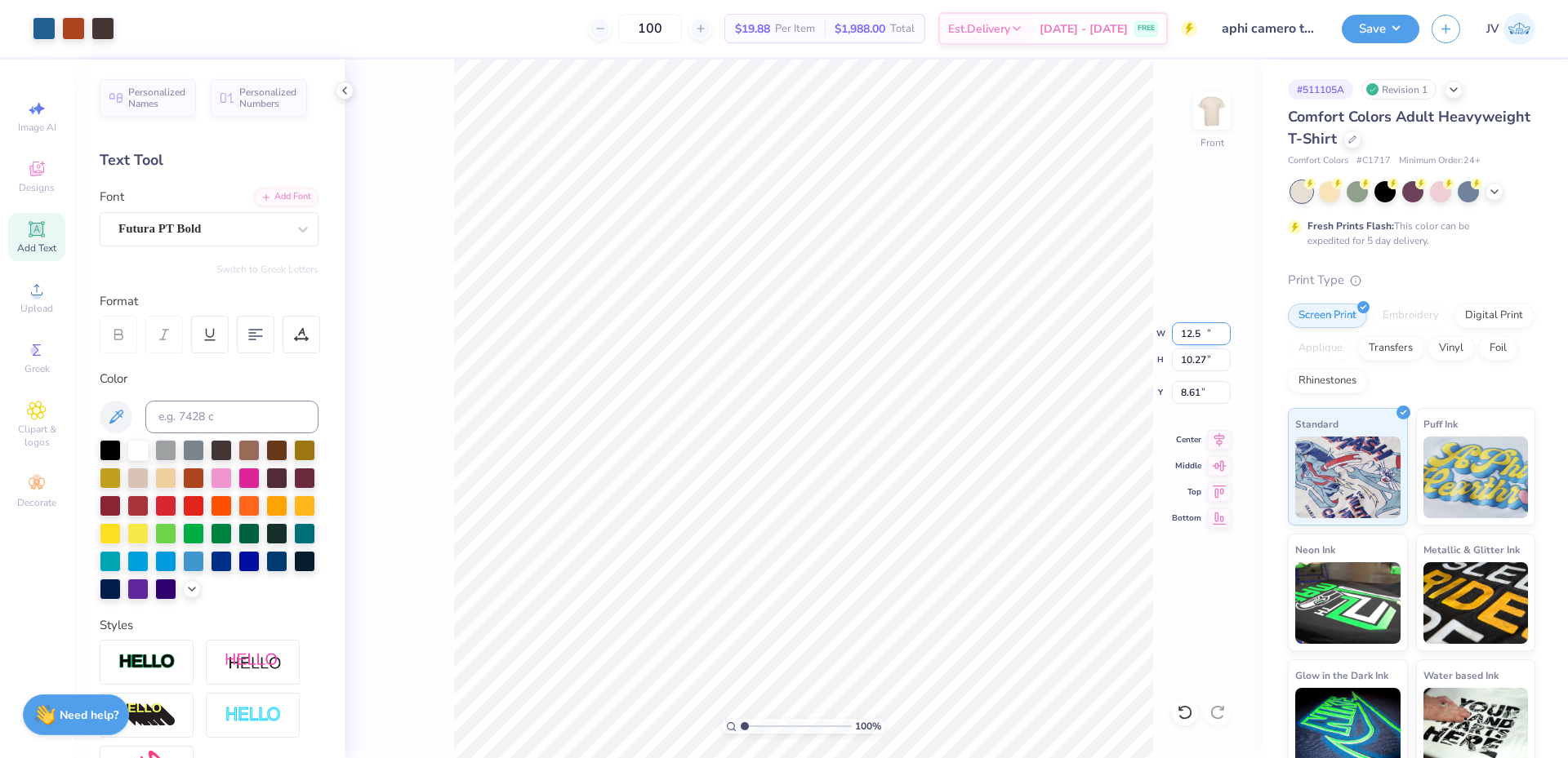
type input "12.50"
type input "10.27"
click at [1189, 392] on input "8.61" at bounding box center [1201, 392] width 58 height 23
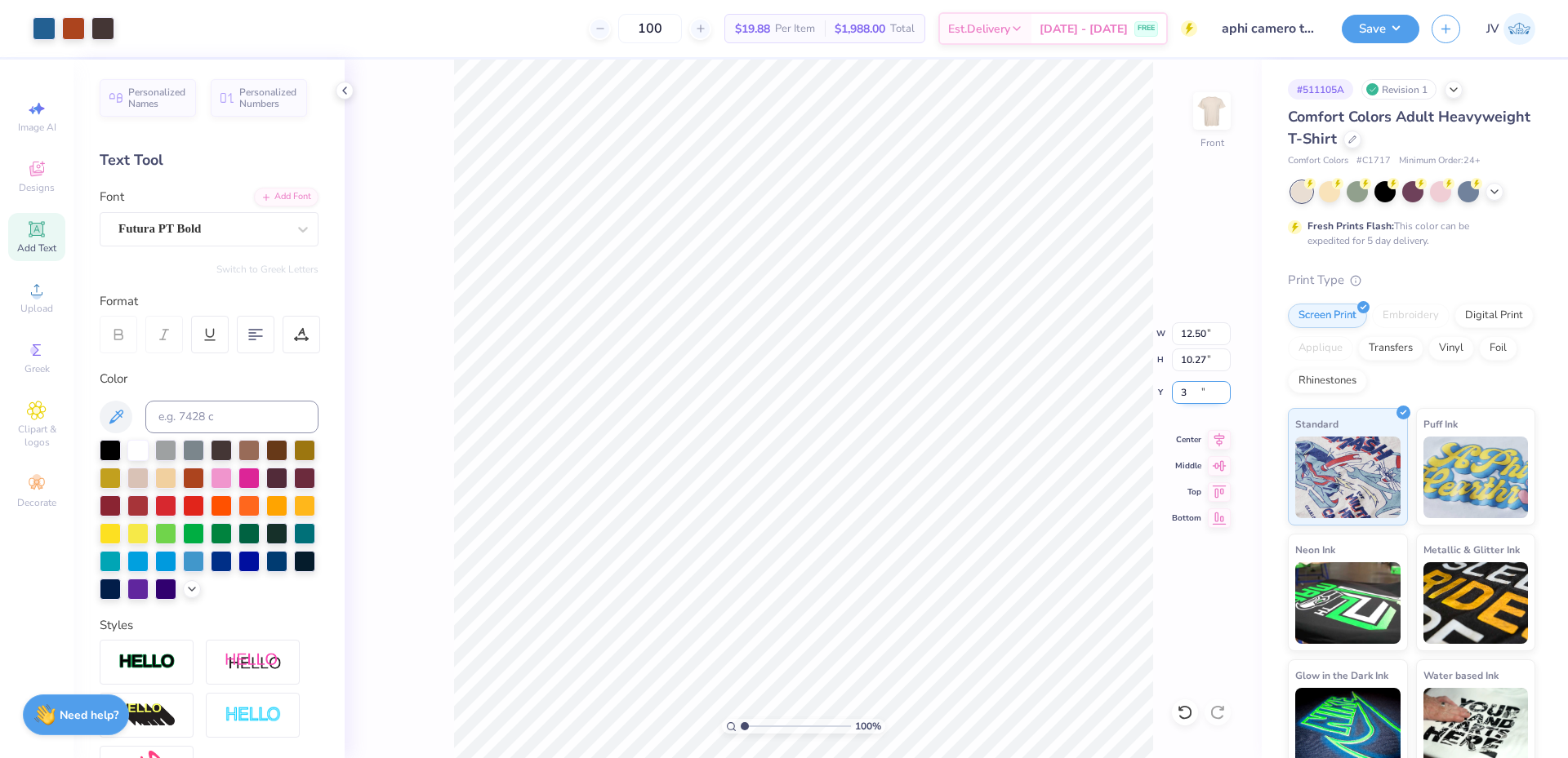
type input "3.00"
drag, startPoint x: 742, startPoint y: 728, endPoint x: 732, endPoint y: 732, distance: 10.8
click at [741, 732] on input "range" at bounding box center [796, 726] width 110 height 15
type input "1"
drag, startPoint x: 744, startPoint y: 724, endPoint x: 727, endPoint y: 732, distance: 18.8
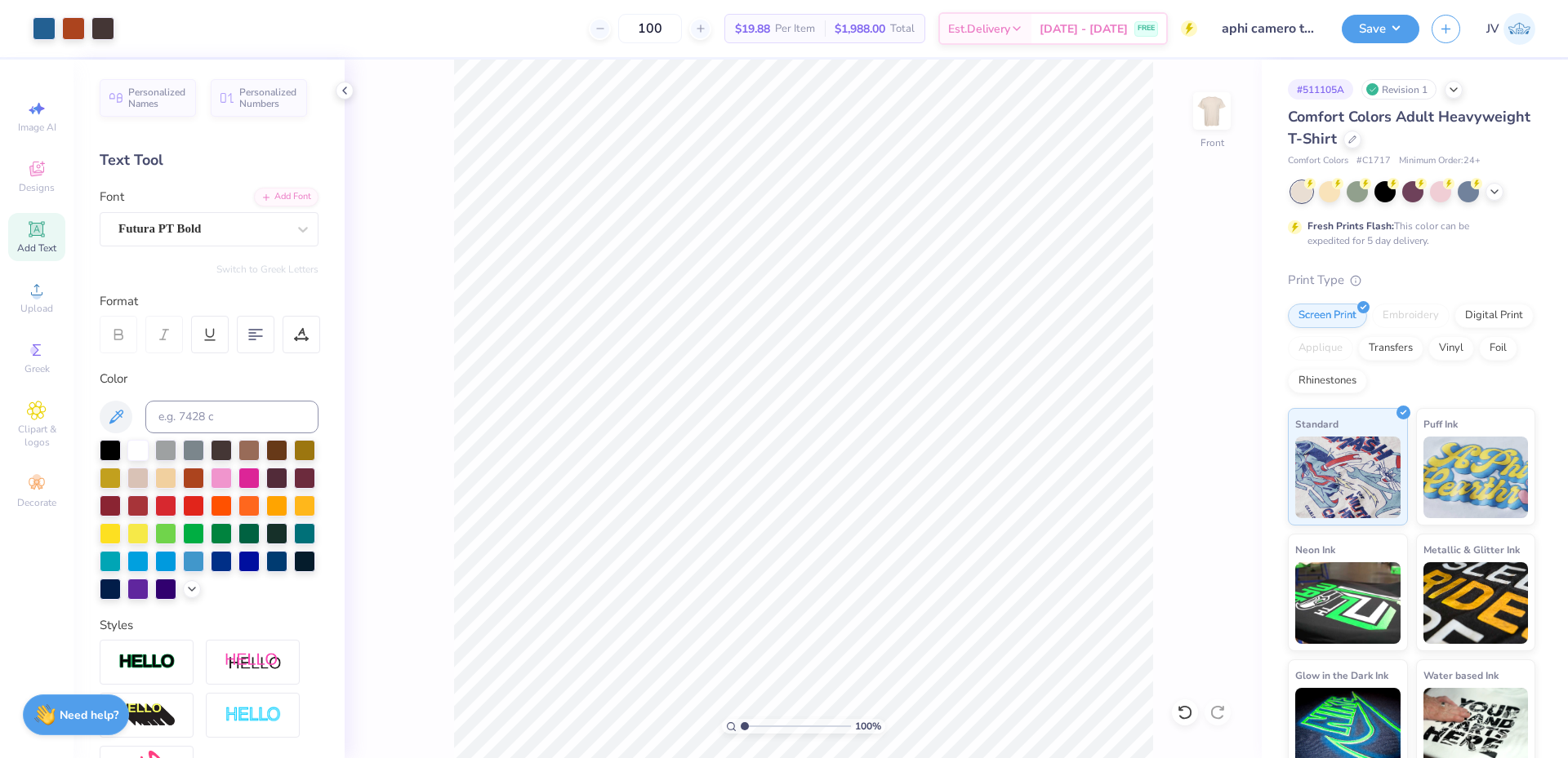
click at [741, 732] on input "range" at bounding box center [796, 726] width 110 height 15
click at [1219, 127] on img at bounding box center [1212, 111] width 66 height 66
click at [1205, 94] on img at bounding box center [1212, 111] width 66 height 66
click at [1220, 108] on img at bounding box center [1212, 111] width 66 height 66
click at [1214, 91] on img at bounding box center [1212, 111] width 66 height 66
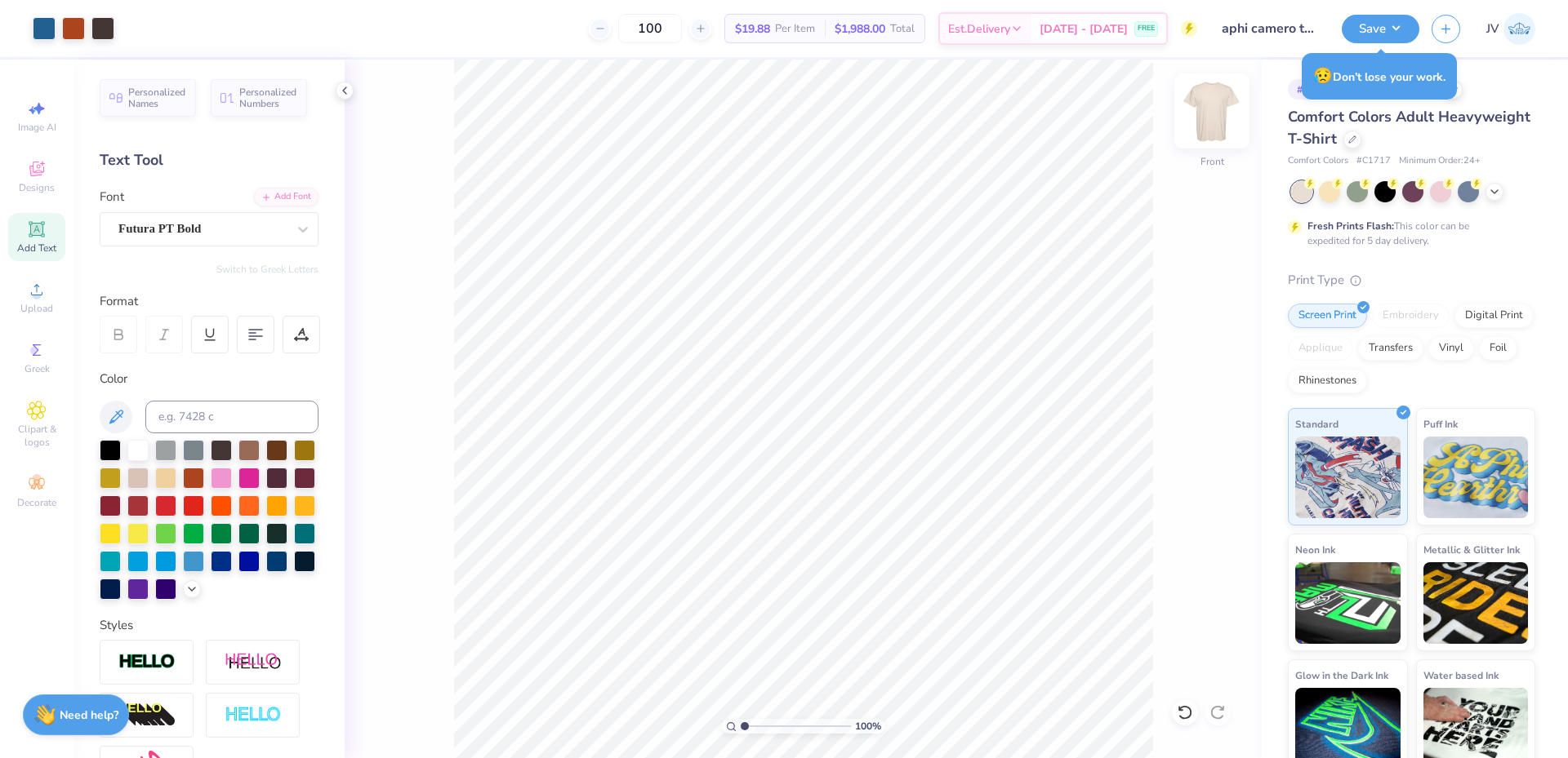
click at [1220, 114] on img at bounding box center [1212, 111] width 66 height 66
click at [47, 300] on div "Upload" at bounding box center [36, 298] width 58 height 48
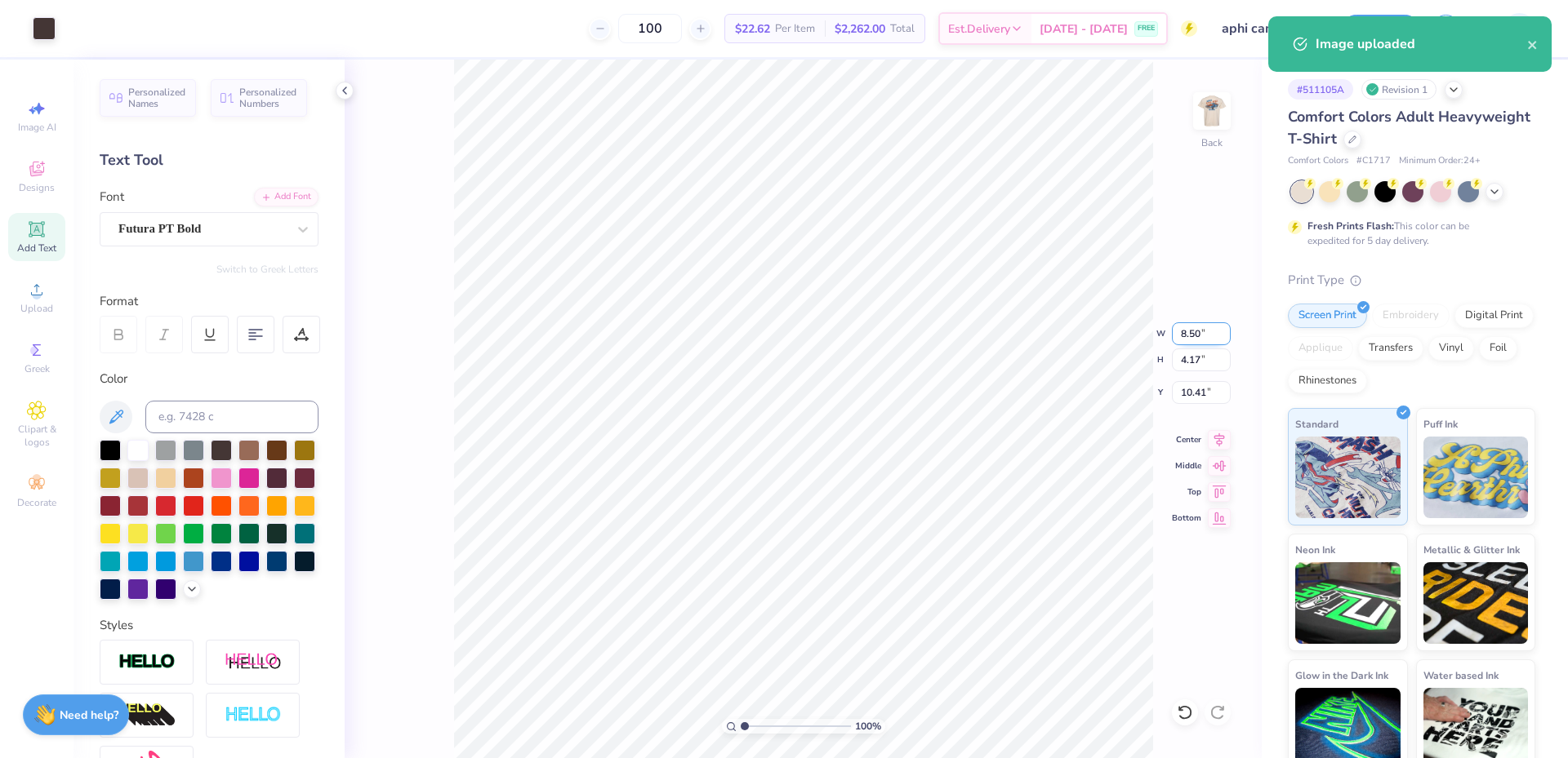
click at [1181, 338] on input "8.50" at bounding box center [1201, 334] width 58 height 23
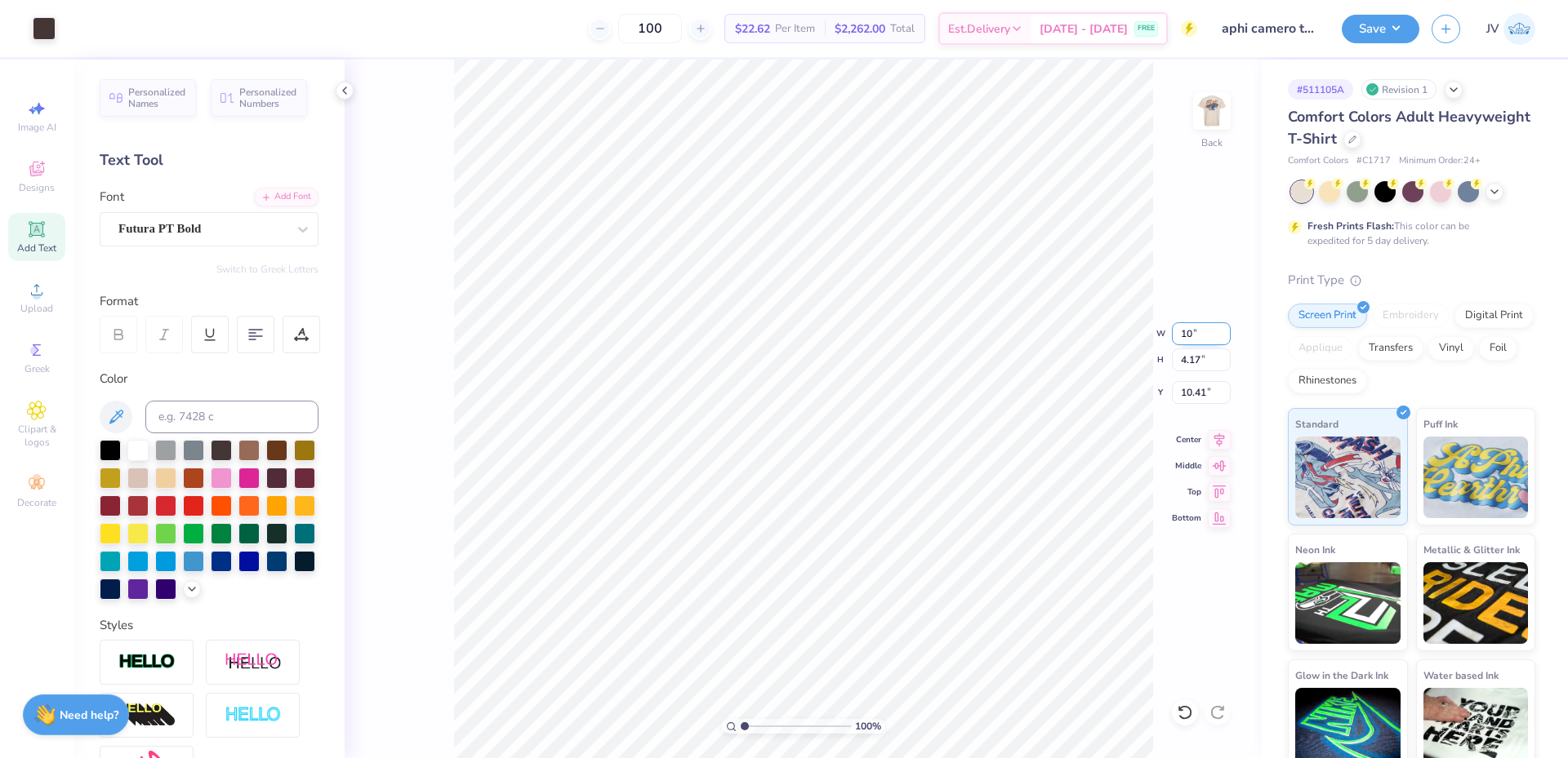
type input "10.00"
type input "4.91"
click at [1193, 391] on input "10.05" at bounding box center [1201, 392] width 58 height 23
click at [1198, 397] on input "2.00" at bounding box center [1201, 392] width 58 height 23
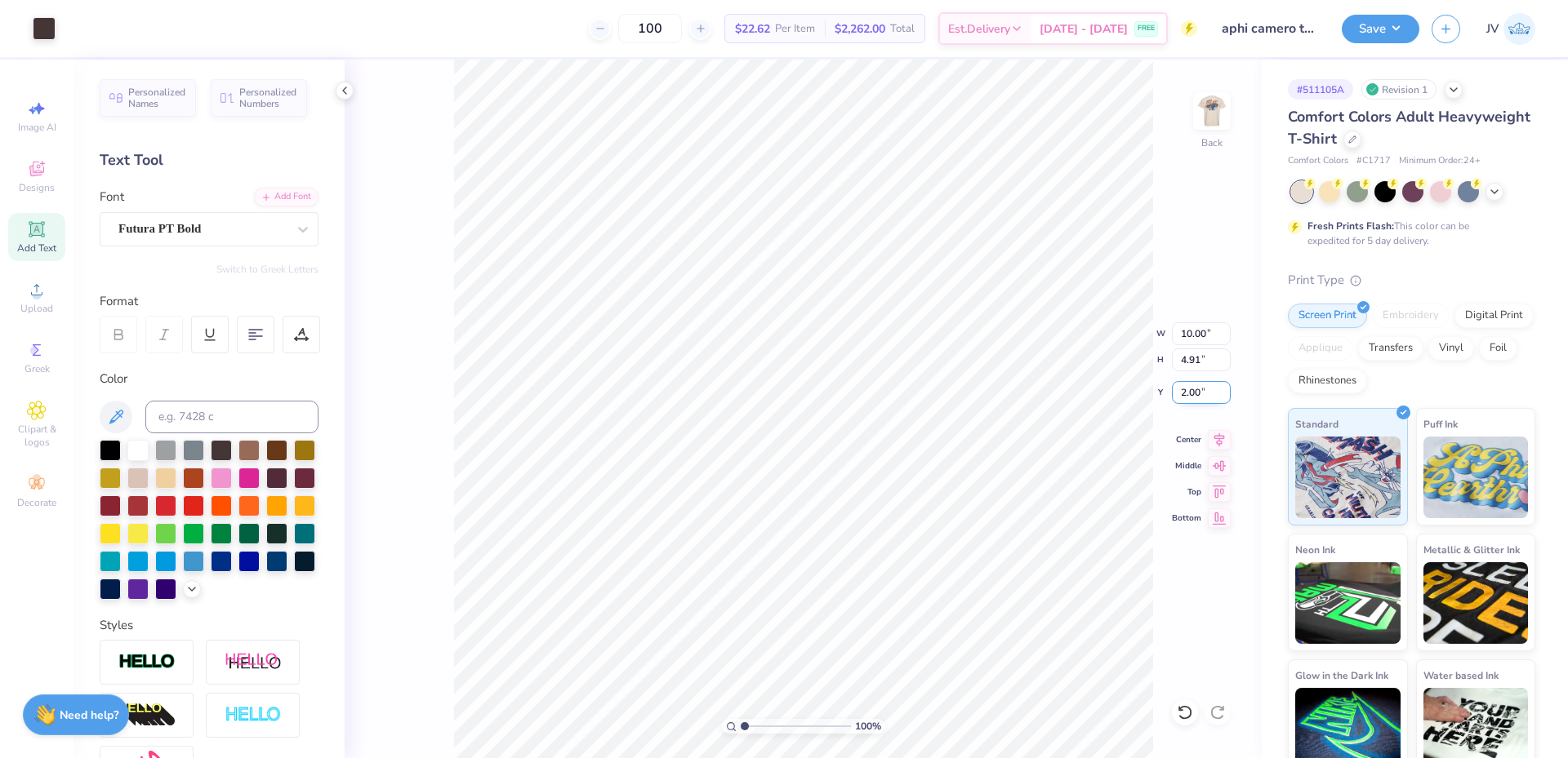
click at [1198, 397] on input "2.00" at bounding box center [1201, 392] width 58 height 23
type input "3.00"
click at [1218, 120] on img at bounding box center [1212, 111] width 66 height 66
click at [1204, 112] on img at bounding box center [1212, 111] width 66 height 66
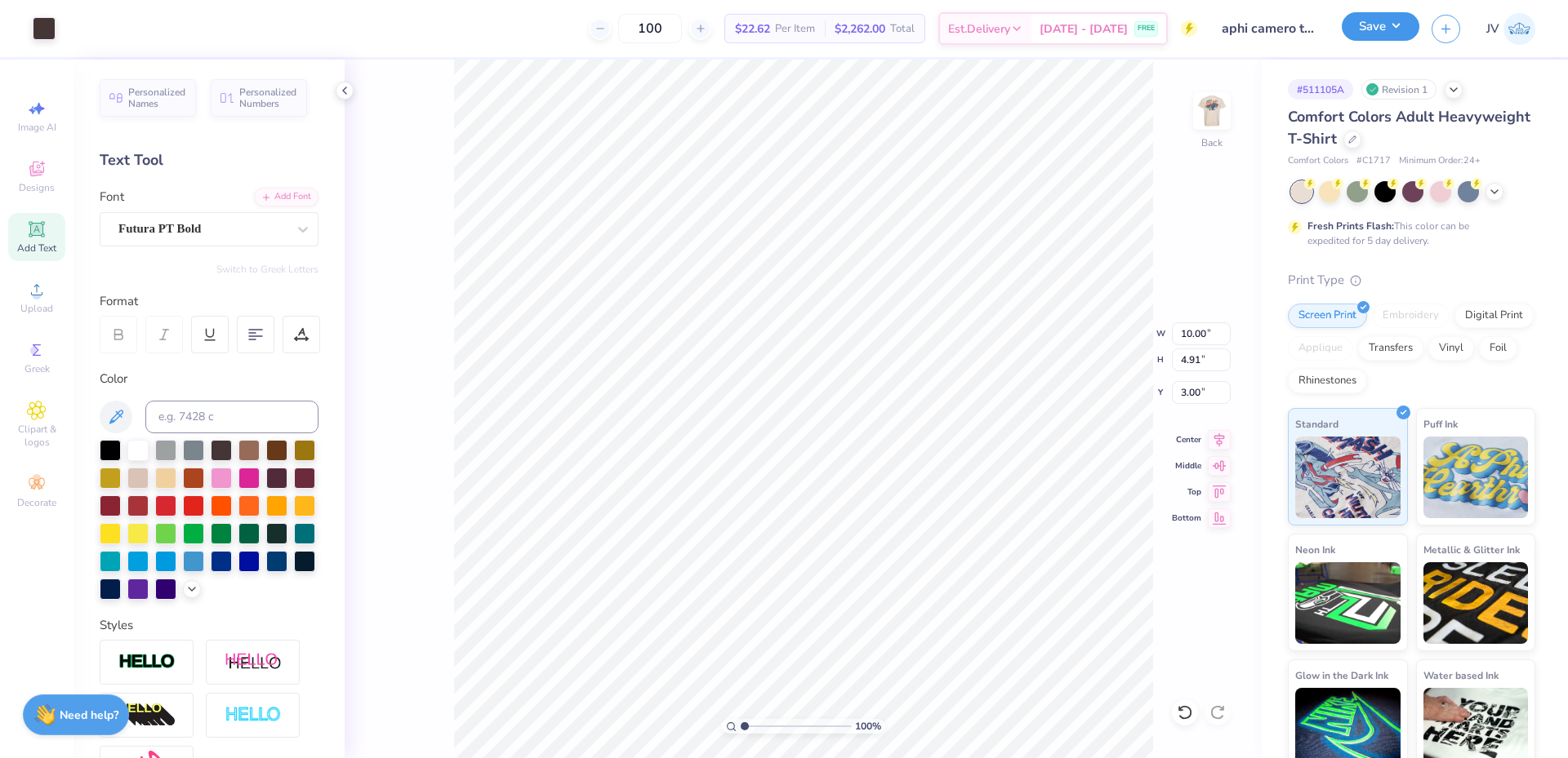
click at [1371, 26] on button "Save" at bounding box center [1380, 27] width 78 height 28
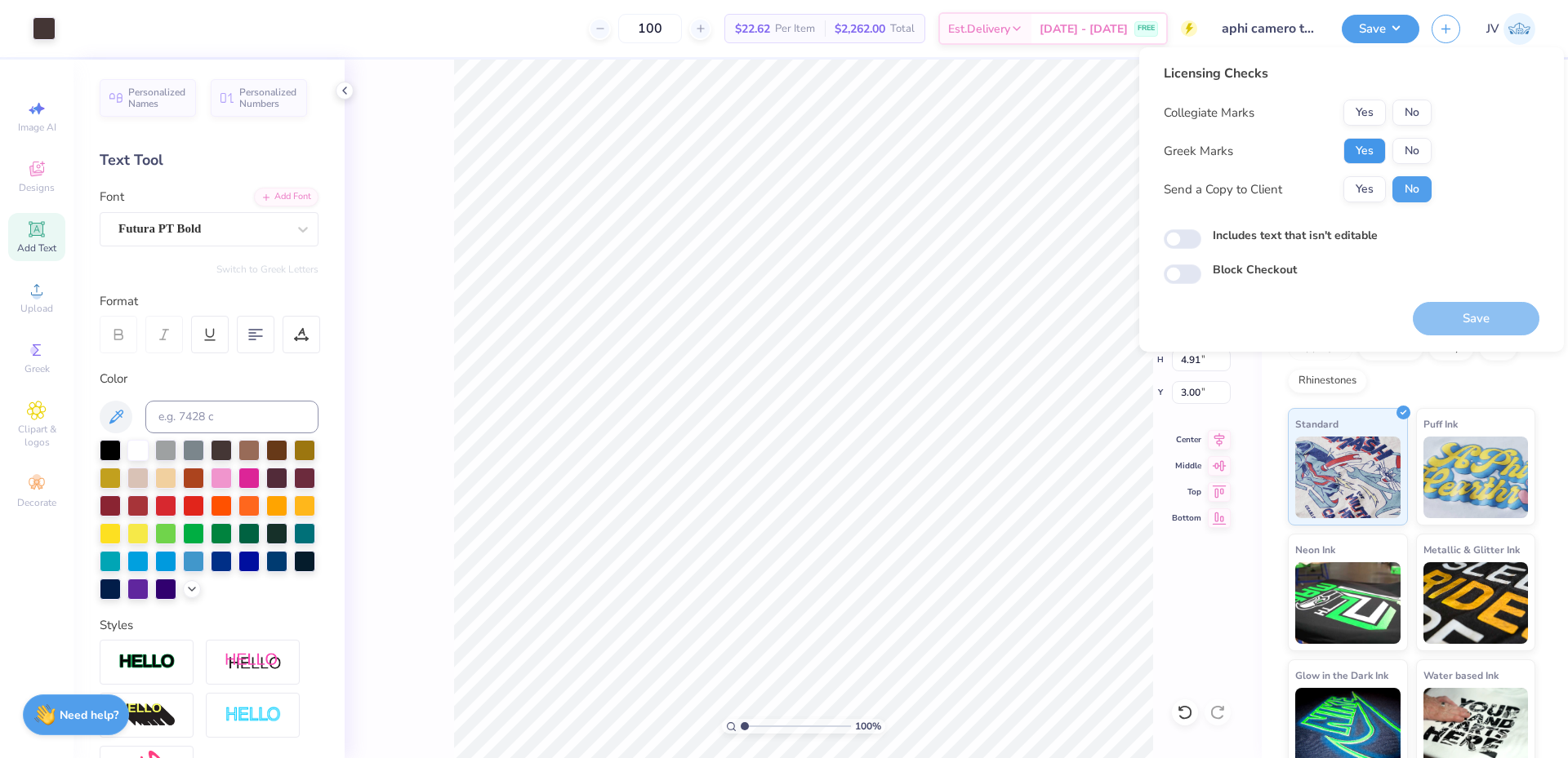
click at [1373, 151] on button "Yes" at bounding box center [1364, 151] width 43 height 26
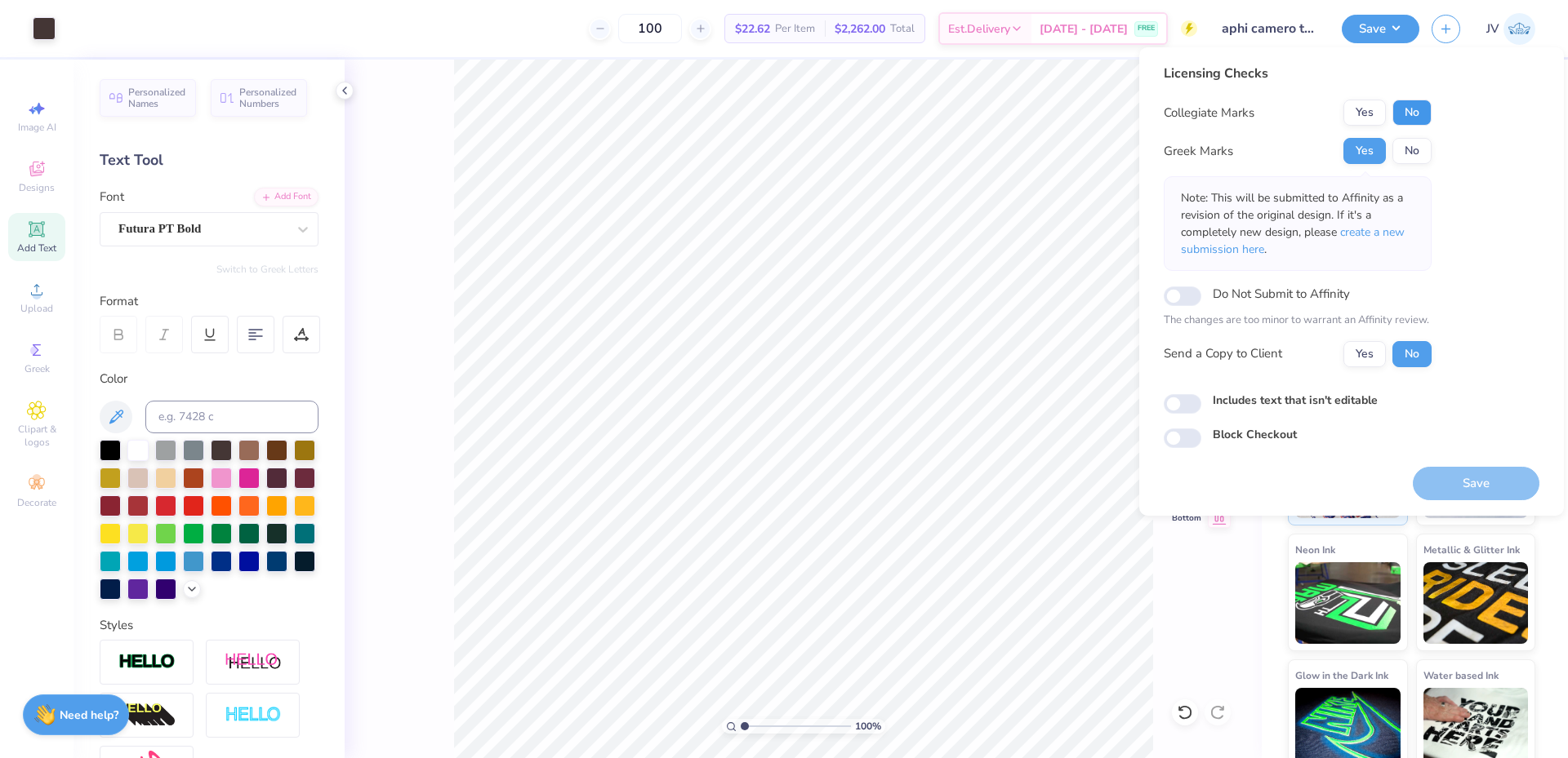
click at [1409, 112] on button "No" at bounding box center [1411, 112] width 39 height 26
click at [1374, 225] on span "create a new submission here" at bounding box center [1292, 240] width 224 height 33
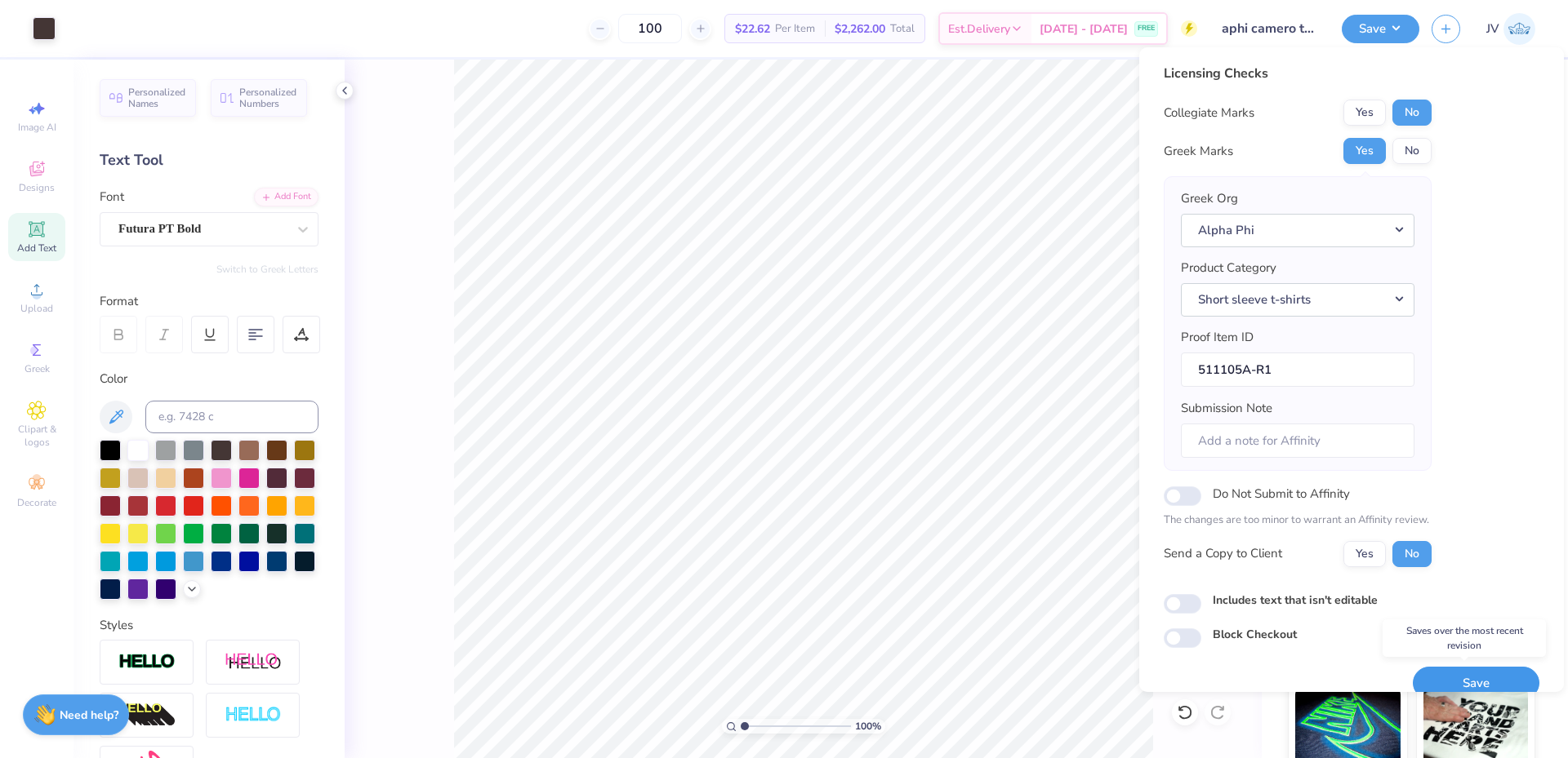
click at [1454, 682] on button "Save" at bounding box center [1475, 684] width 127 height 34
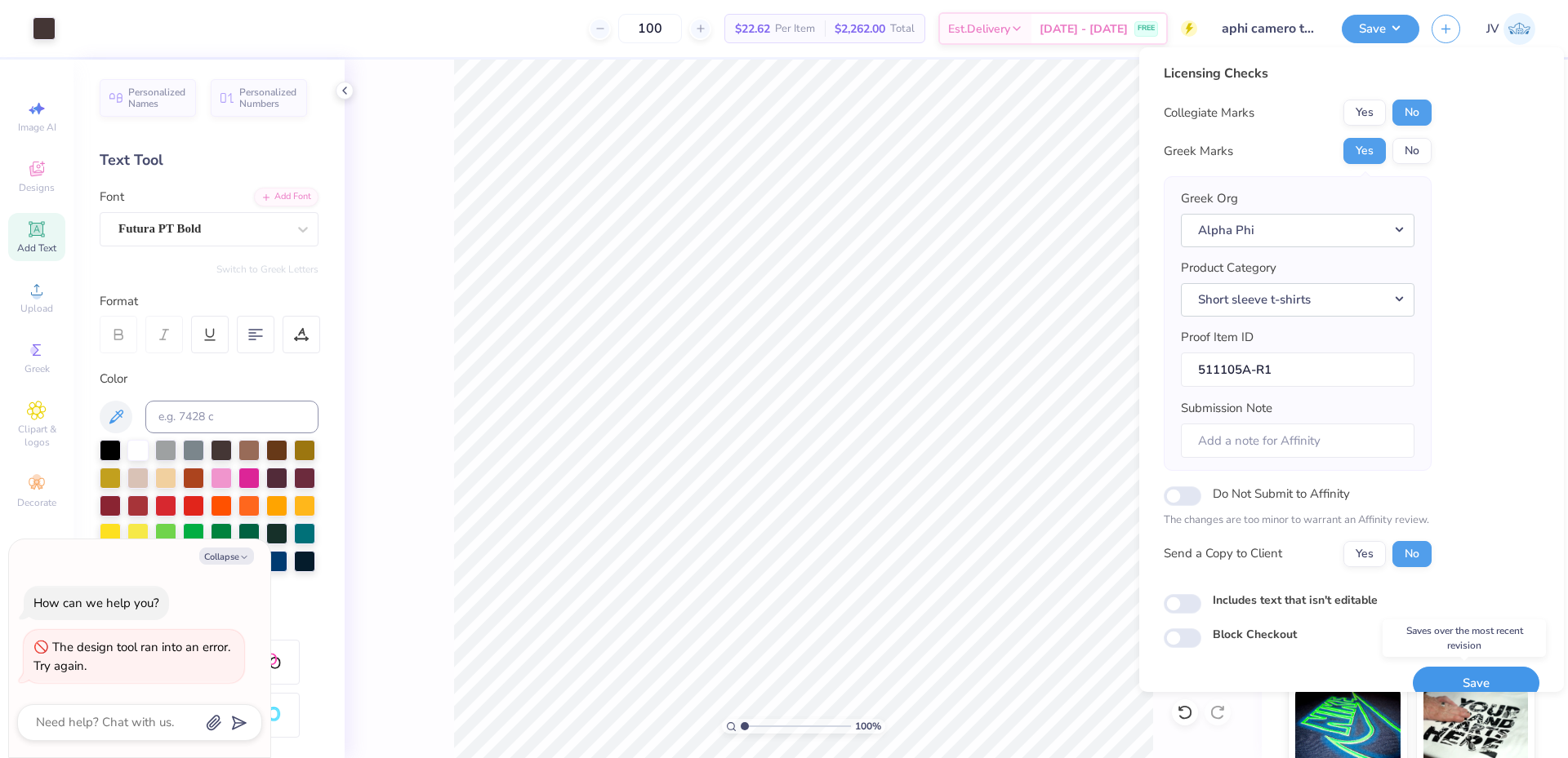
click at [1435, 676] on button "Save" at bounding box center [1475, 684] width 127 height 34
type textarea "x"
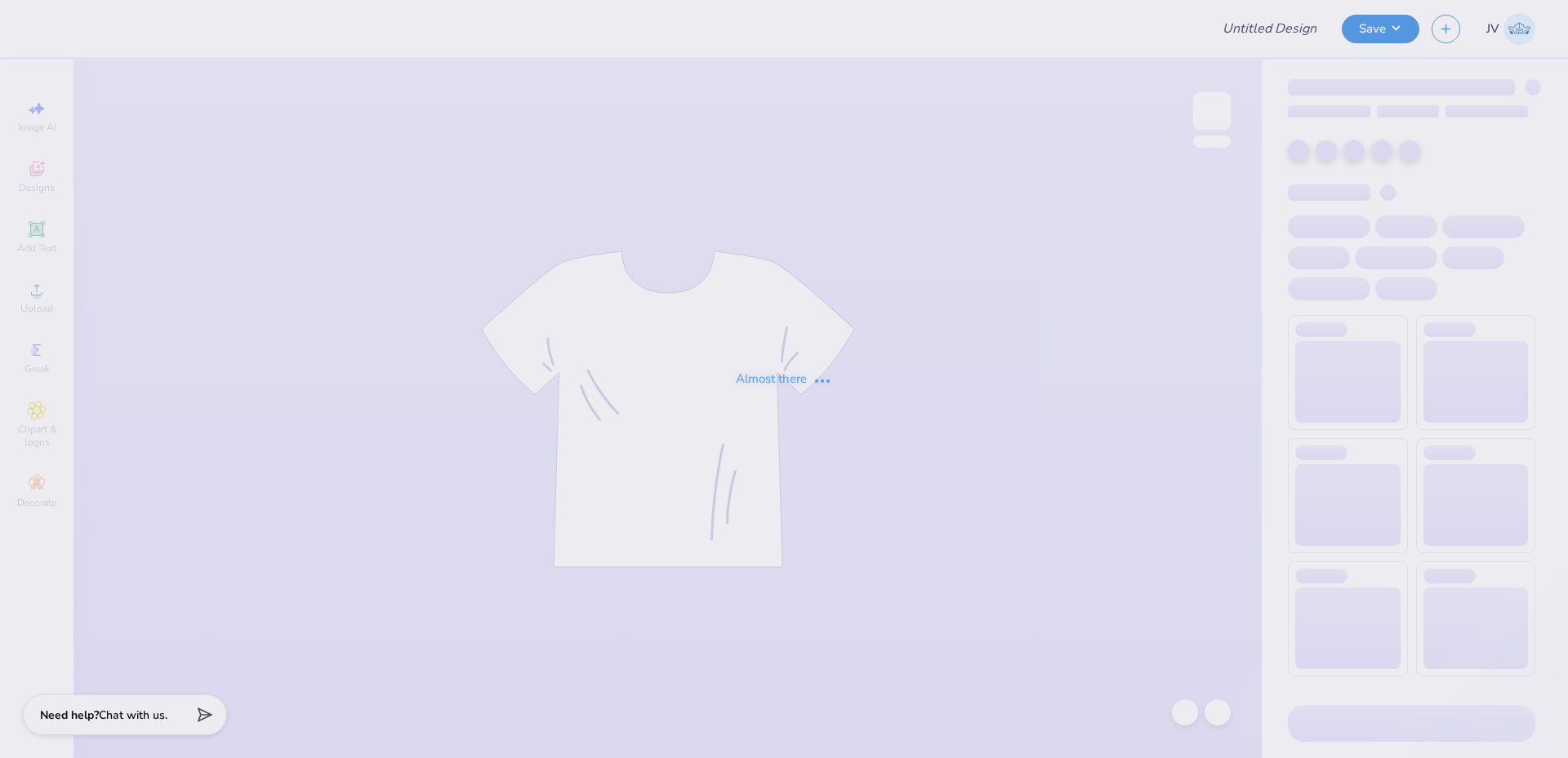
type input "aphi camero tee"
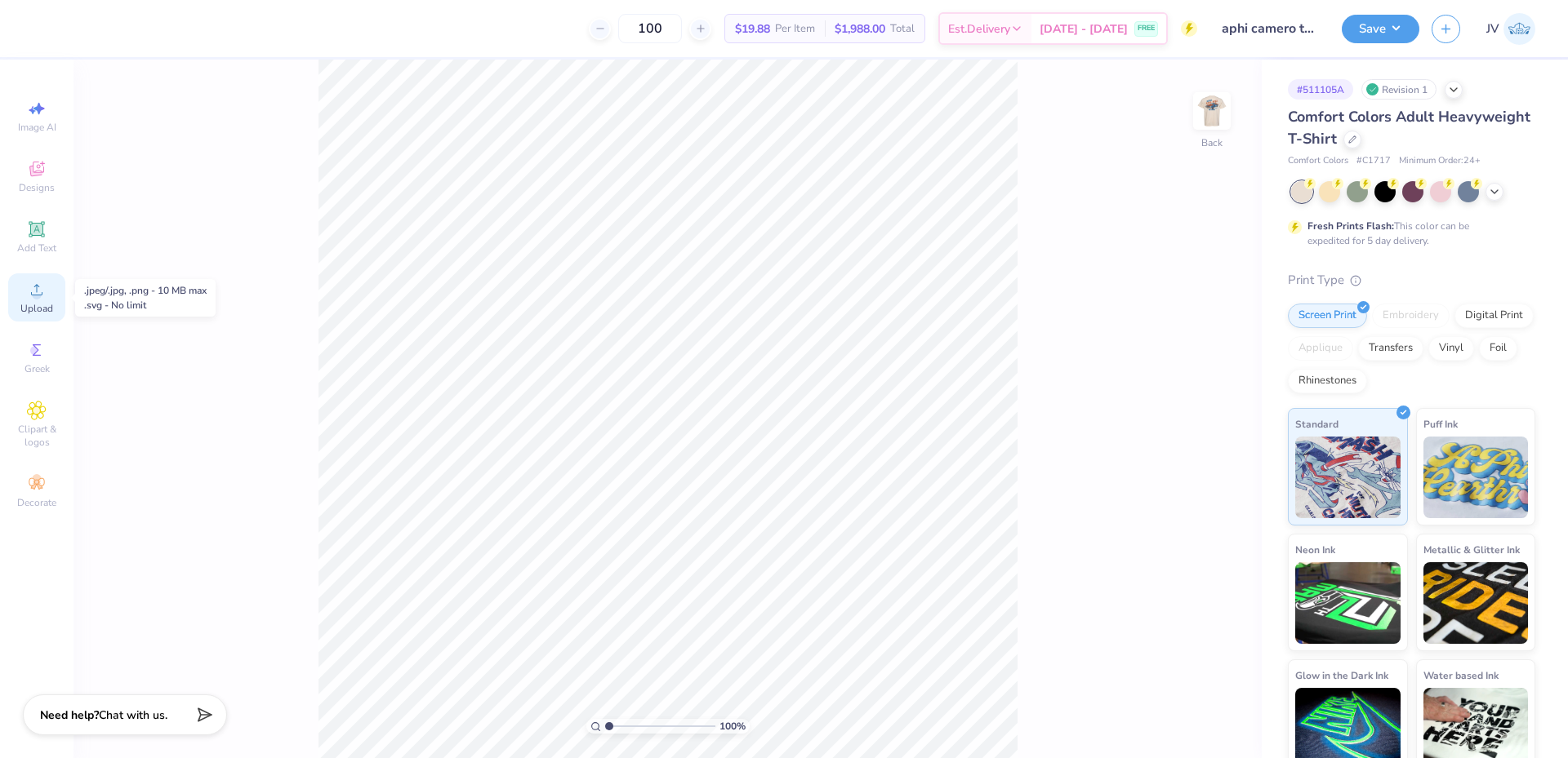
click at [32, 313] on span "Upload" at bounding box center [36, 308] width 33 height 13
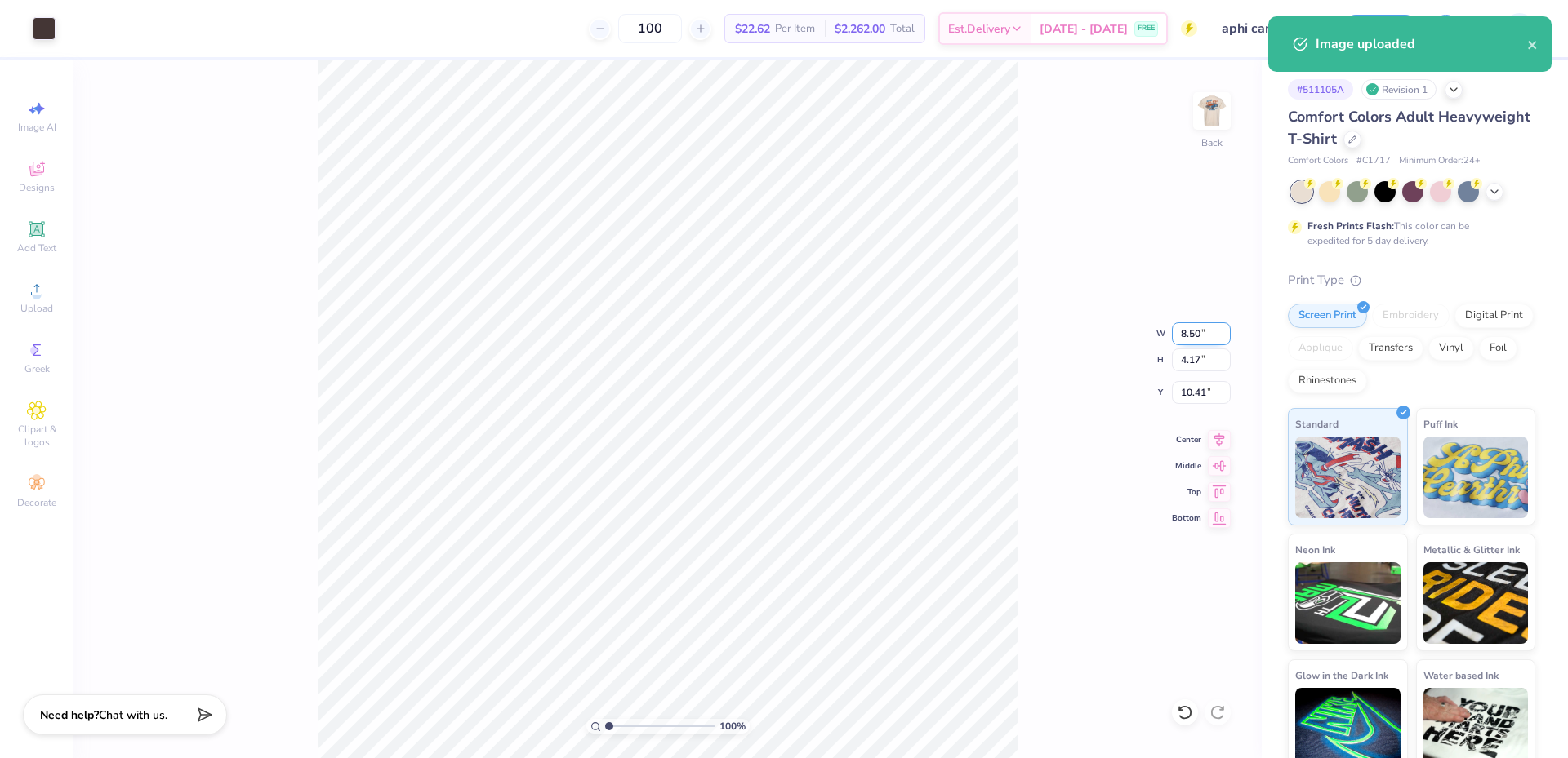
click at [1188, 334] on input "8.50" at bounding box center [1201, 334] width 58 height 23
type input "10.00"
type input "4.91"
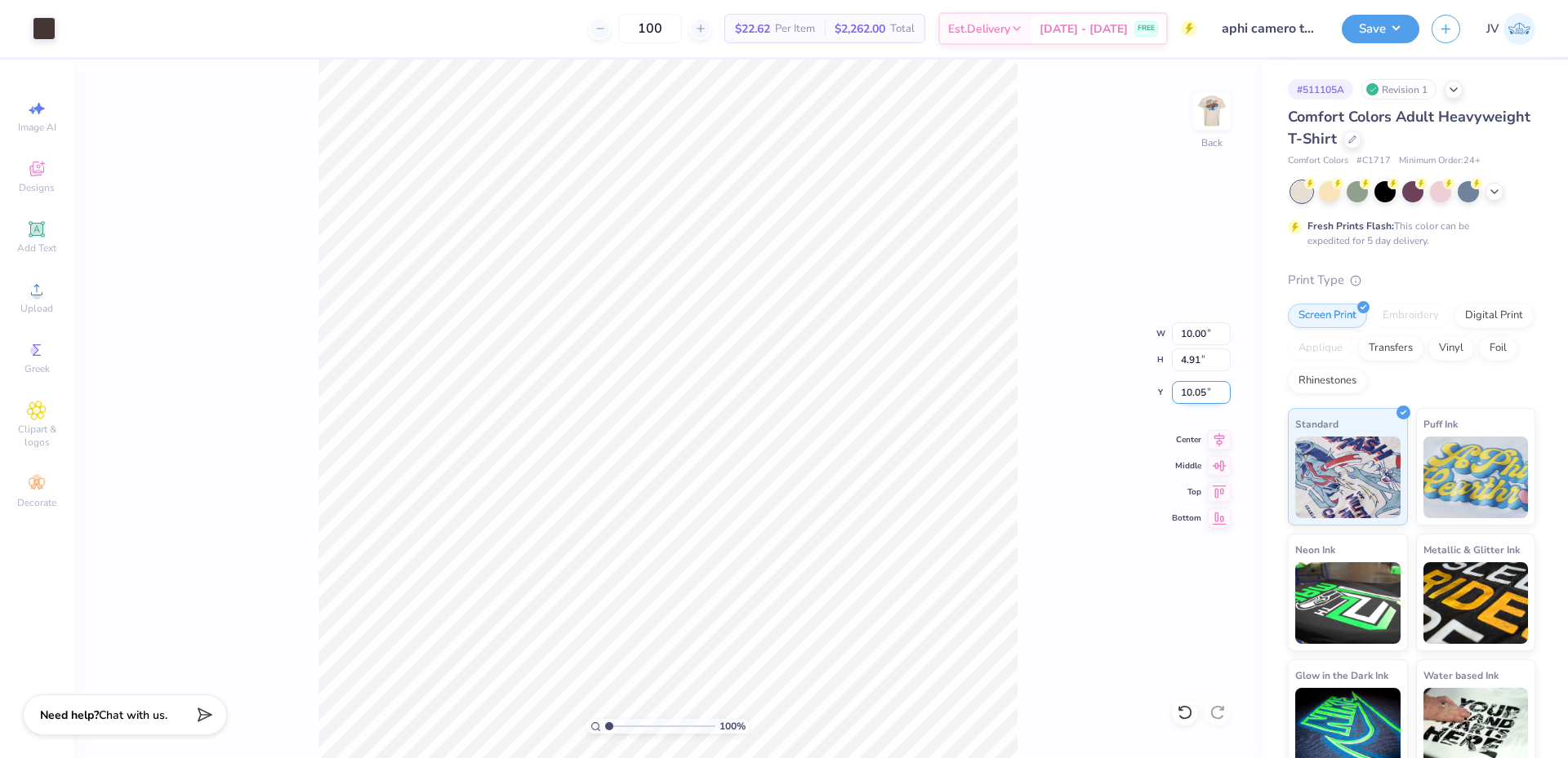
click at [1188, 383] on input "10.05" at bounding box center [1201, 392] width 58 height 23
type input "3.00"
click at [1210, 116] on img at bounding box center [1212, 111] width 66 height 66
click at [260, 578] on div "100 % Front" at bounding box center [667, 408] width 1188 height 699
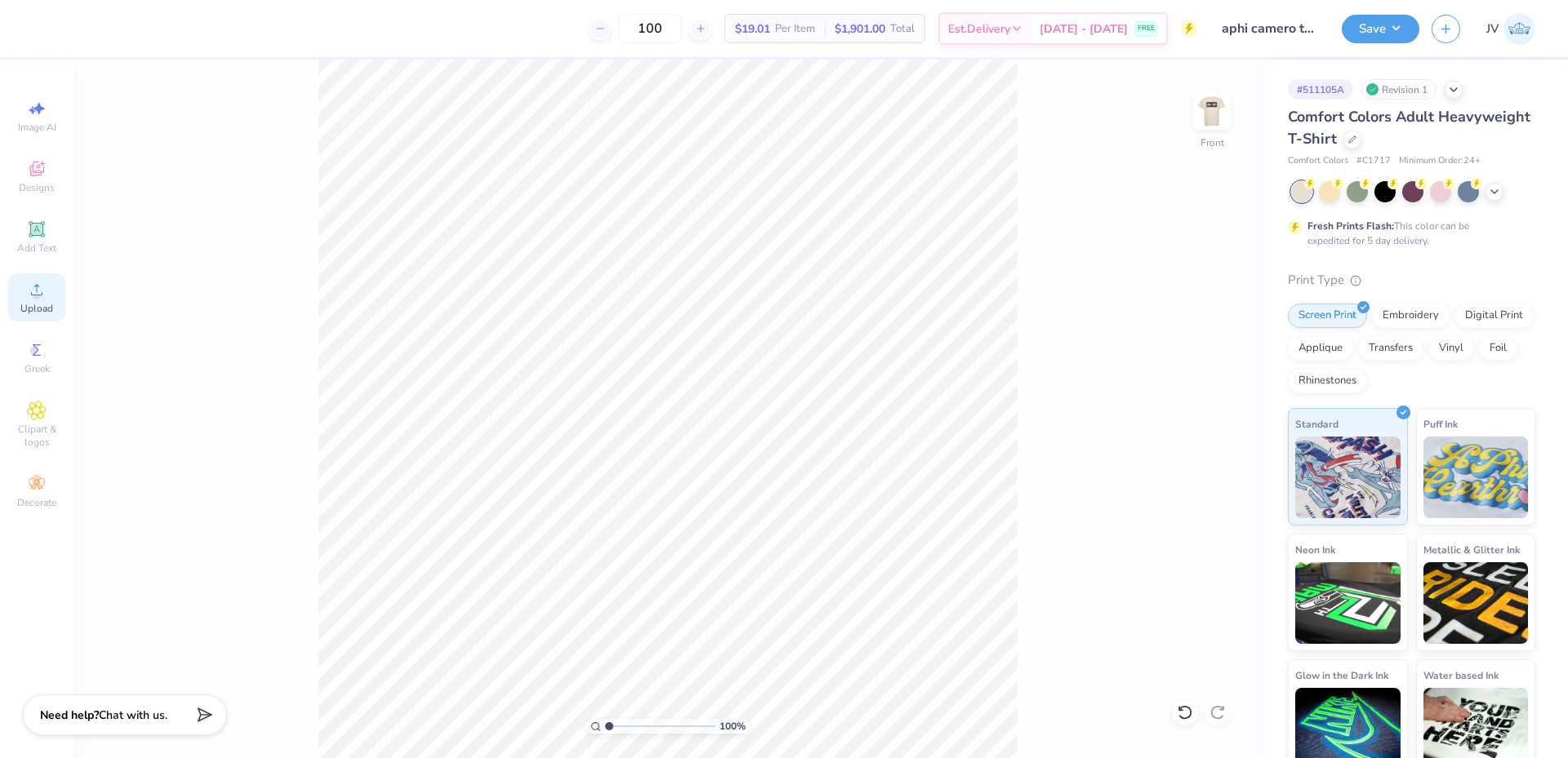
click at [36, 308] on span "Upload" at bounding box center [36, 308] width 33 height 13
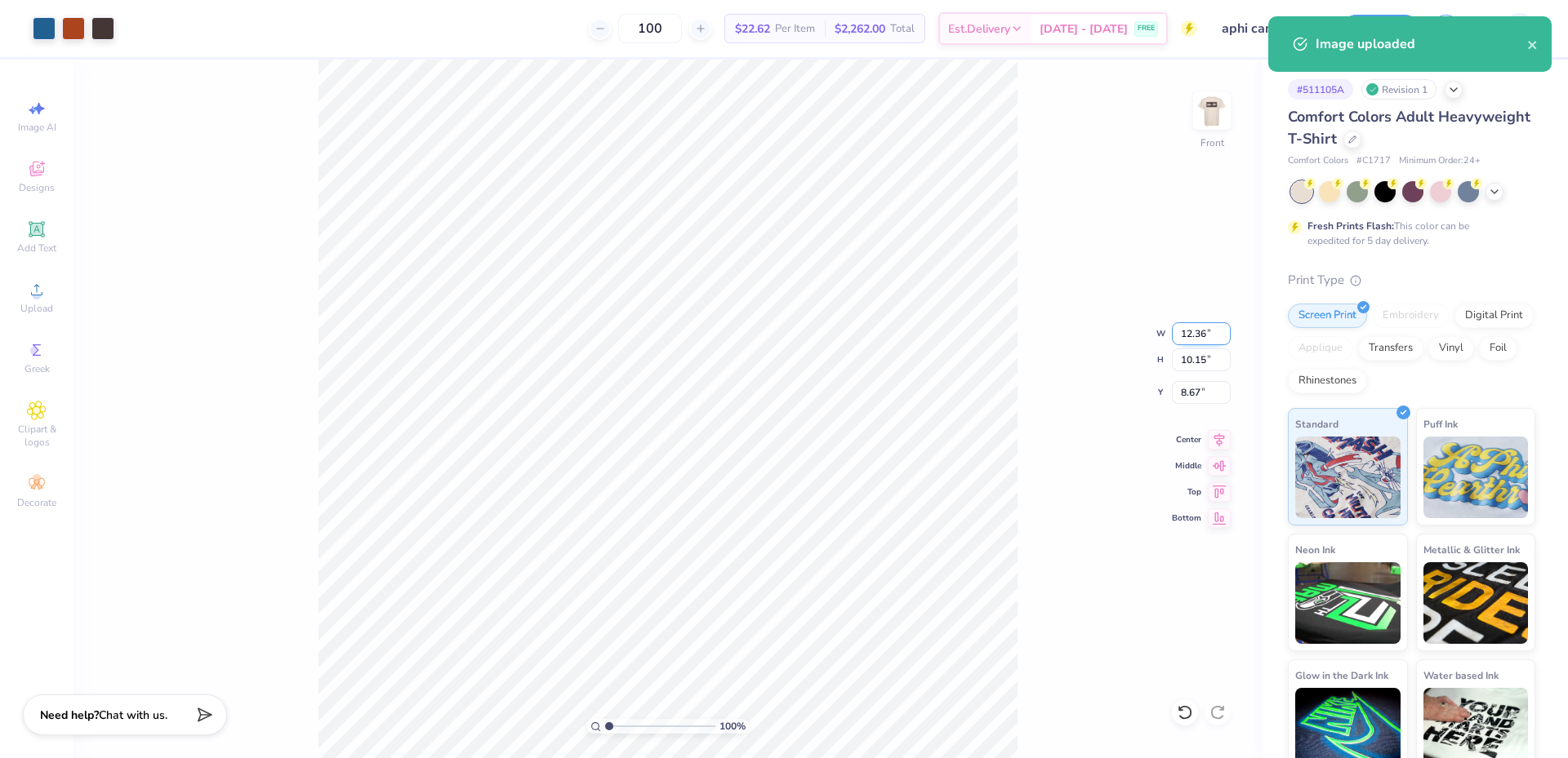
click at [1184, 334] on input "12.36" at bounding box center [1201, 334] width 58 height 23
click at [1184, 333] on input "12.36" at bounding box center [1201, 334] width 58 height 23
type input "12.50"
type input "10.27"
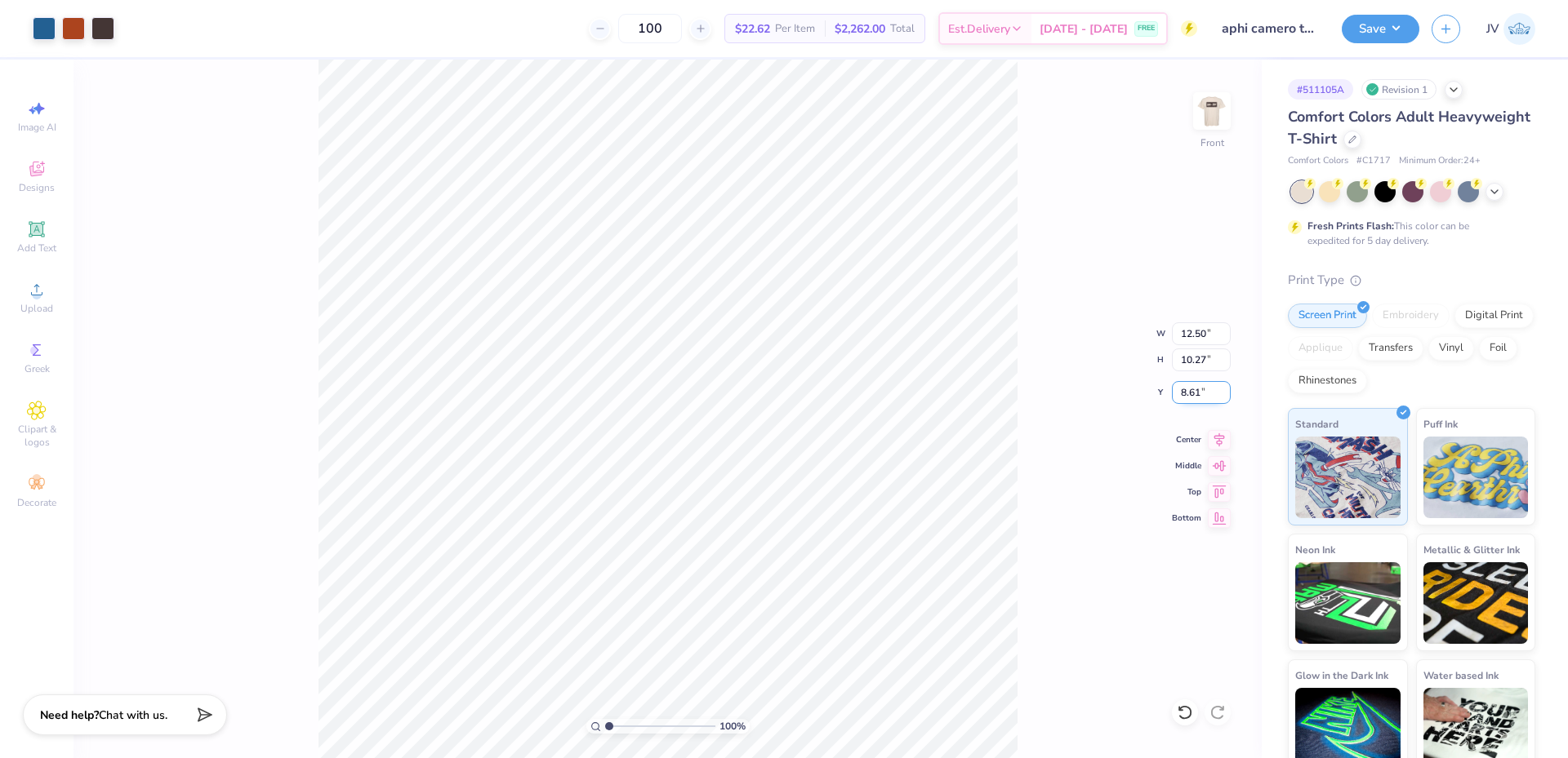
click at [1183, 394] on input "8.61" at bounding box center [1201, 392] width 58 height 23
click at [1182, 394] on input "8.61" at bounding box center [1201, 392] width 58 height 23
type input "3.00"
click at [1357, 24] on button "Save" at bounding box center [1380, 27] width 78 height 28
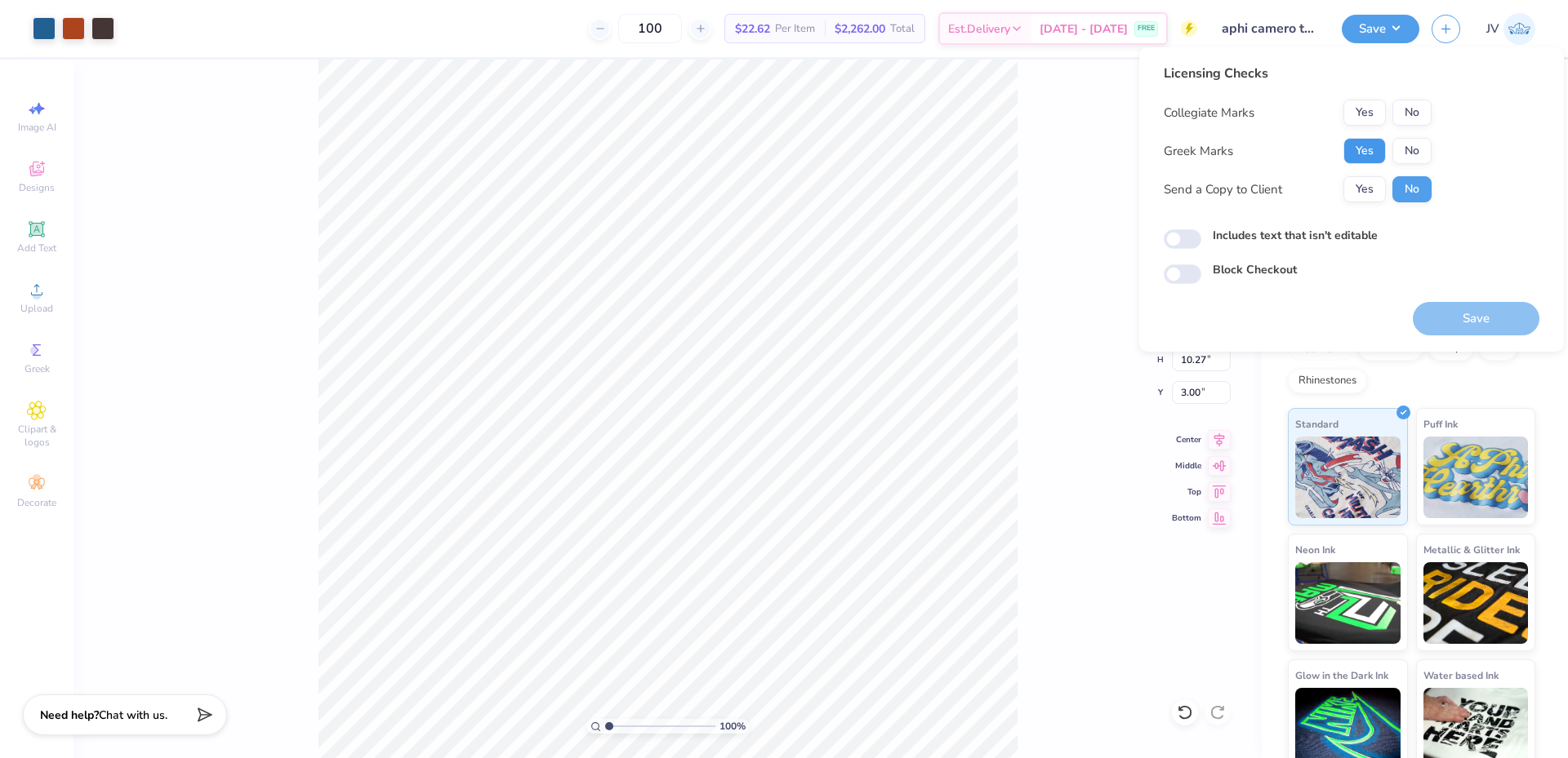
click at [1361, 143] on button "Yes" at bounding box center [1364, 151] width 43 height 26
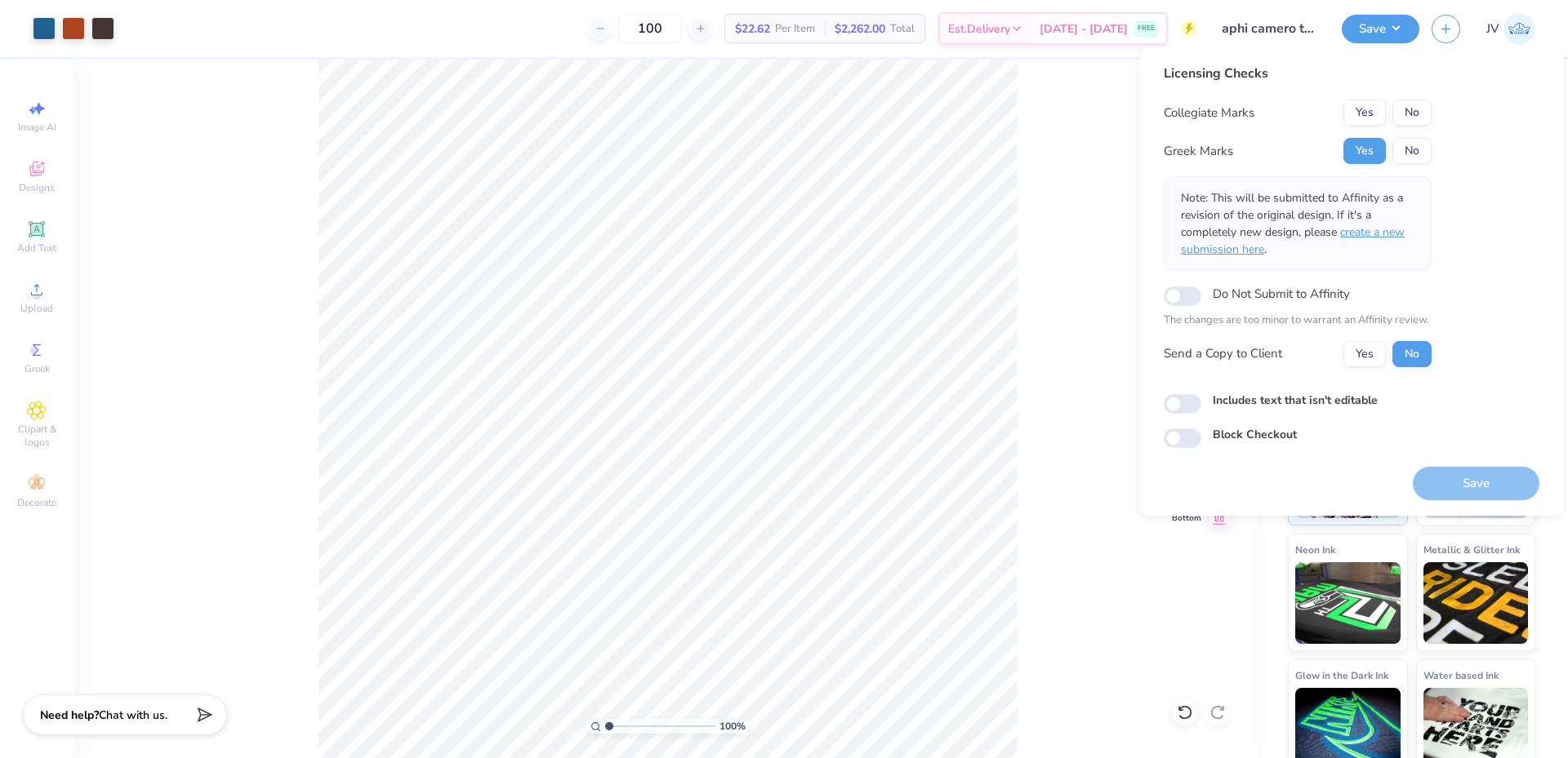
click at [1375, 229] on span "create a new submission here" at bounding box center [1292, 240] width 224 height 33
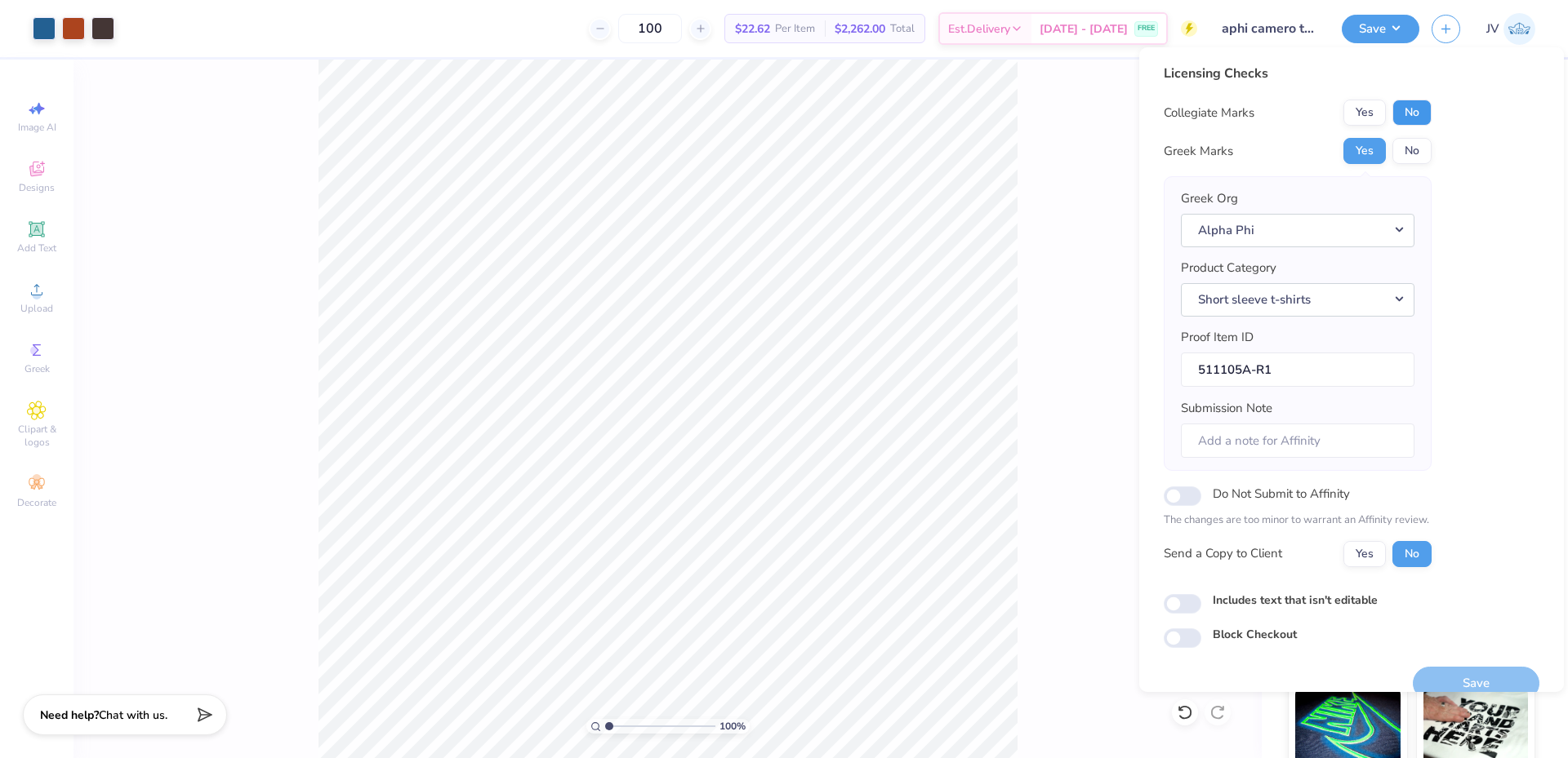
click at [1415, 112] on button "No" at bounding box center [1411, 112] width 39 height 26
click at [1432, 687] on button "Save" at bounding box center [1475, 684] width 127 height 34
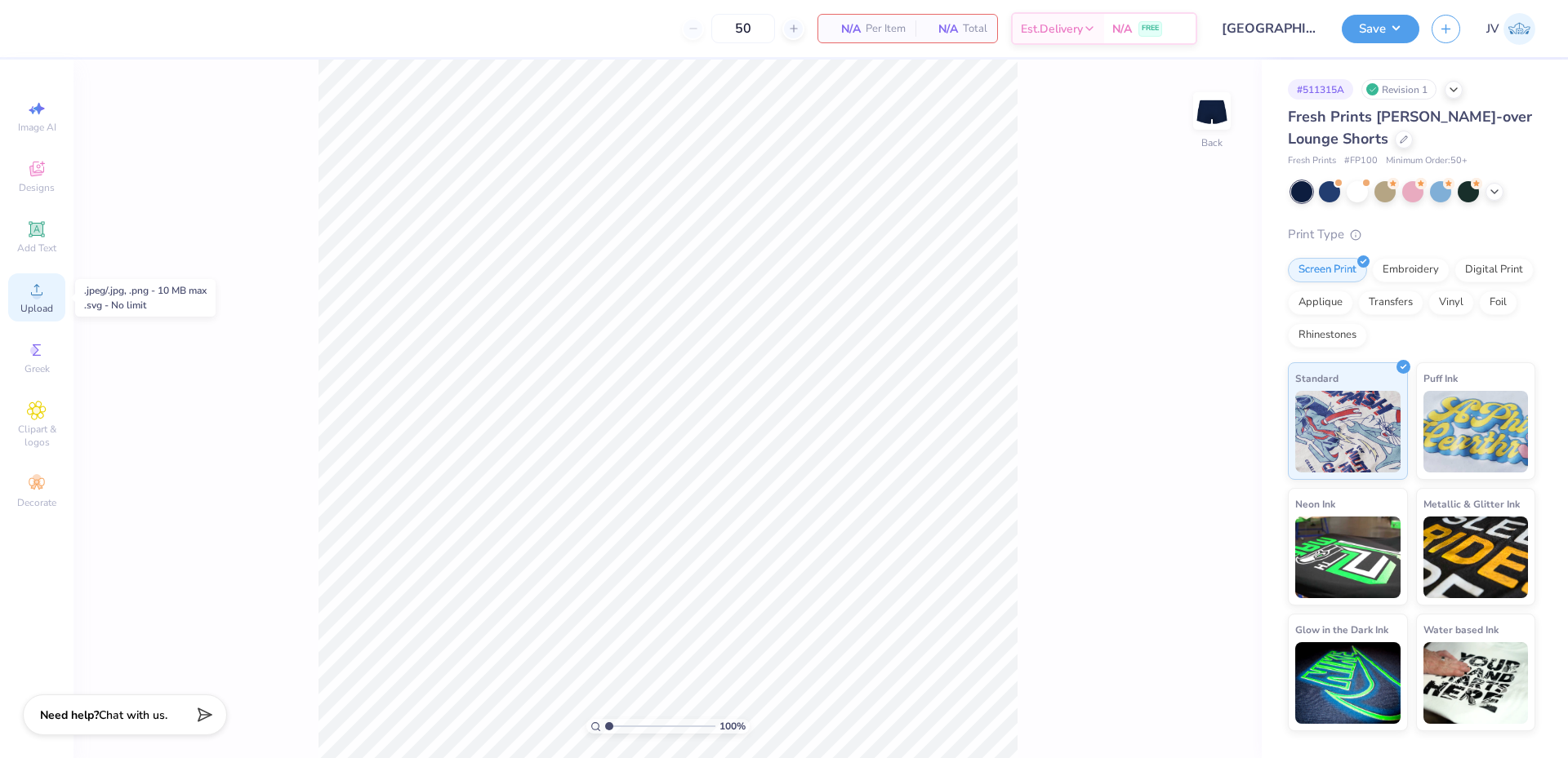
click at [34, 285] on icon at bounding box center [36, 290] width 19 height 19
click at [41, 231] on icon at bounding box center [36, 229] width 12 height 12
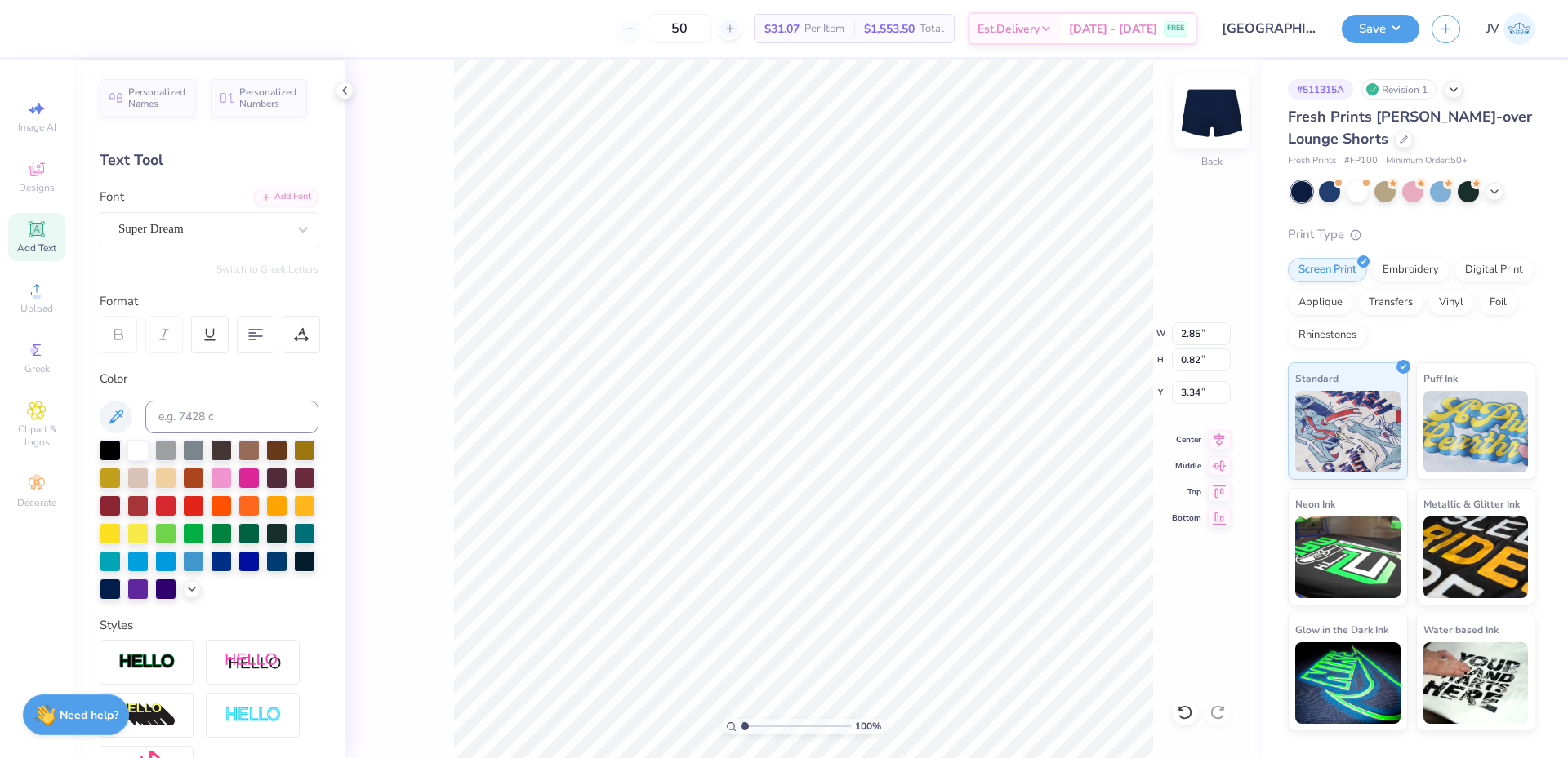
click at [1214, 122] on img at bounding box center [1212, 111] width 66 height 66
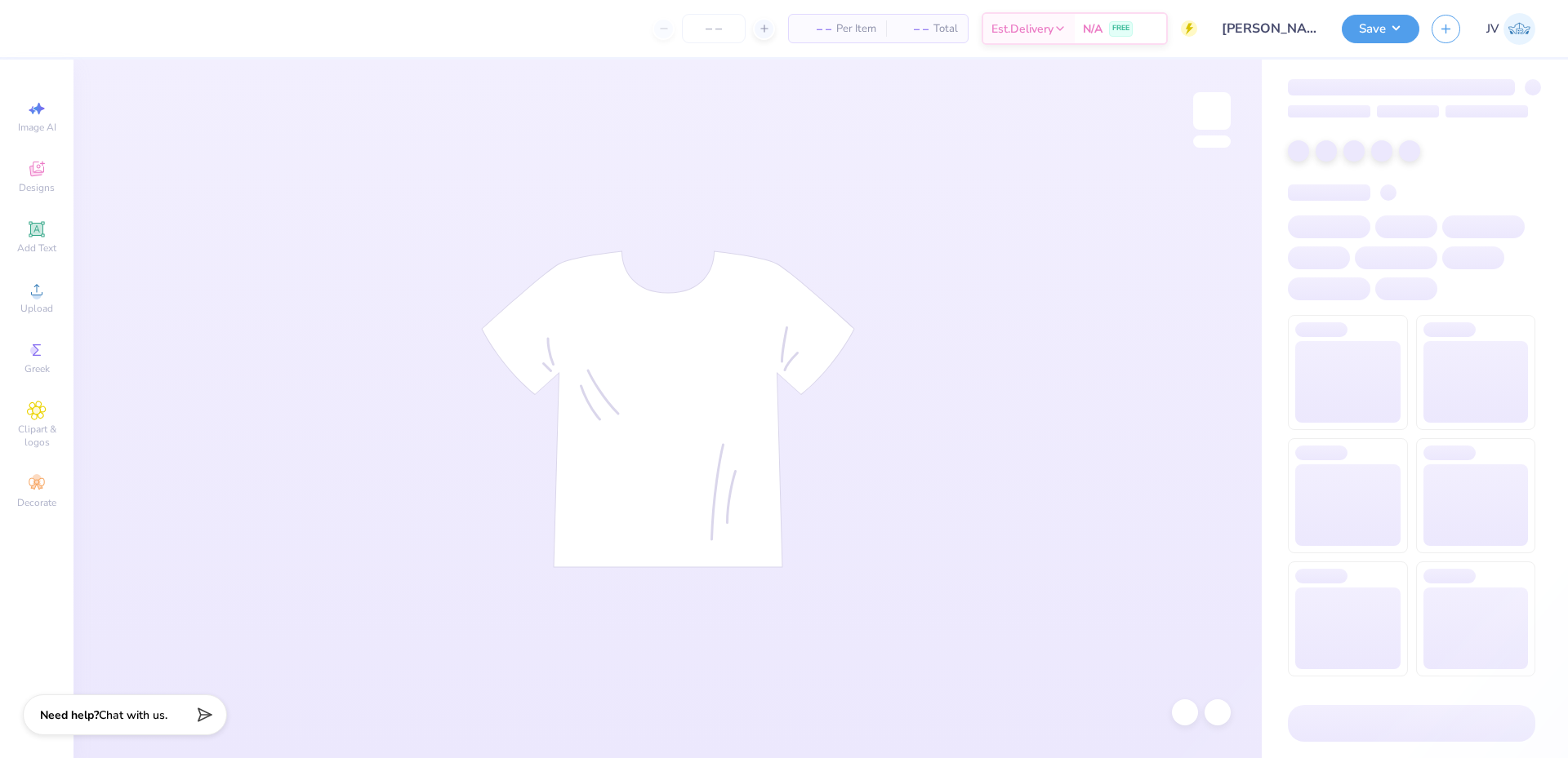
type input "24"
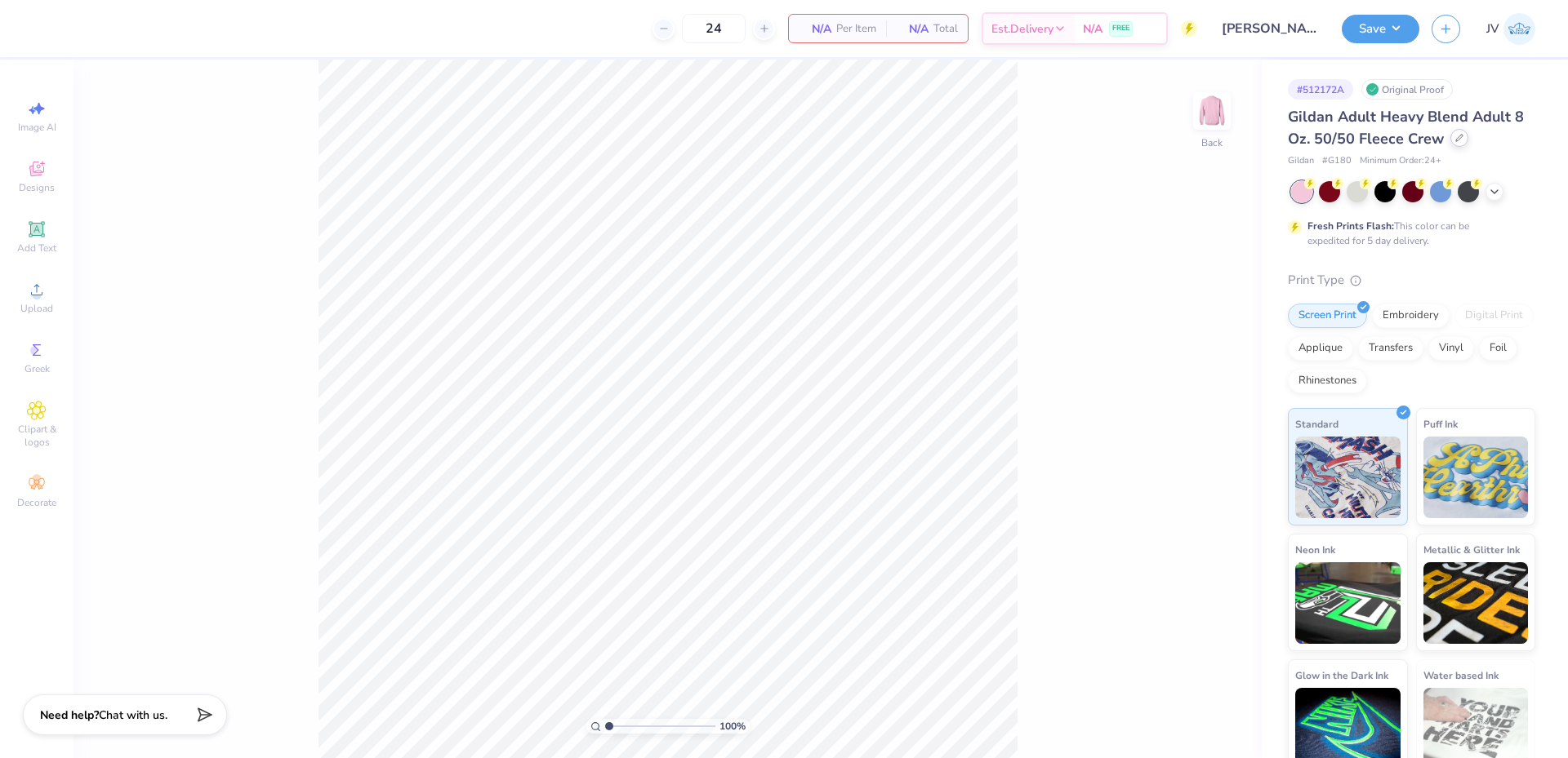
click at [1457, 135] on icon at bounding box center [1458, 137] width 6 height 6
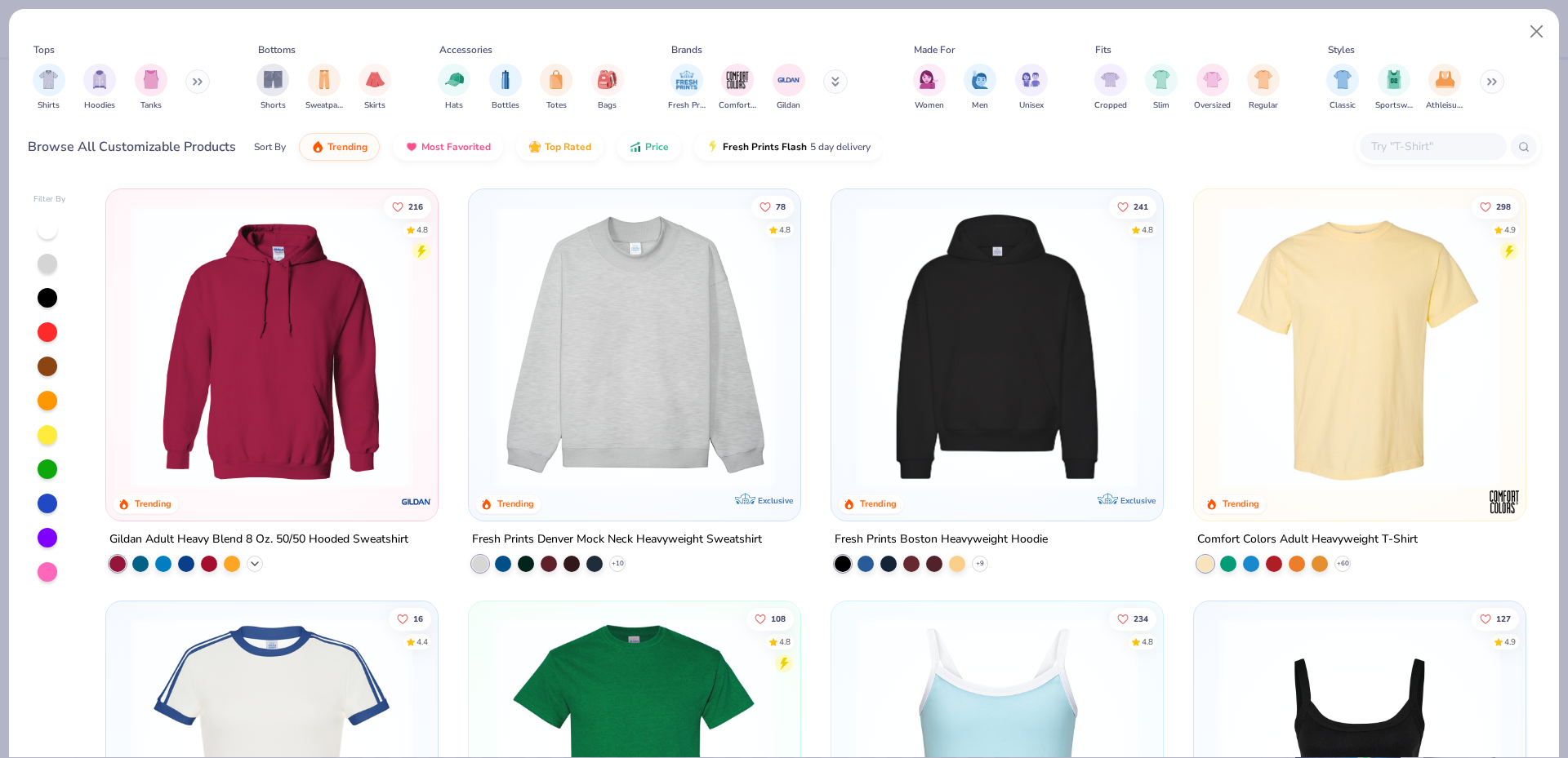
click at [249, 568] on div "+ 37" at bounding box center [254, 564] width 16 height 16
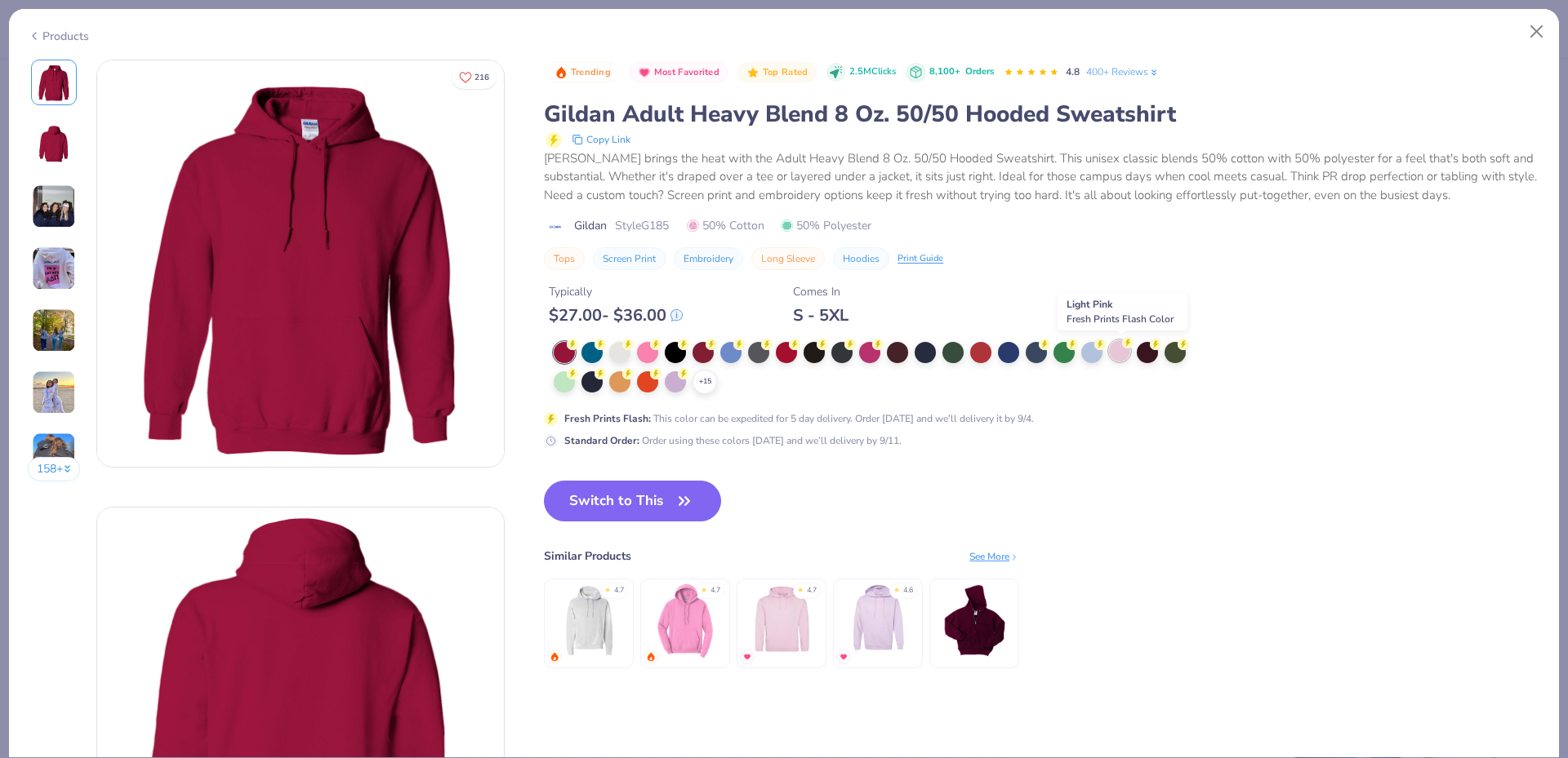
click at [1122, 347] on icon at bounding box center [1127, 343] width 12 height 12
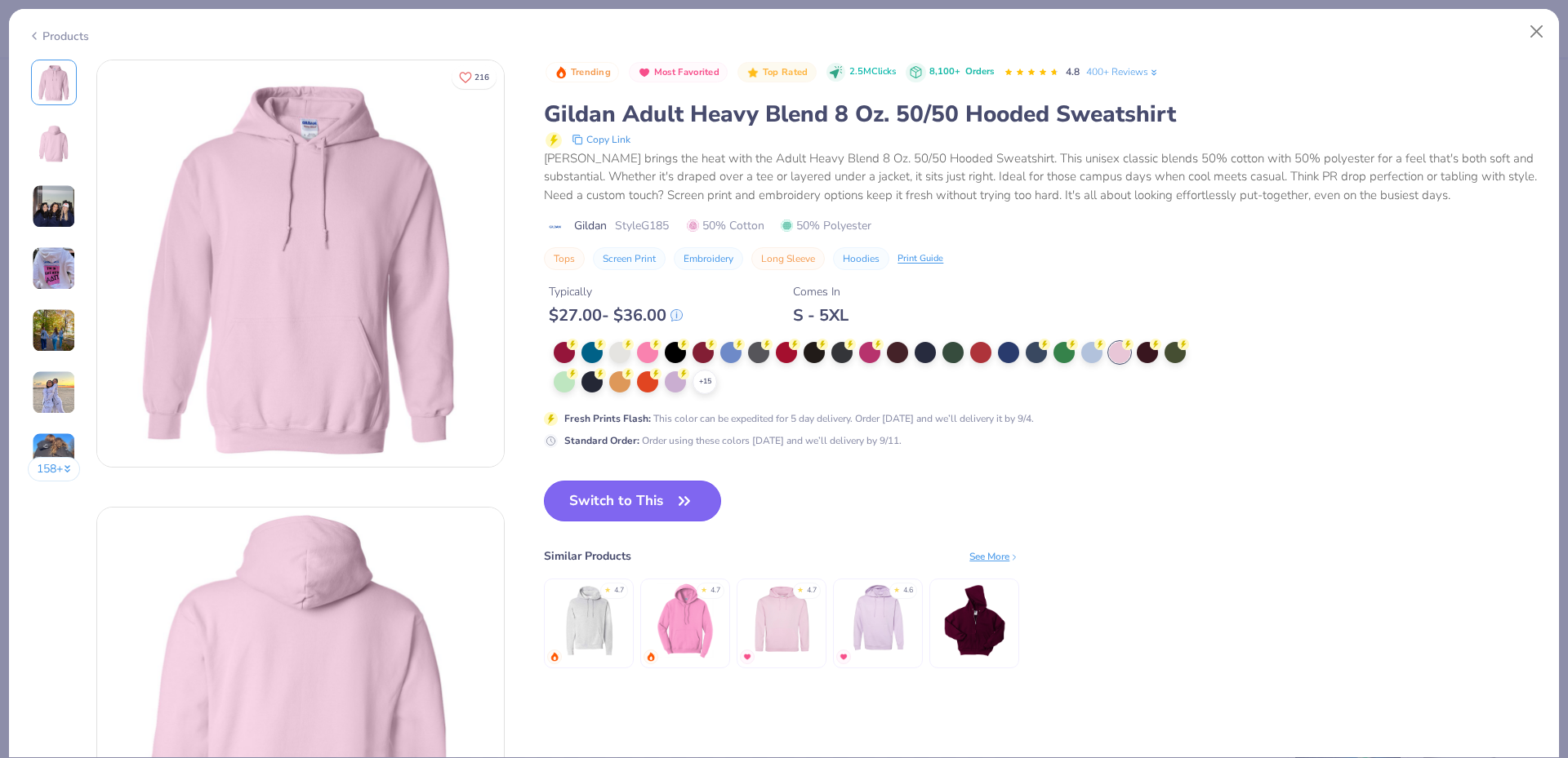
click at [656, 505] on button "Switch to This" at bounding box center [633, 501] width 177 height 41
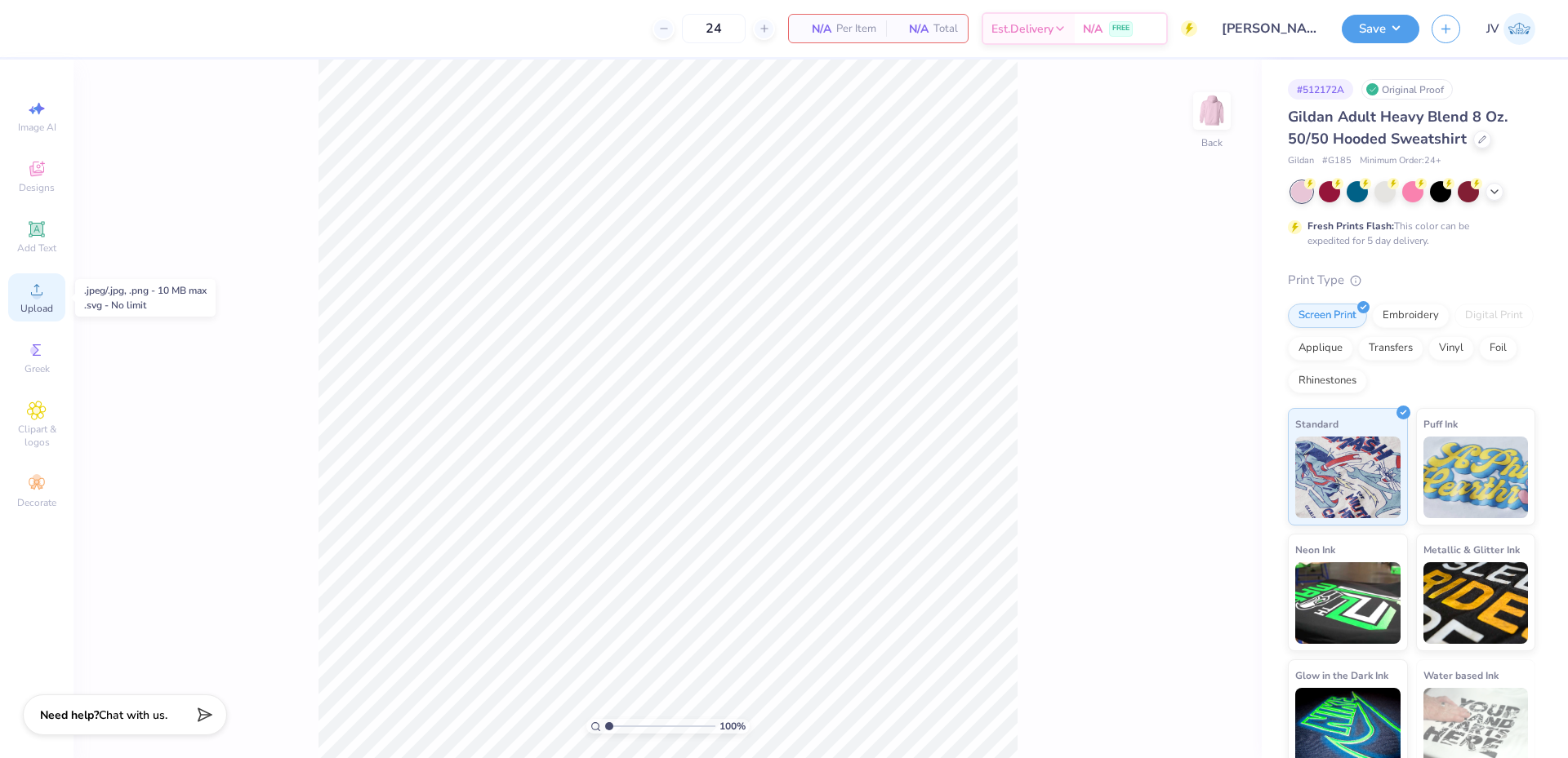
click at [36, 293] on circle at bounding box center [36, 295] width 9 height 9
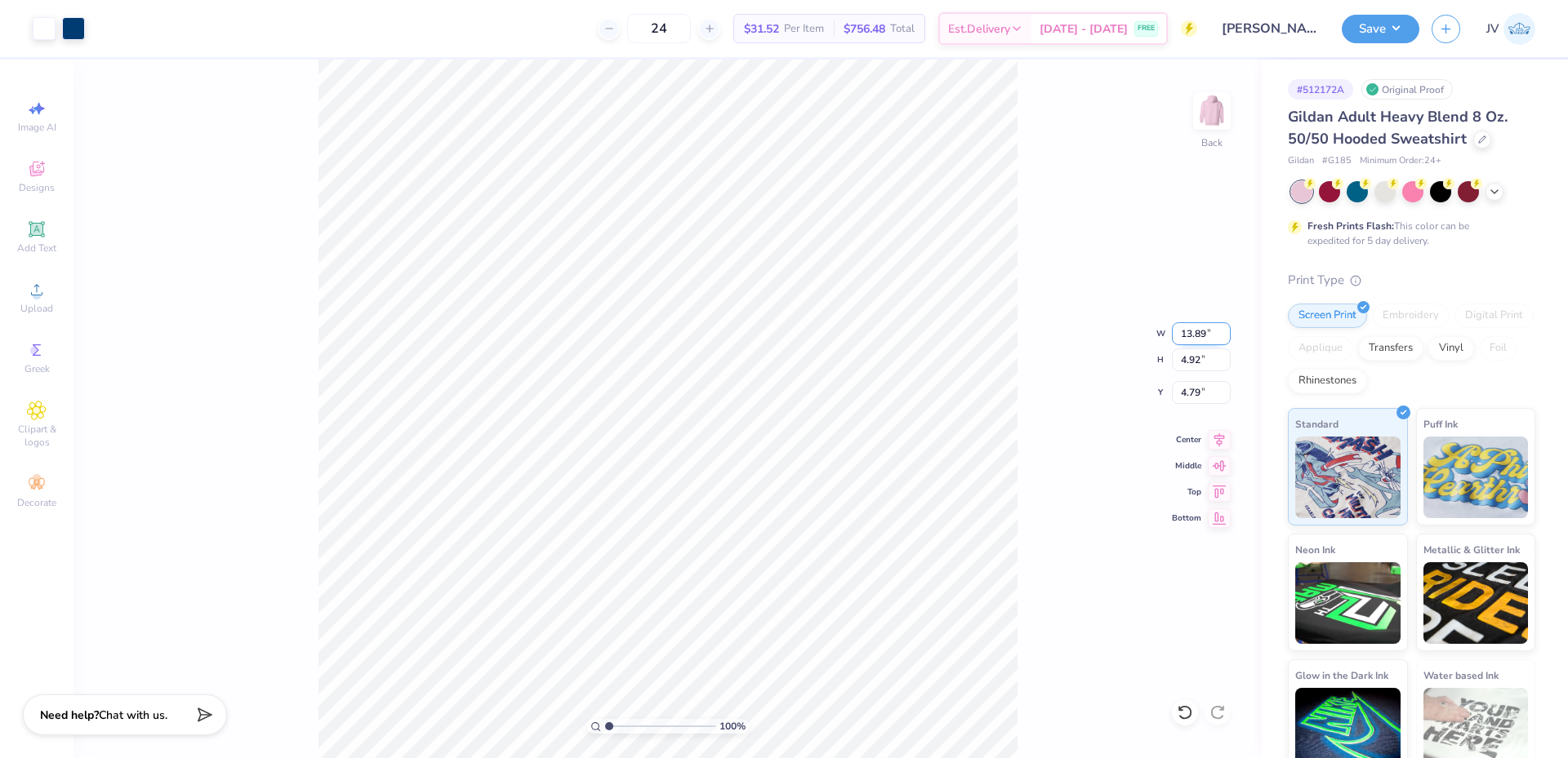
click at [1185, 336] on input "13.89" at bounding box center [1201, 334] width 58 height 23
type input "12.00"
type input "4.25"
click at [1196, 391] on input "5.12" at bounding box center [1201, 392] width 58 height 23
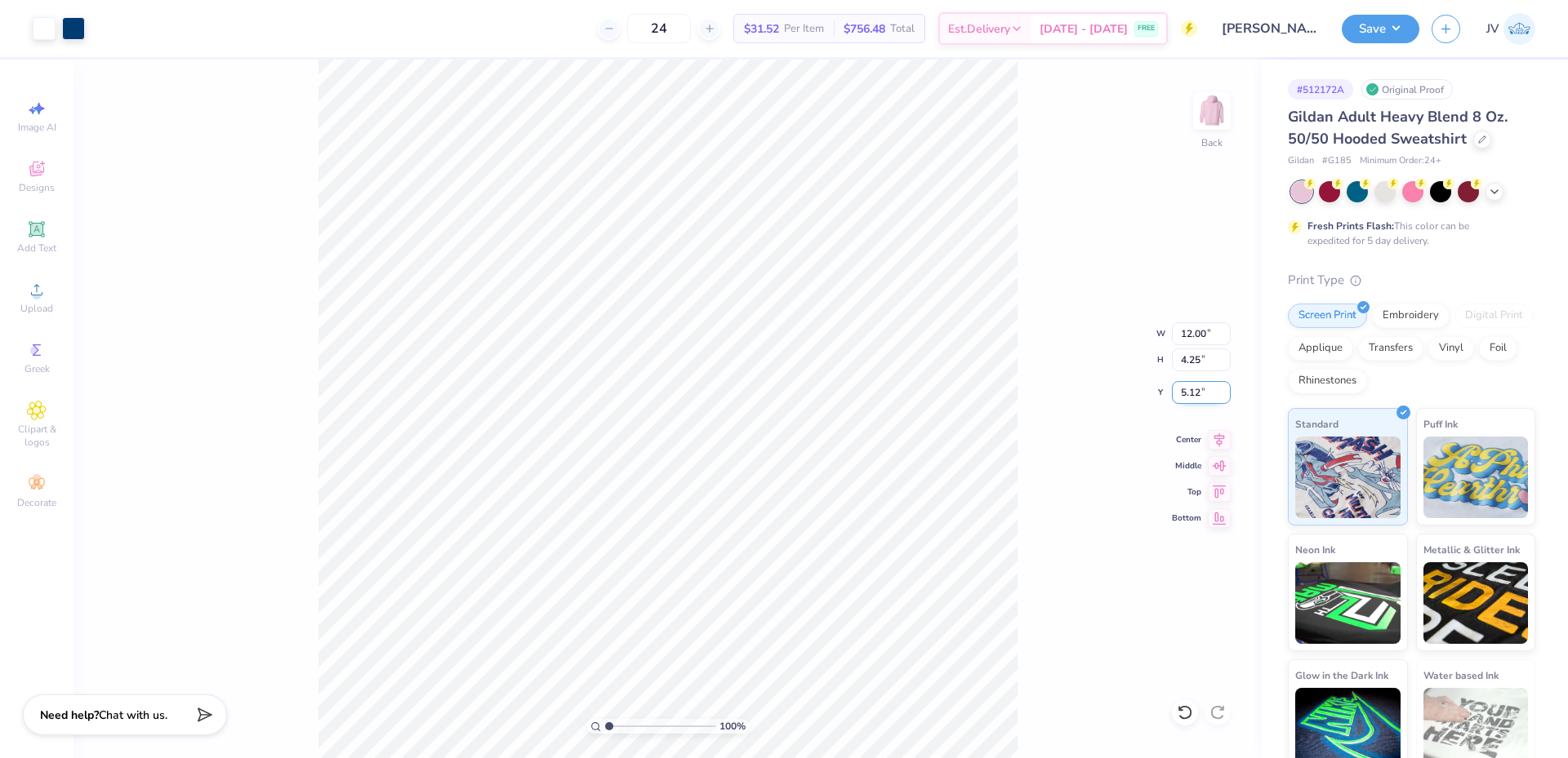
click at [1196, 391] on input "5.12" at bounding box center [1201, 392] width 58 height 23
type input "3.00"
type input "1.11"
click at [609, 724] on input "range" at bounding box center [660, 726] width 110 height 15
click at [1390, 19] on button "Save" at bounding box center [1380, 27] width 78 height 28
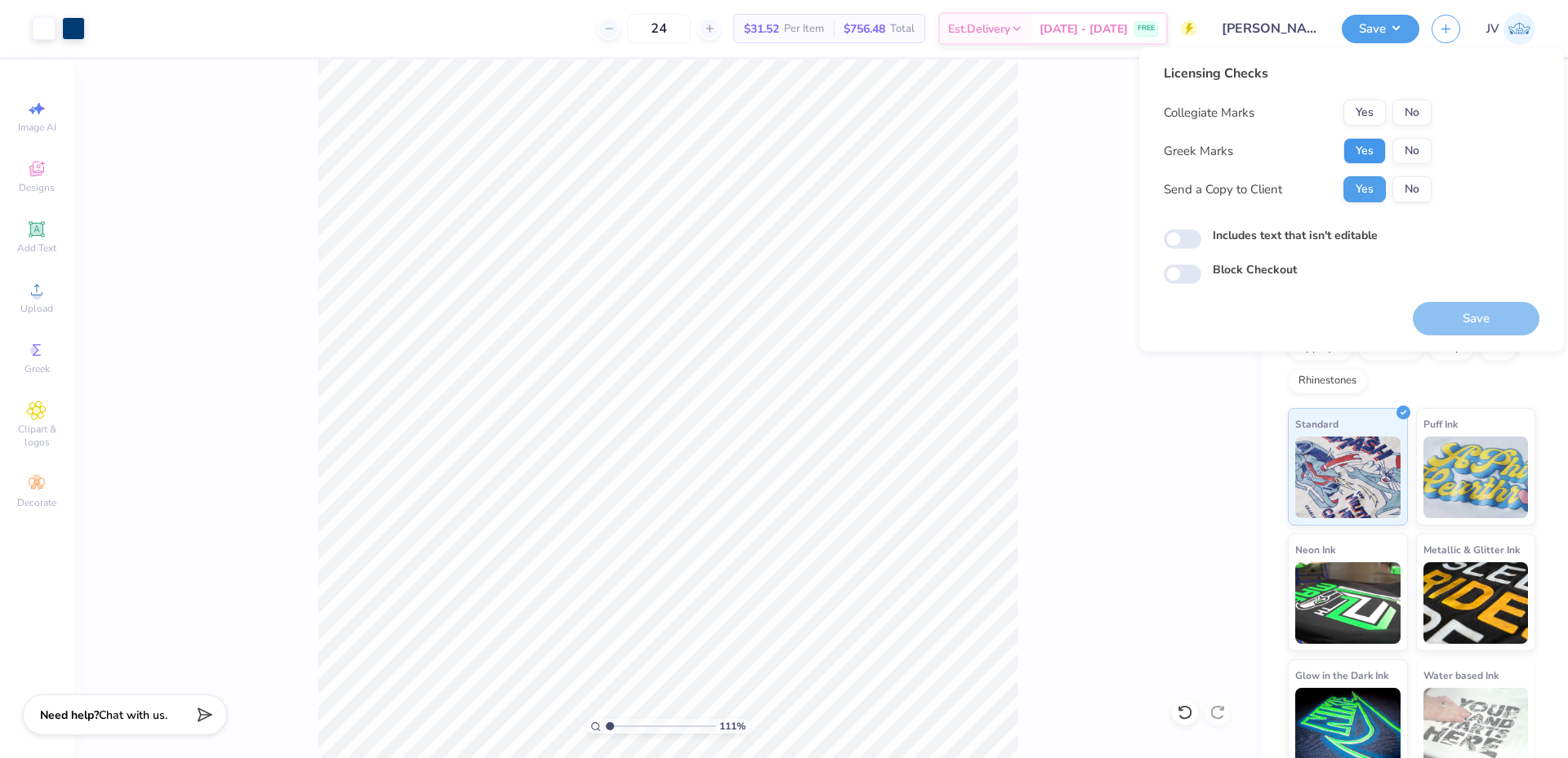
click at [1360, 142] on button "Yes" at bounding box center [1364, 151] width 43 height 26
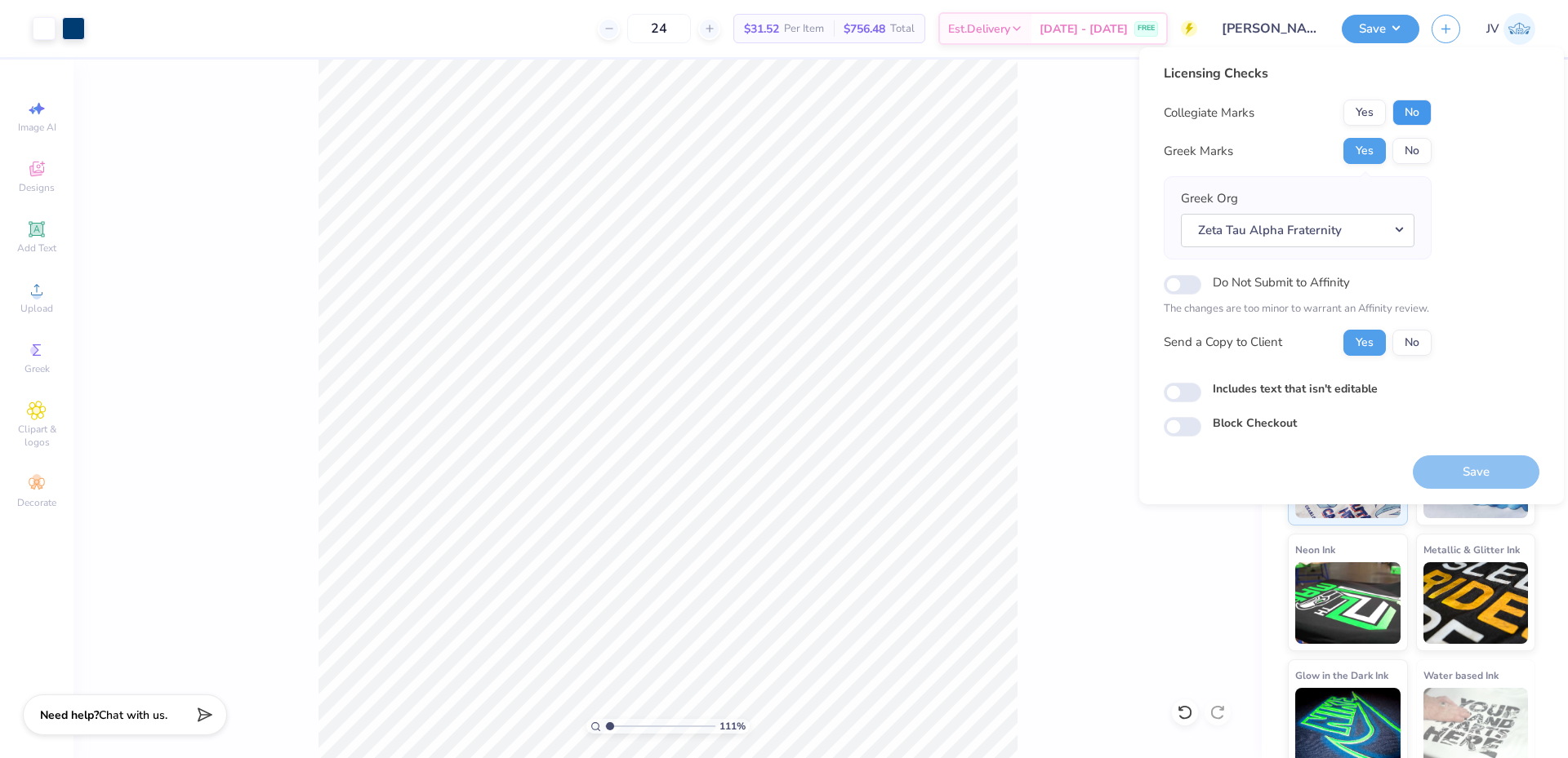
click at [1412, 113] on button "No" at bounding box center [1411, 112] width 39 height 26
click at [1505, 469] on button "Save" at bounding box center [1475, 472] width 127 height 34
